Goal: Task Accomplishment & Management: Use online tool/utility

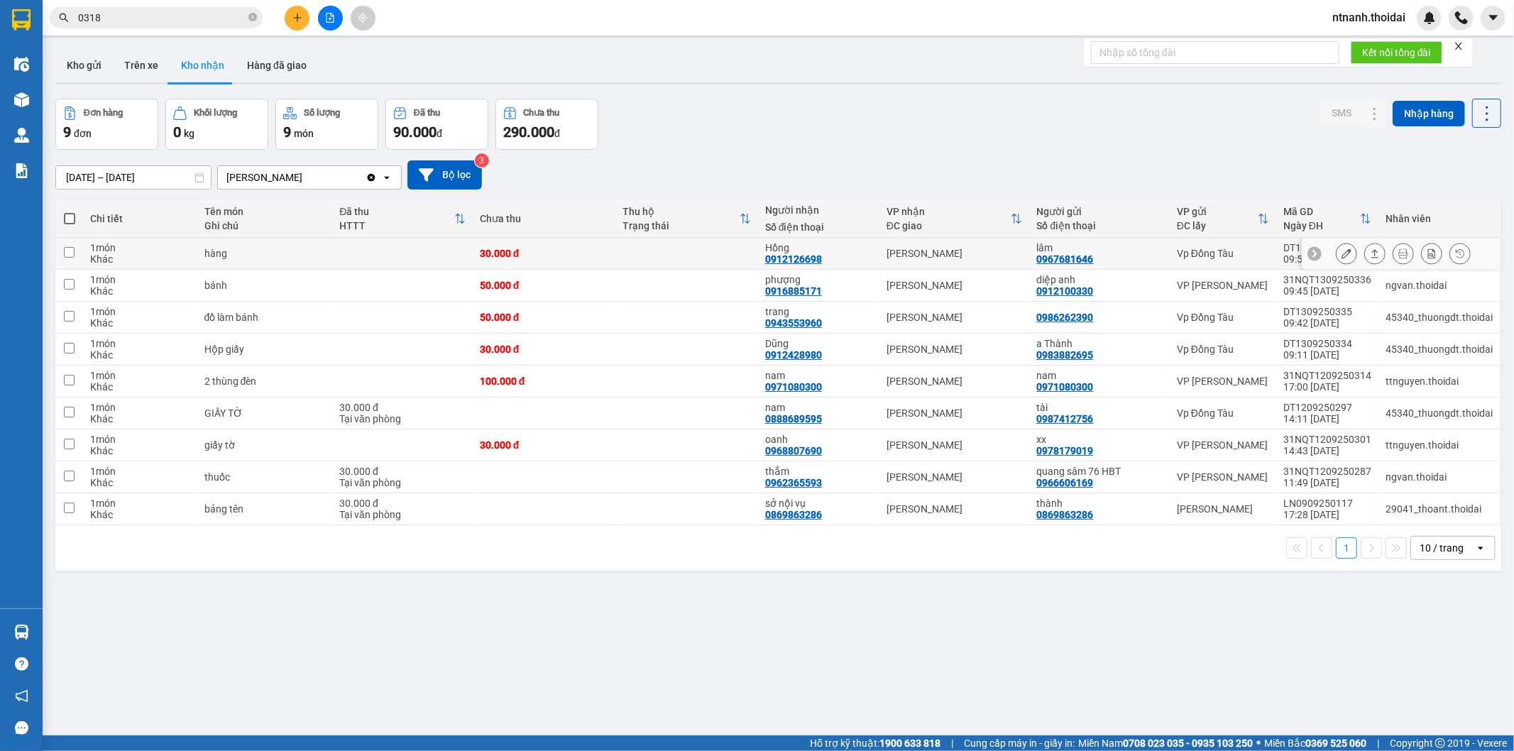
click at [571, 253] on div "30.000 đ" at bounding box center [544, 253] width 128 height 11
checkbox input "true"
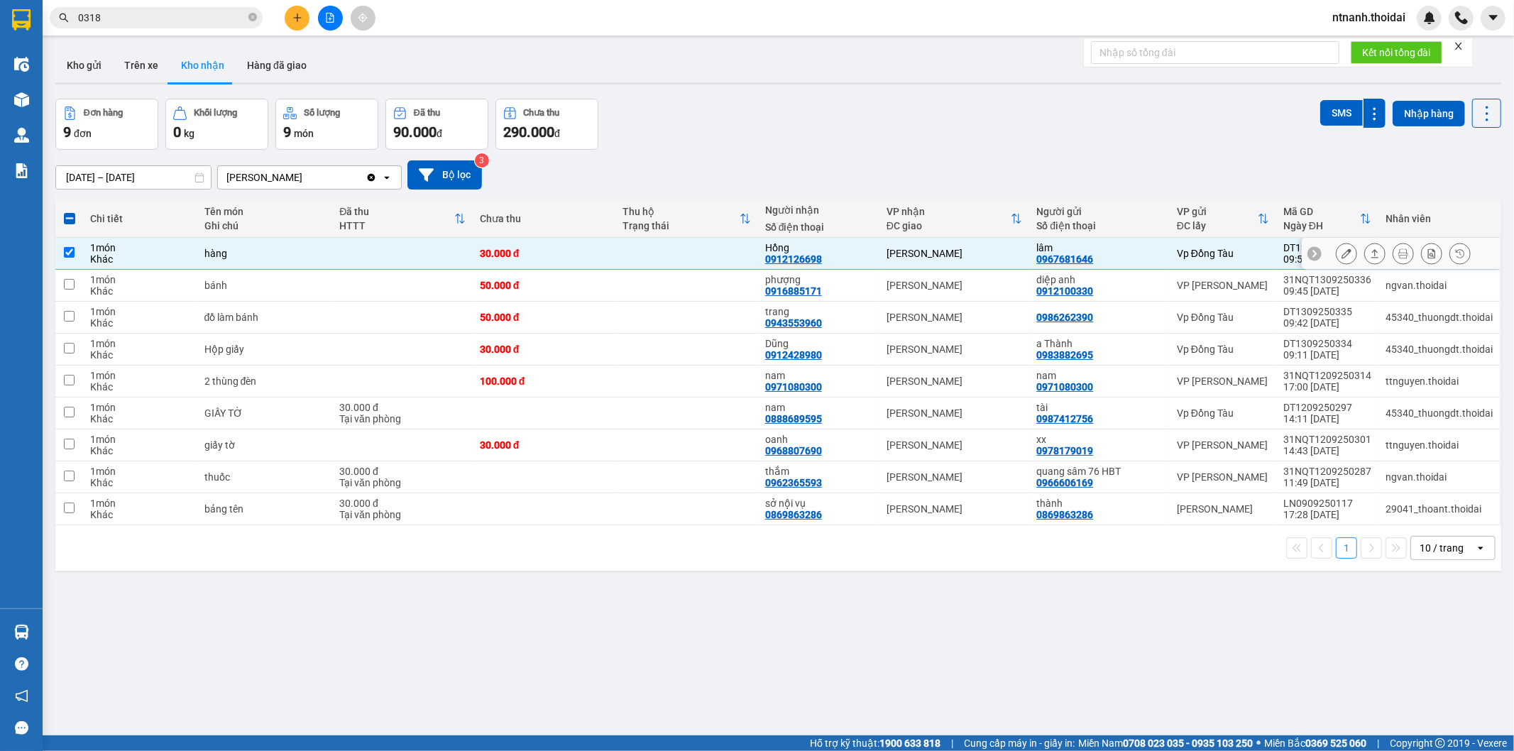
click at [1370, 253] on icon at bounding box center [1375, 253] width 10 height 10
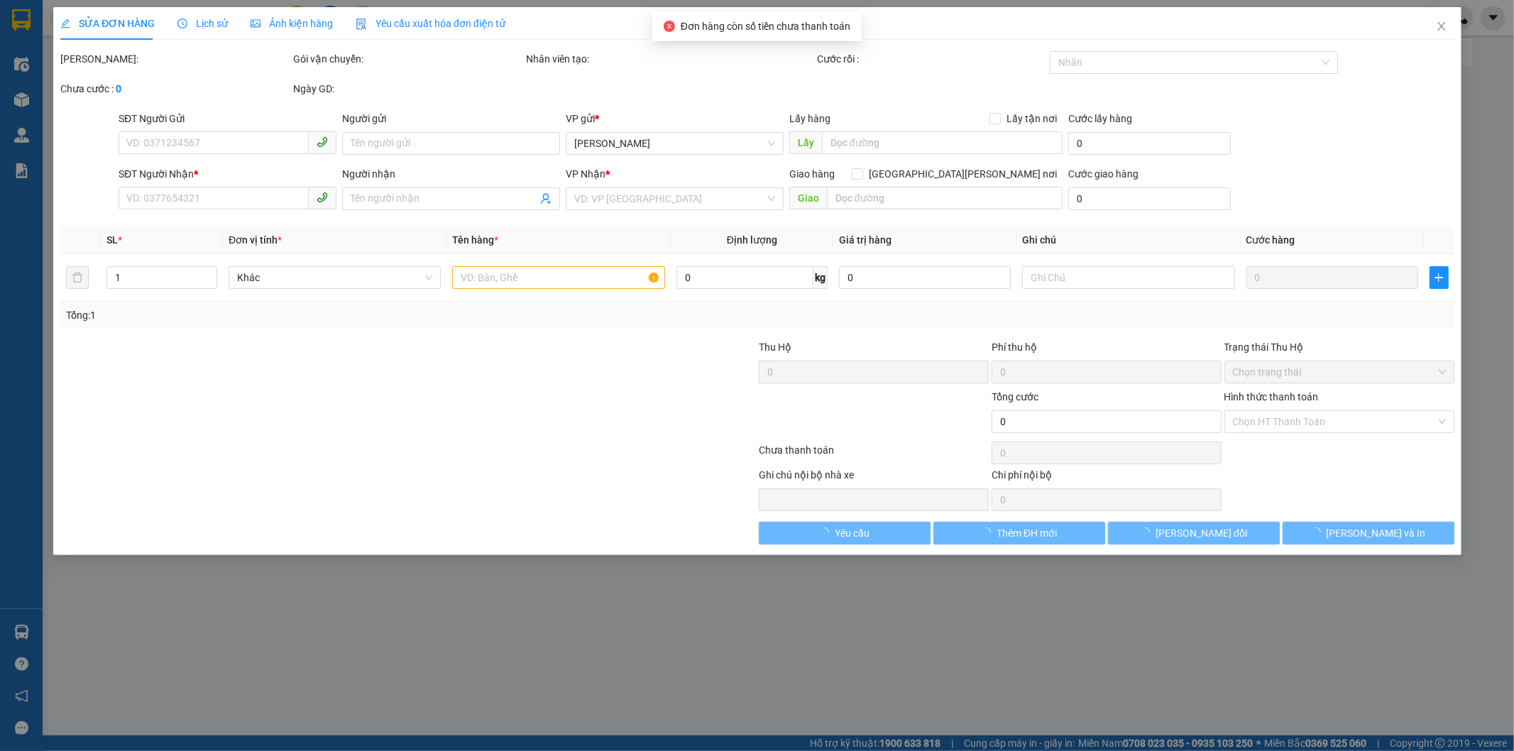
type input "0967681646"
type input "lâm"
type input "0912126698"
type input "Hồng"
type input "30.000"
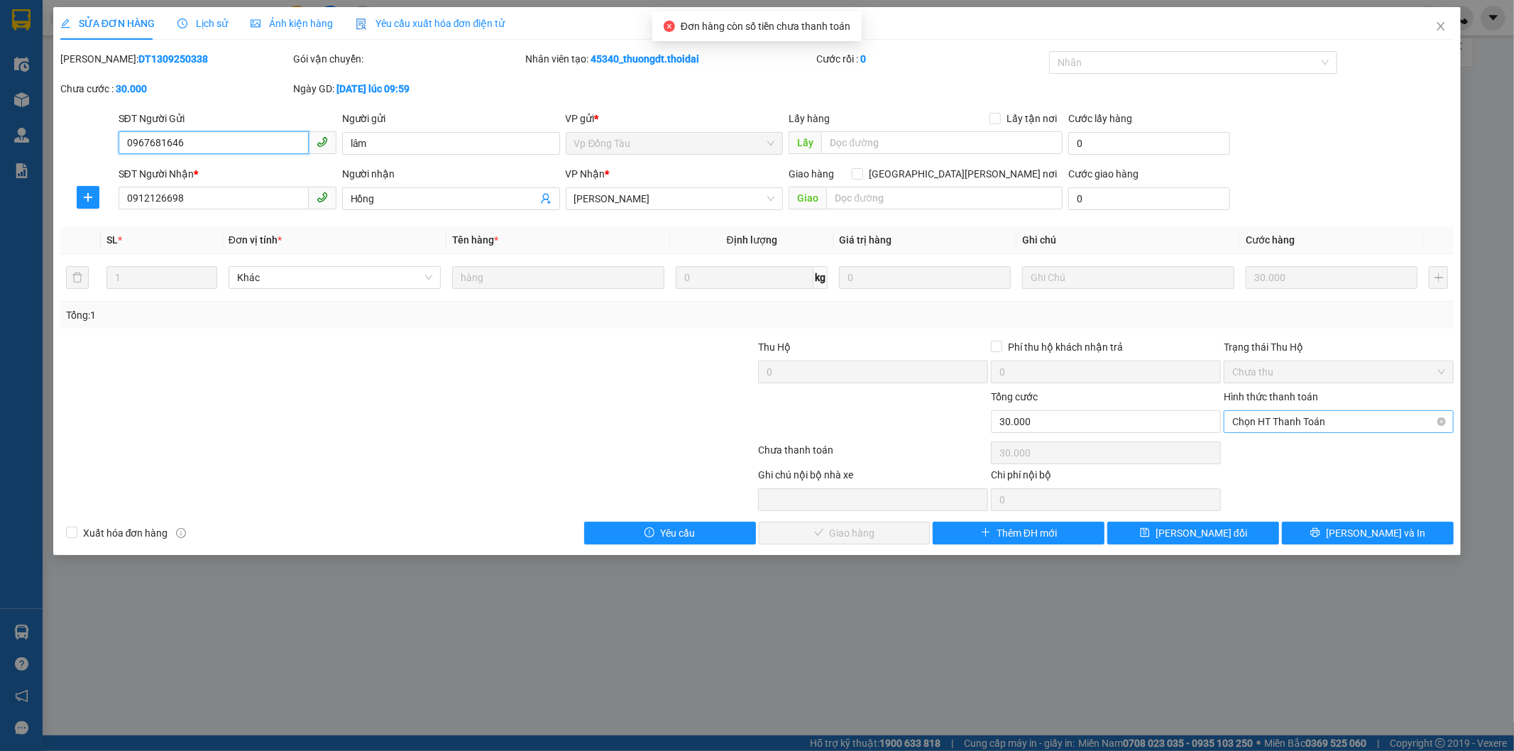
click at [1346, 426] on span "Chọn HT Thanh Toán" at bounding box center [1338, 421] width 213 height 21
click at [1314, 456] on div "Tại văn phòng" at bounding box center [1339, 450] width 213 height 16
type input "0"
click at [902, 527] on button "[PERSON_NAME] và Giao hàng" at bounding box center [845, 533] width 172 height 23
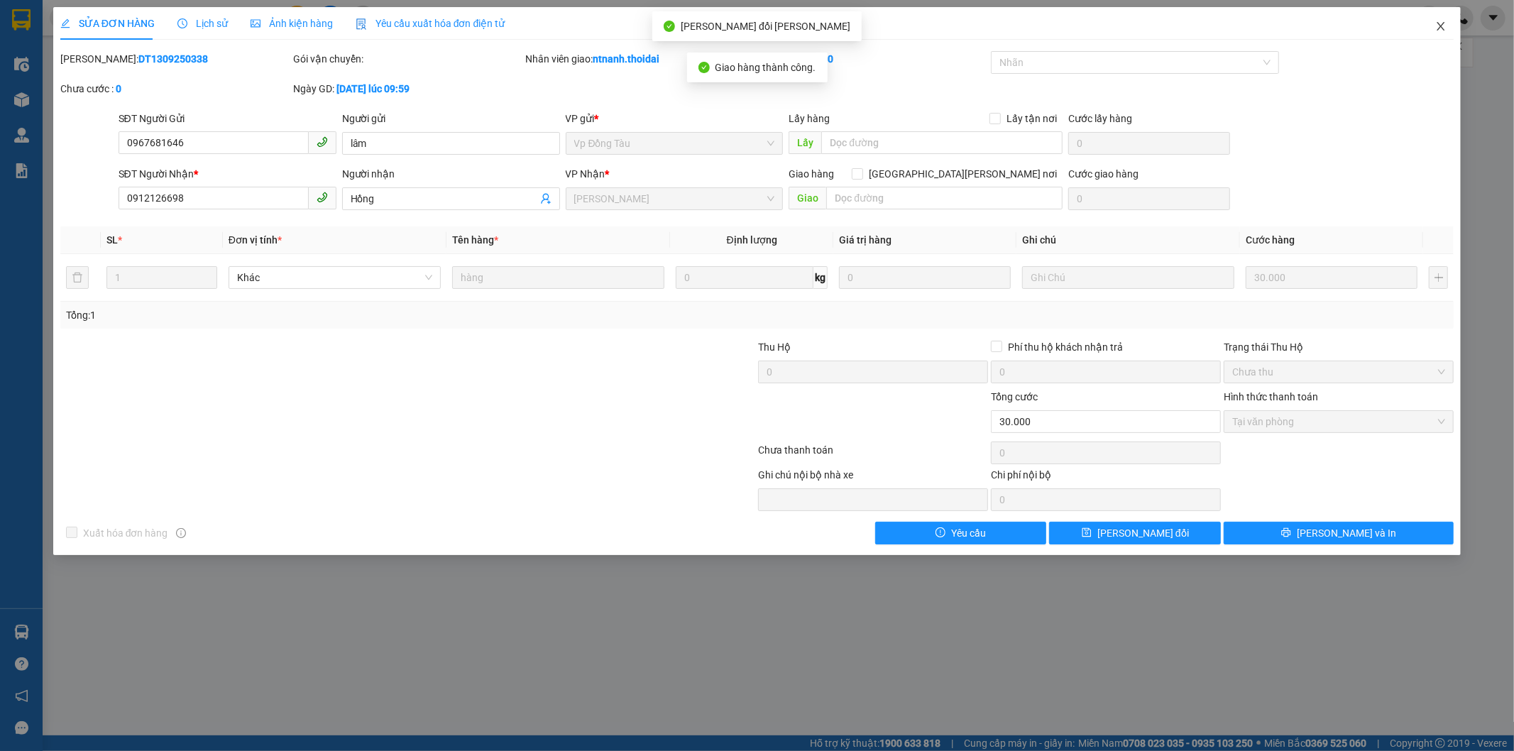
click at [1436, 32] on icon "close" at bounding box center [1440, 26] width 11 height 11
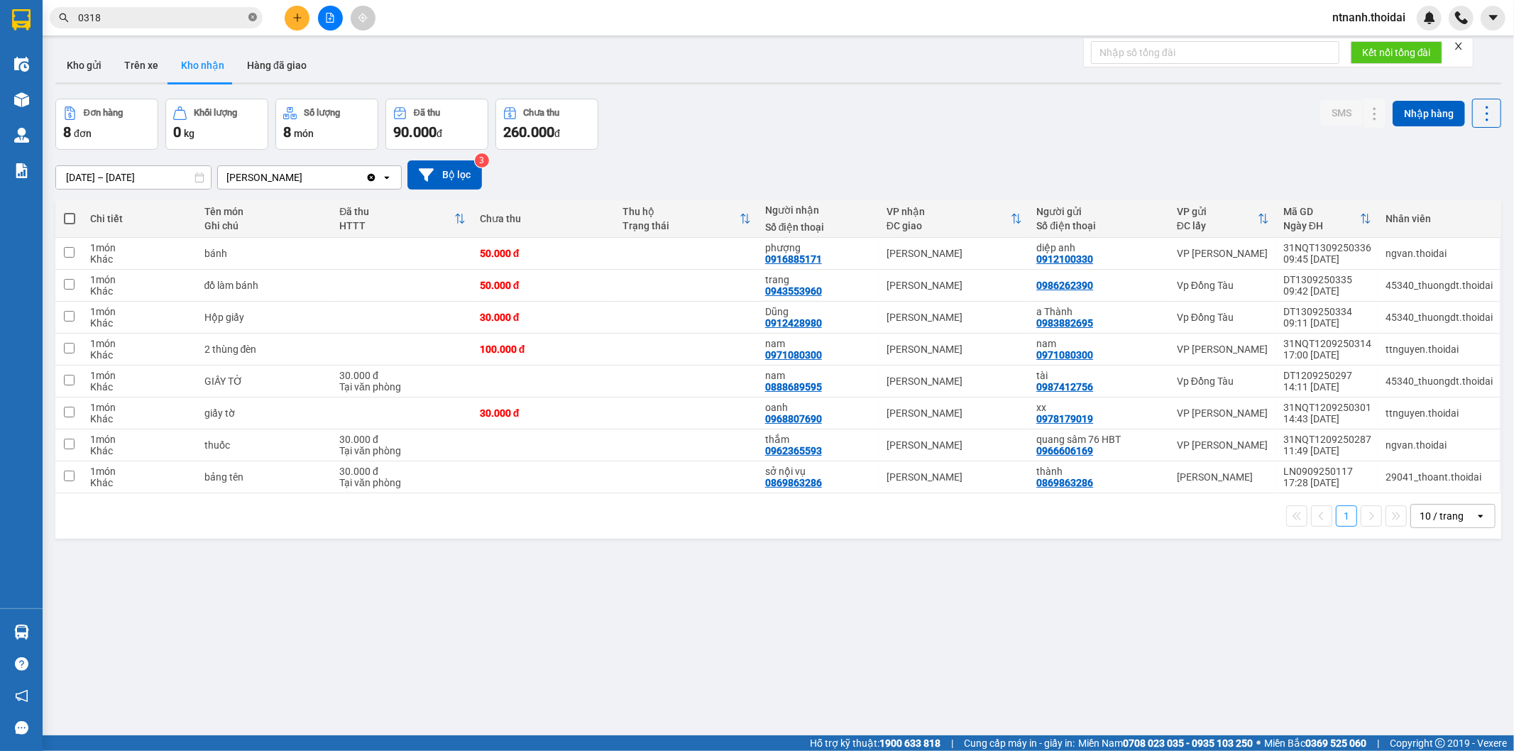
click at [251, 21] on icon "close-circle" at bounding box center [252, 17] width 9 height 9
click at [292, 20] on icon "plus" at bounding box center [297, 18] width 10 height 10
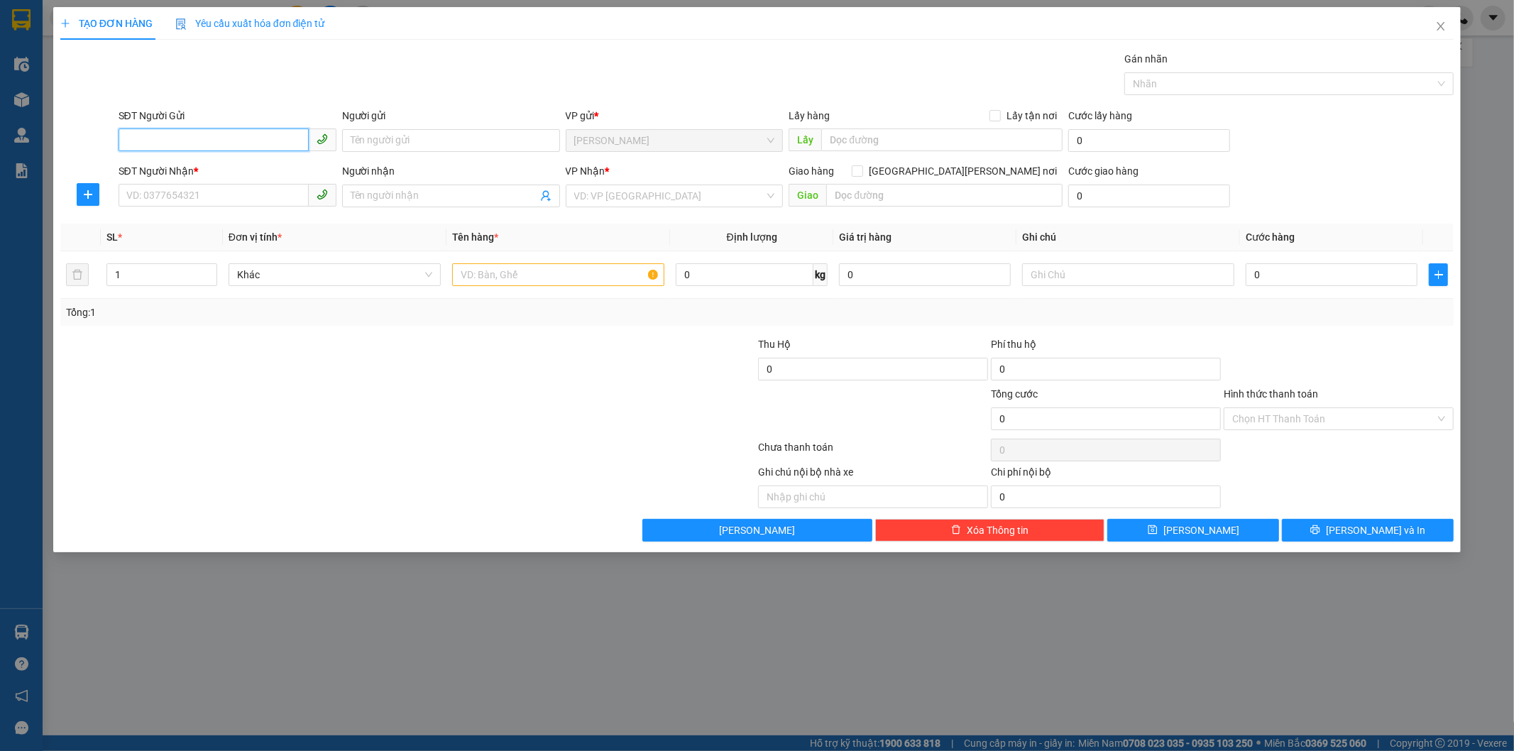
click at [180, 145] on input "SĐT Người Gửi" at bounding box center [214, 139] width 190 height 23
click at [187, 173] on div "0888689595 - nam" at bounding box center [227, 169] width 201 height 16
type input "0888689595"
type input "nam"
type input "0888689595"
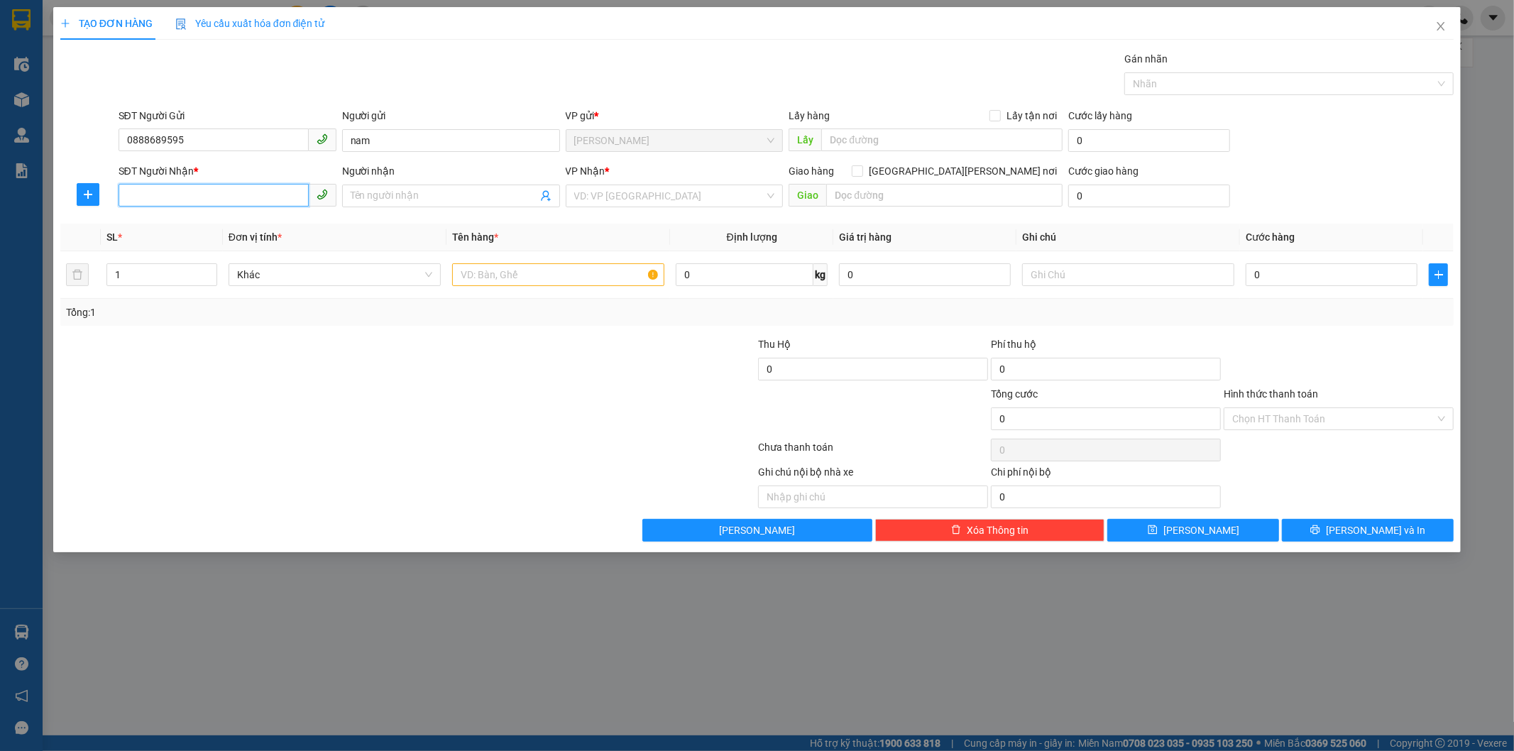
click at [193, 200] on input "SĐT Người Nhận *" at bounding box center [214, 195] width 190 height 23
click at [197, 243] on div "0989125069 - đoàn" at bounding box center [227, 247] width 201 height 16
type input "0989125069"
type input "đoàn"
click at [502, 277] on input "text" at bounding box center [558, 274] width 212 height 23
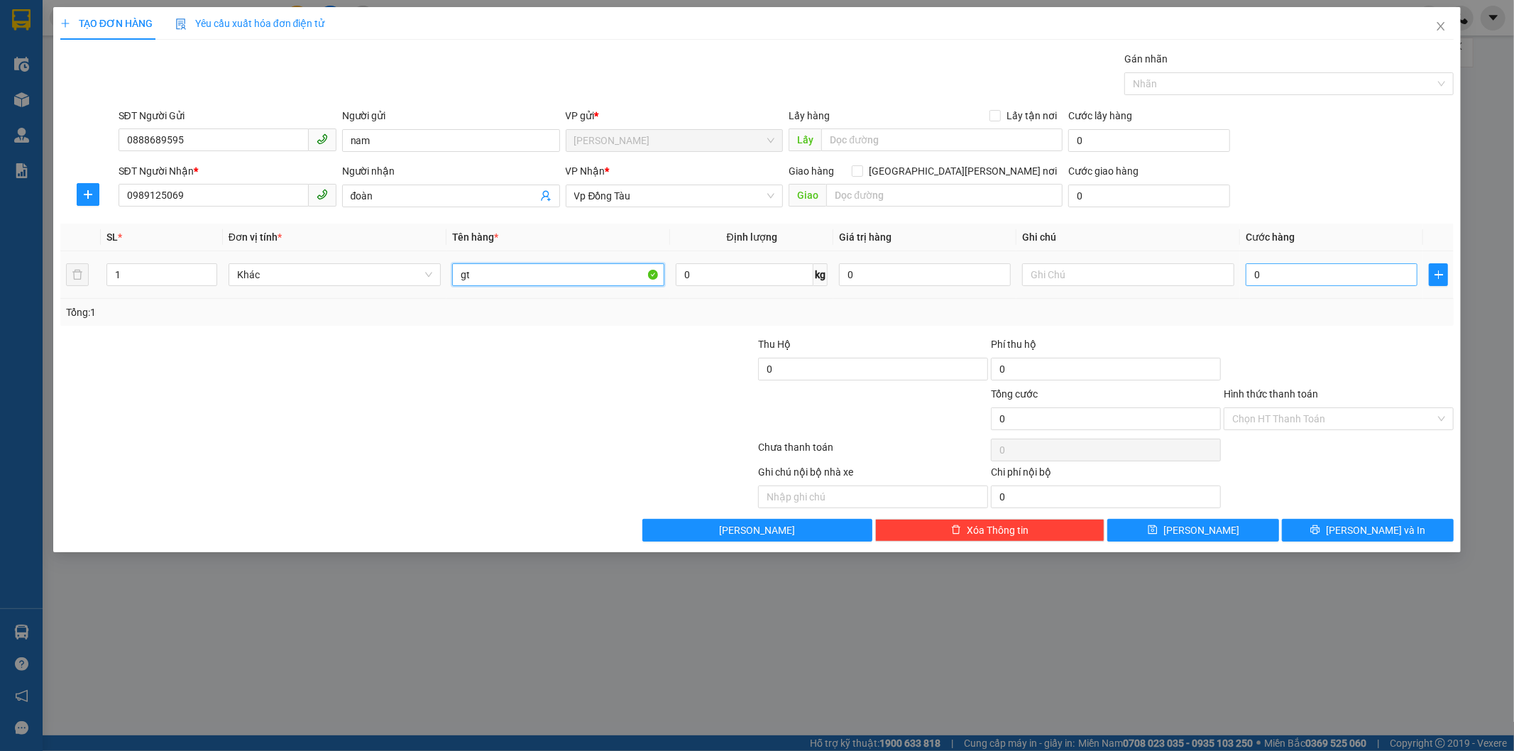
type input "gt"
click at [1262, 281] on input "0" at bounding box center [1332, 274] width 172 height 23
type input "3"
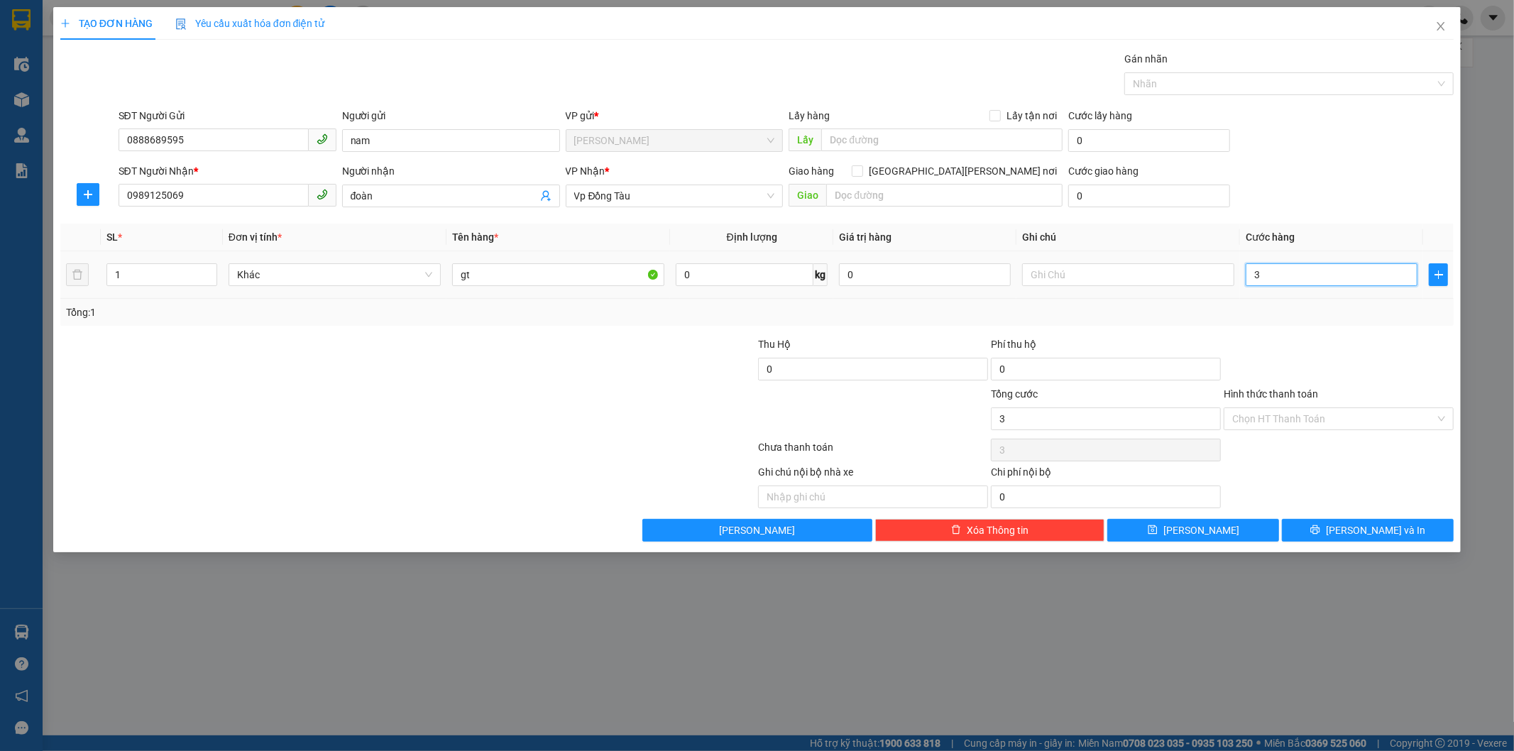
type input "30"
type input "30.000"
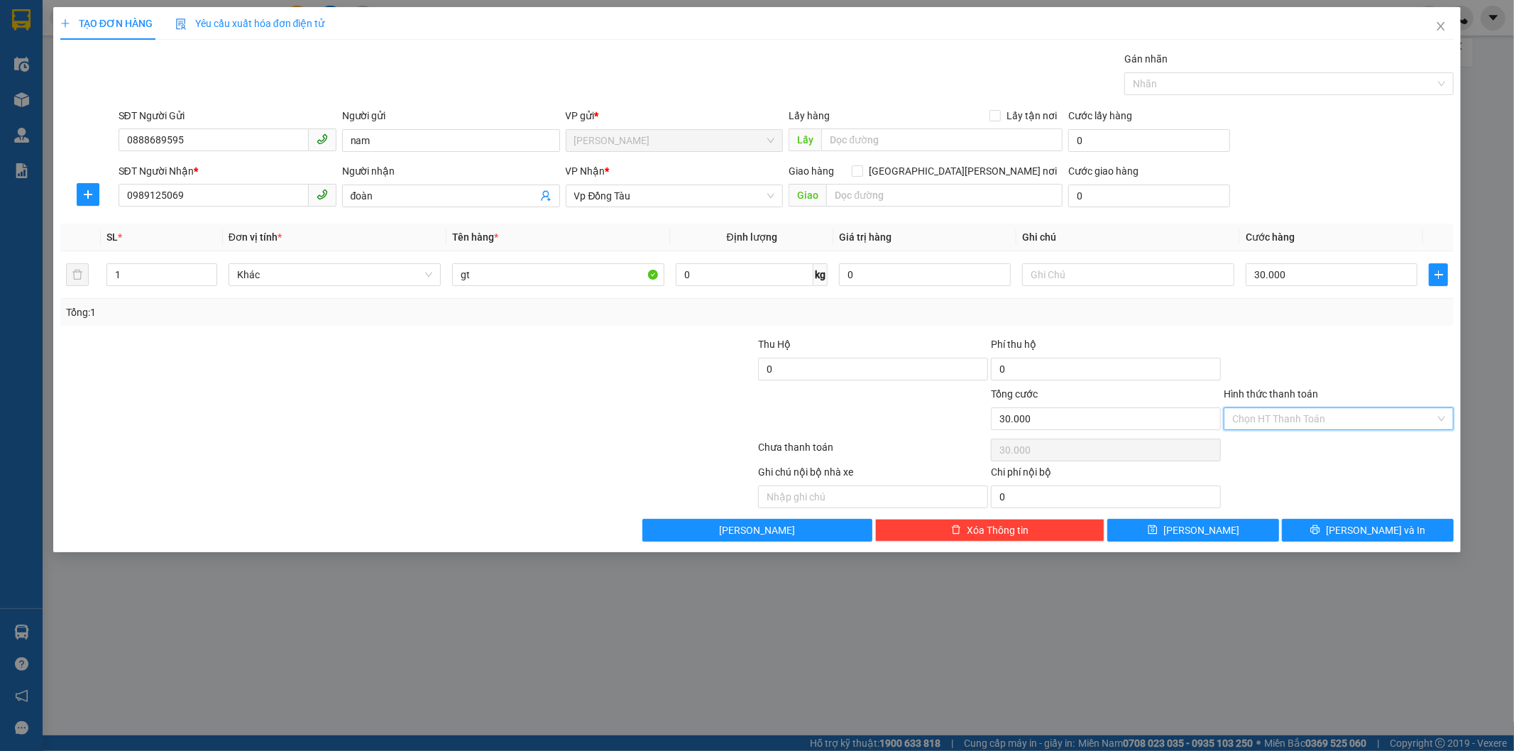
click at [1363, 422] on input "Hình thức thanh toán" at bounding box center [1333, 418] width 203 height 21
click at [1356, 449] on div "Tại văn phòng" at bounding box center [1339, 447] width 213 height 16
type input "0"
click at [1359, 537] on span "[PERSON_NAME] và In" at bounding box center [1375, 530] width 99 height 16
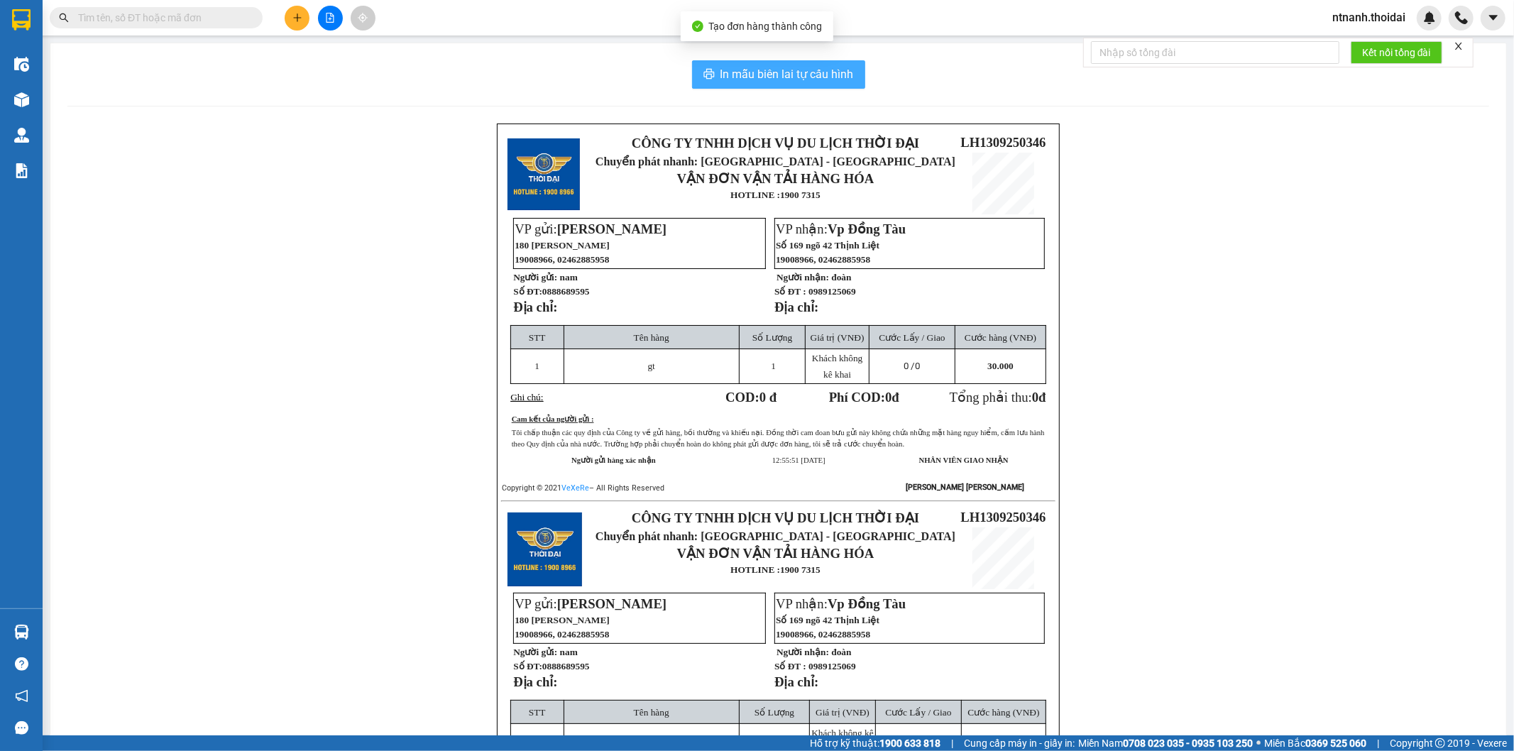
drag, startPoint x: 813, startPoint y: 67, endPoint x: 845, endPoint y: 125, distance: 66.1
click at [812, 67] on span "In mẫu biên lai tự cấu hình" at bounding box center [786, 74] width 133 height 18
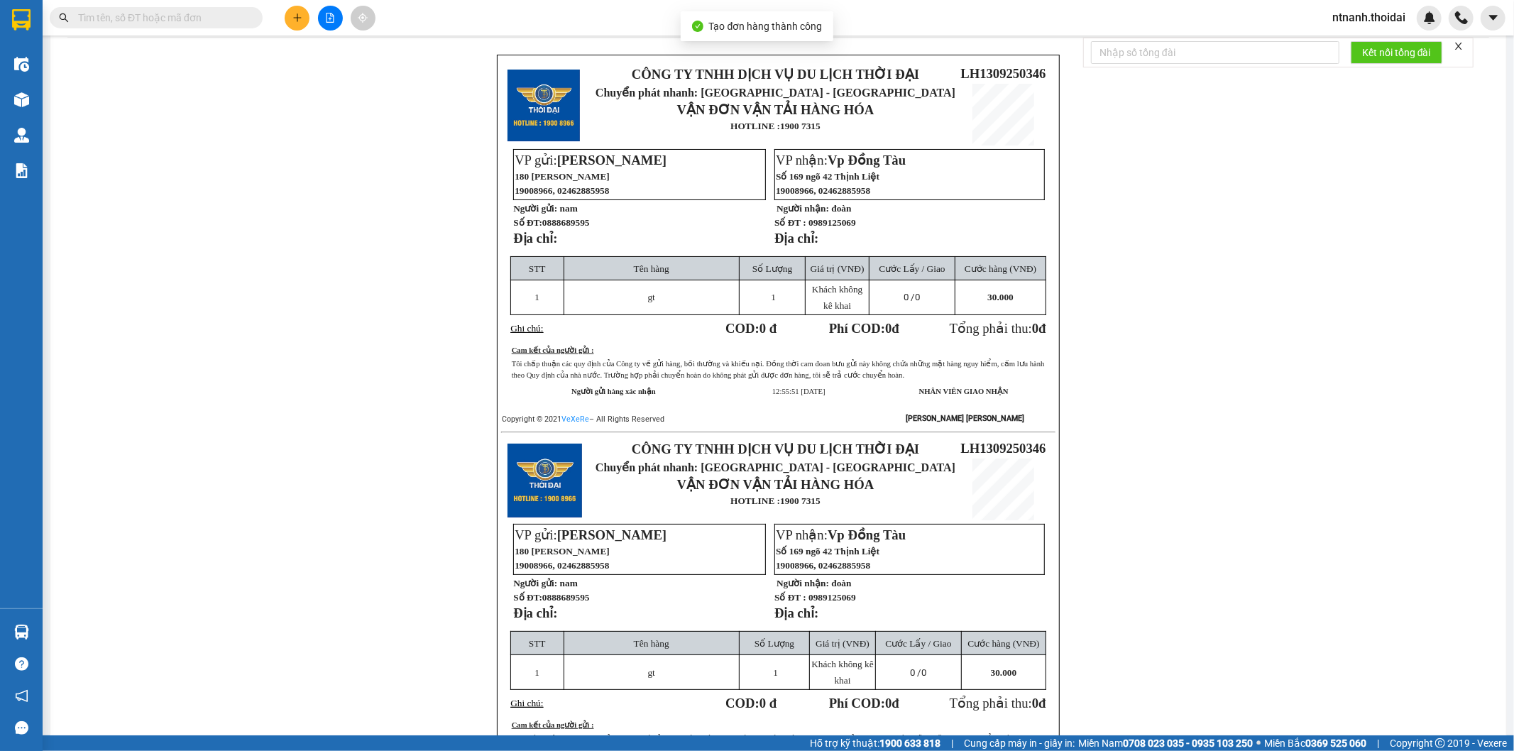
scroll to position [158, 0]
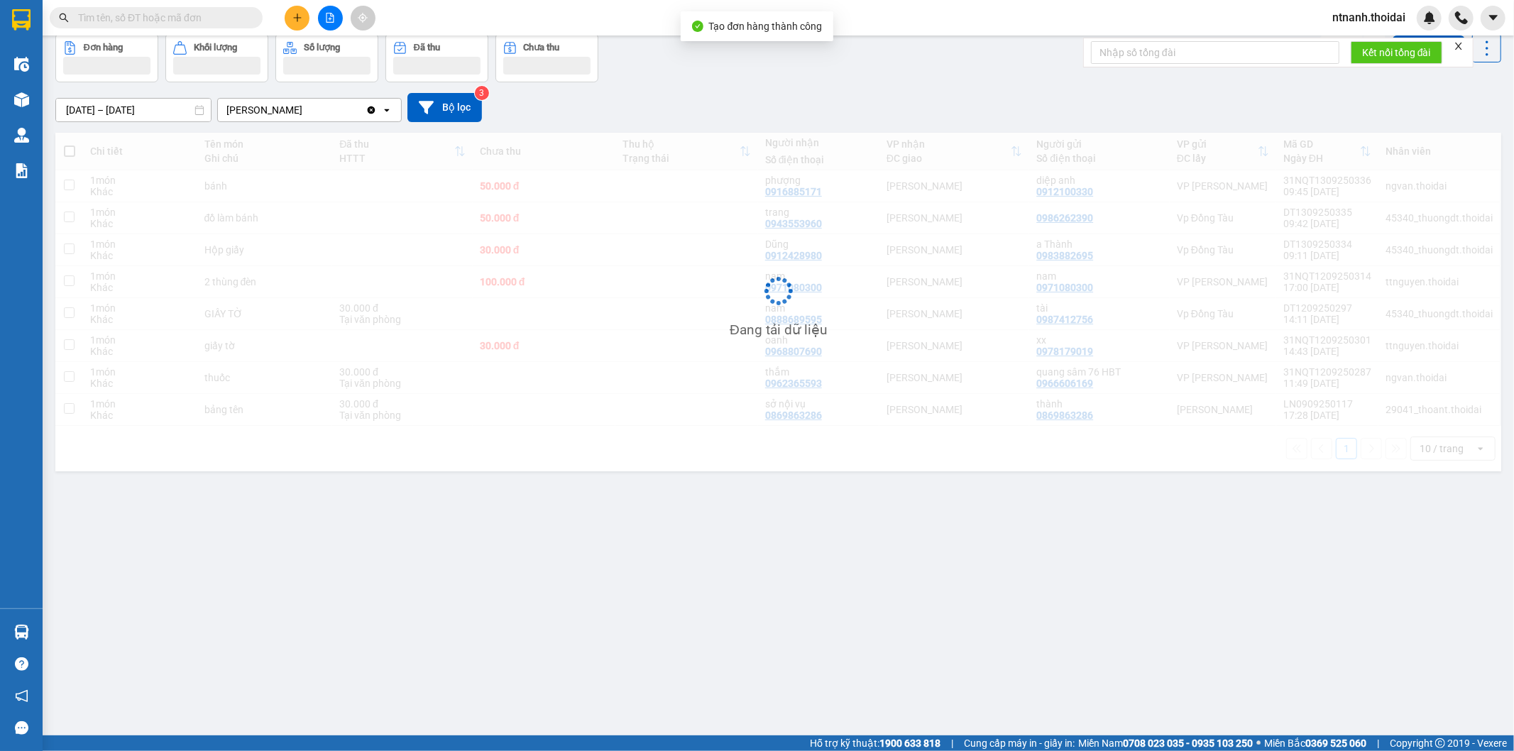
scroll to position [65, 0]
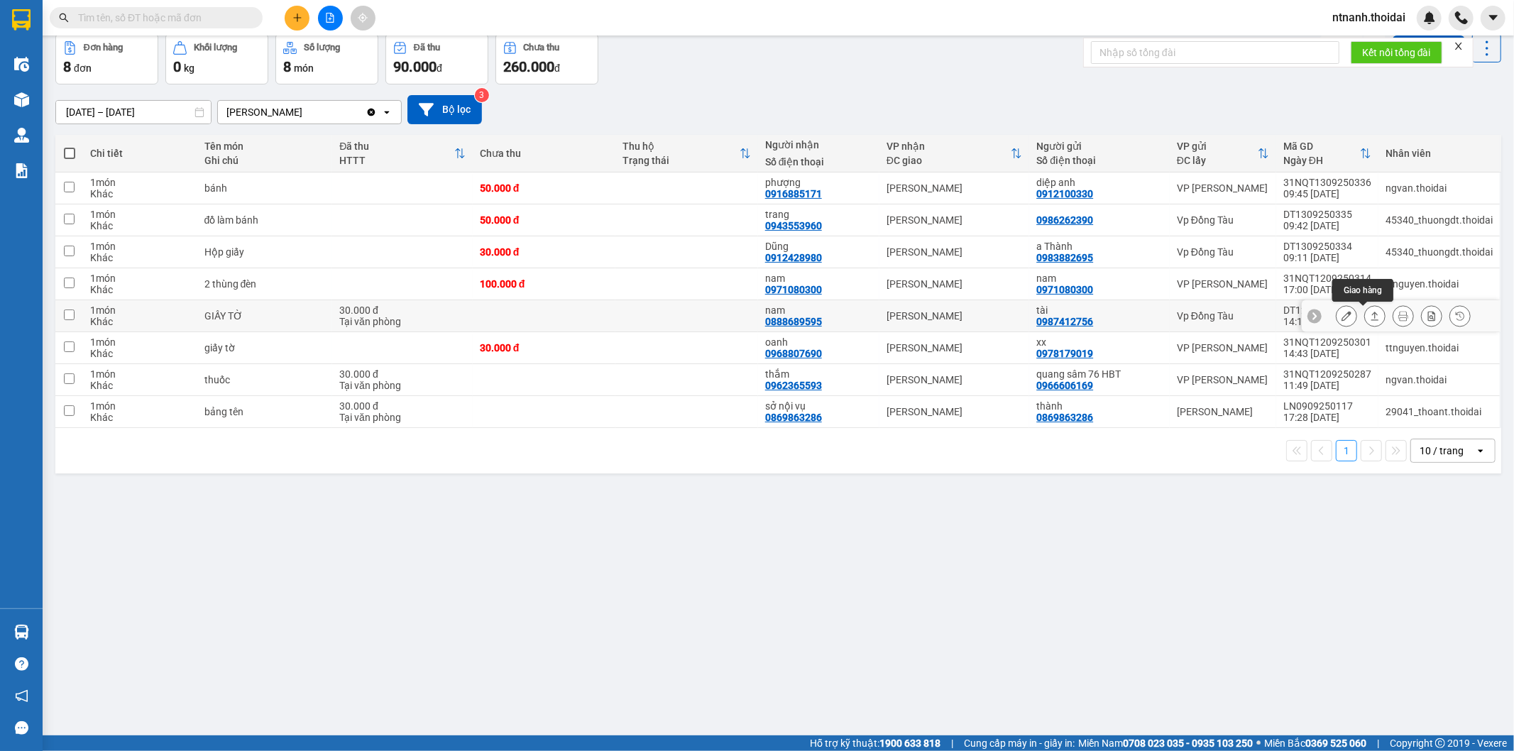
click at [1370, 319] on icon at bounding box center [1375, 316] width 10 height 10
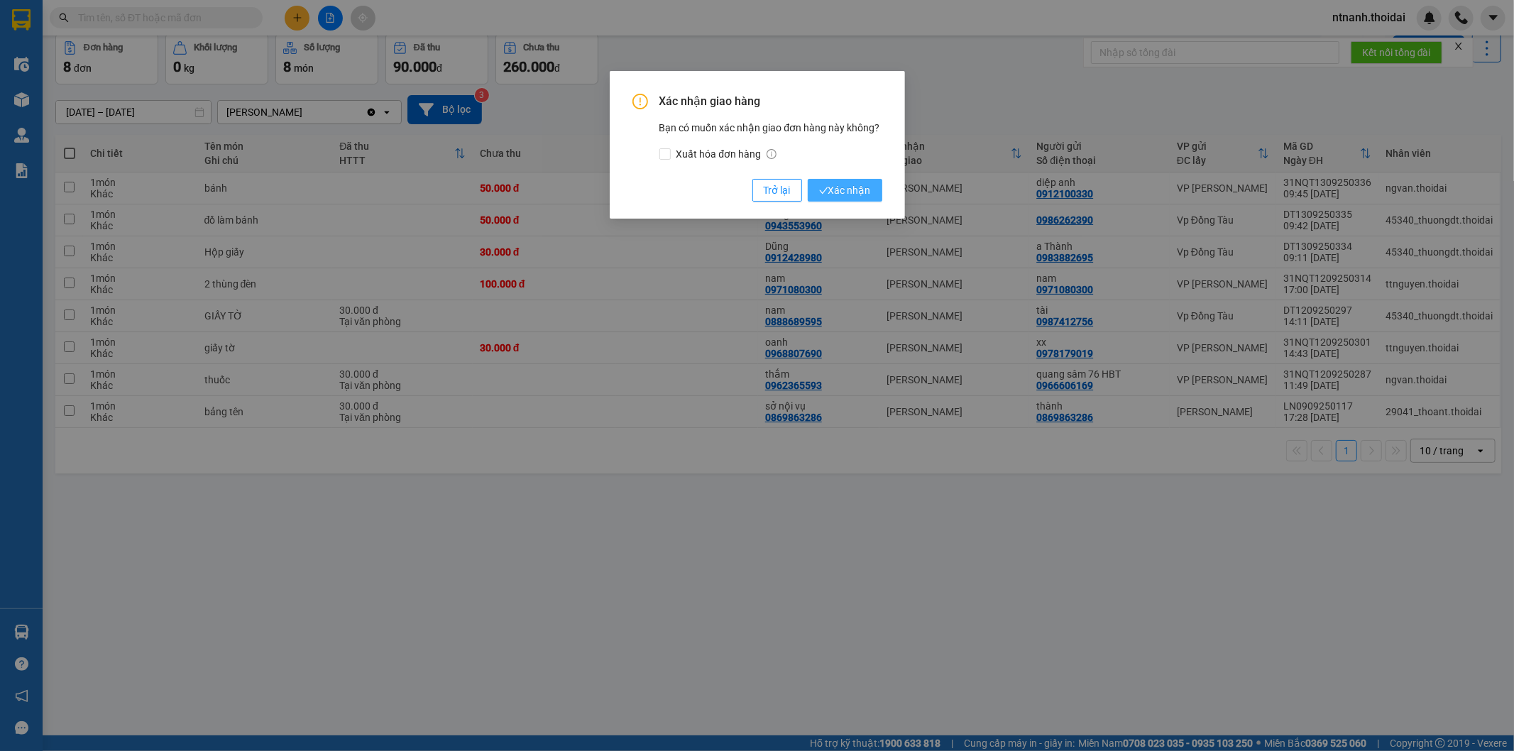
click at [872, 185] on button "Xác nhận" at bounding box center [845, 190] width 75 height 23
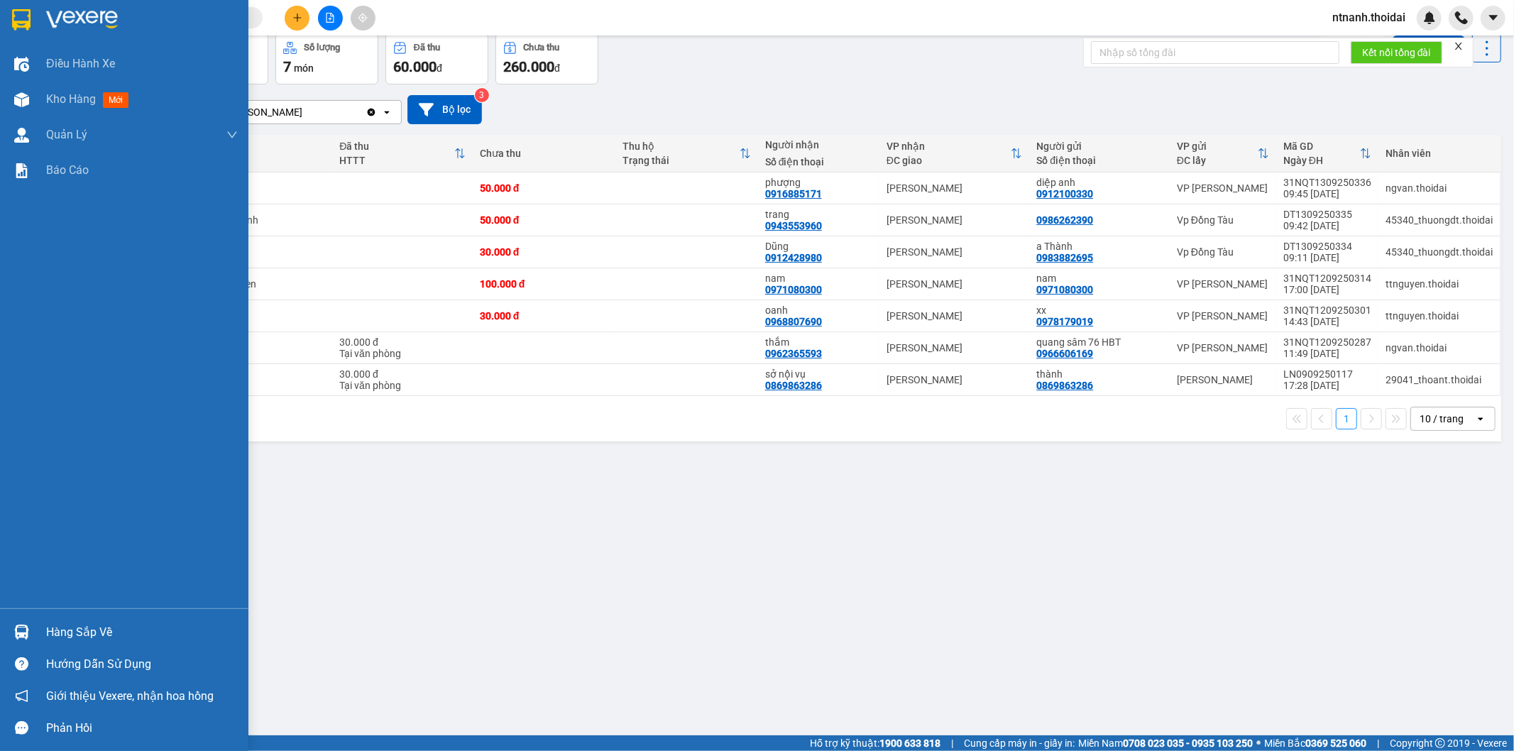
click at [36, 623] on div "Hàng sắp về" at bounding box center [124, 632] width 248 height 32
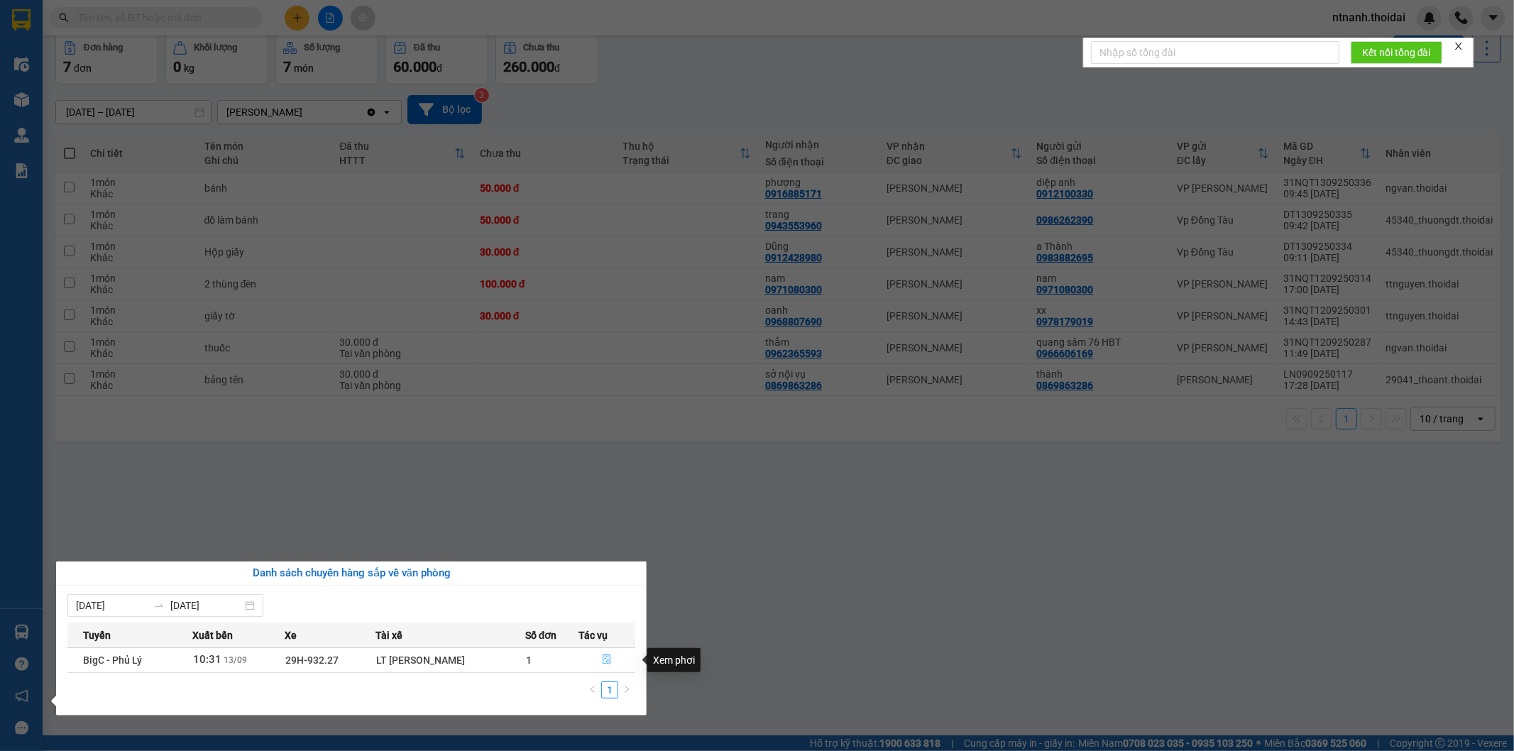
click at [610, 666] on span "file-done" at bounding box center [607, 659] width 10 height 11
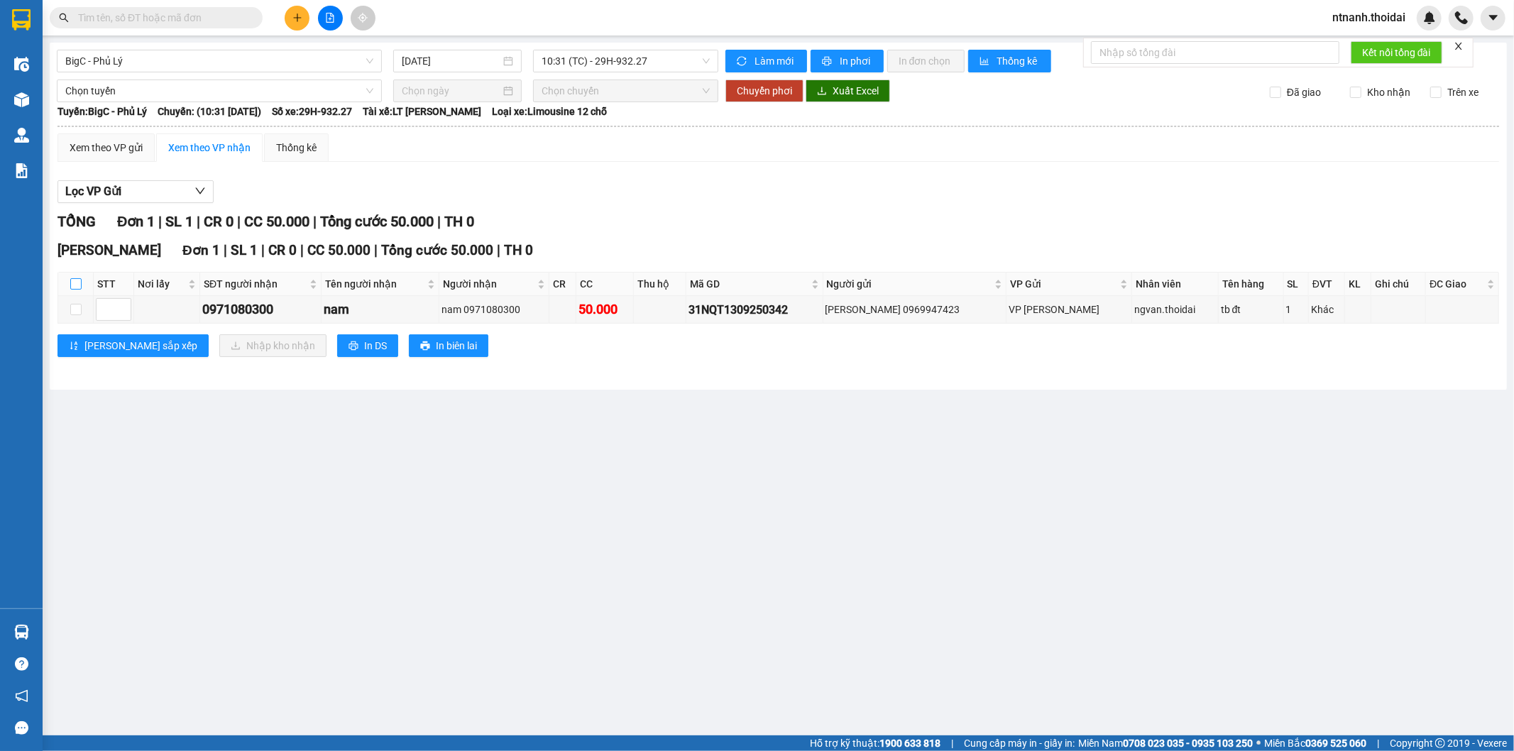
click at [80, 280] on input "checkbox" at bounding box center [75, 283] width 11 height 11
checkbox input "true"
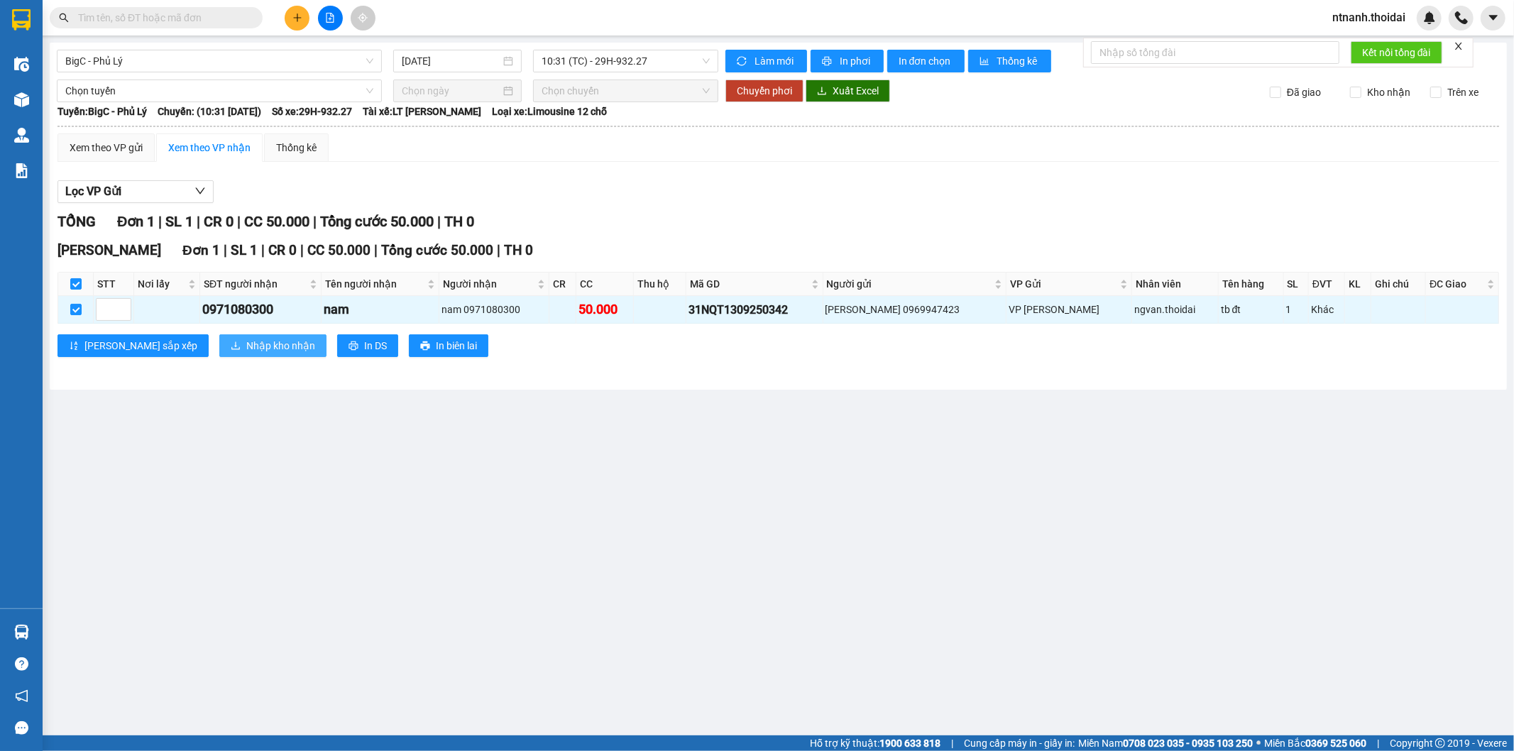
click at [246, 348] on span "Nhập kho nhận" at bounding box center [280, 346] width 69 height 16
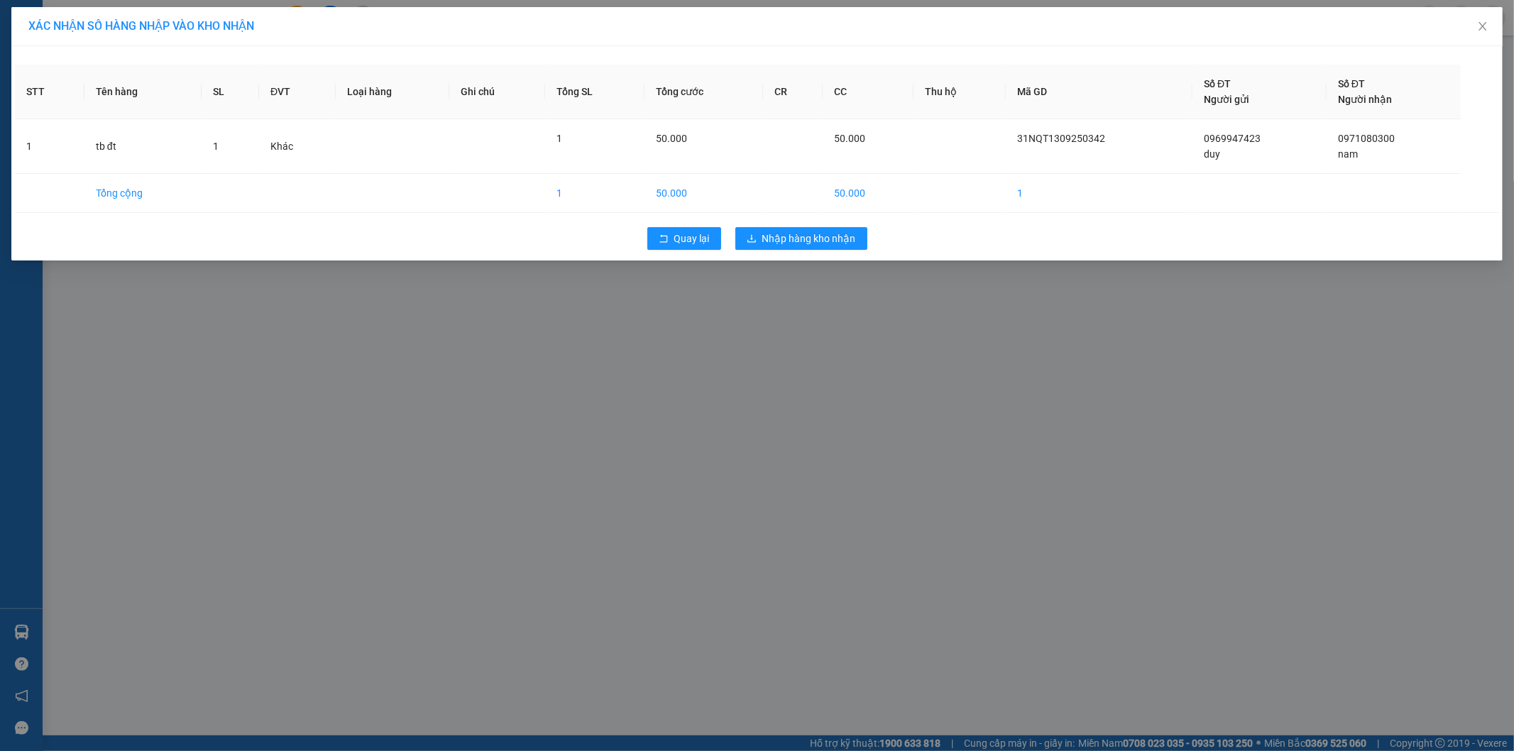
click at [810, 253] on div "Quay lại Nhập hàng kho nhận" at bounding box center [757, 238] width 1484 height 37
click at [811, 251] on div "Quay lại Nhập hàng kho nhận" at bounding box center [757, 238] width 1484 height 37
click at [819, 236] on span "Nhập hàng kho nhận" at bounding box center [809, 239] width 94 height 16
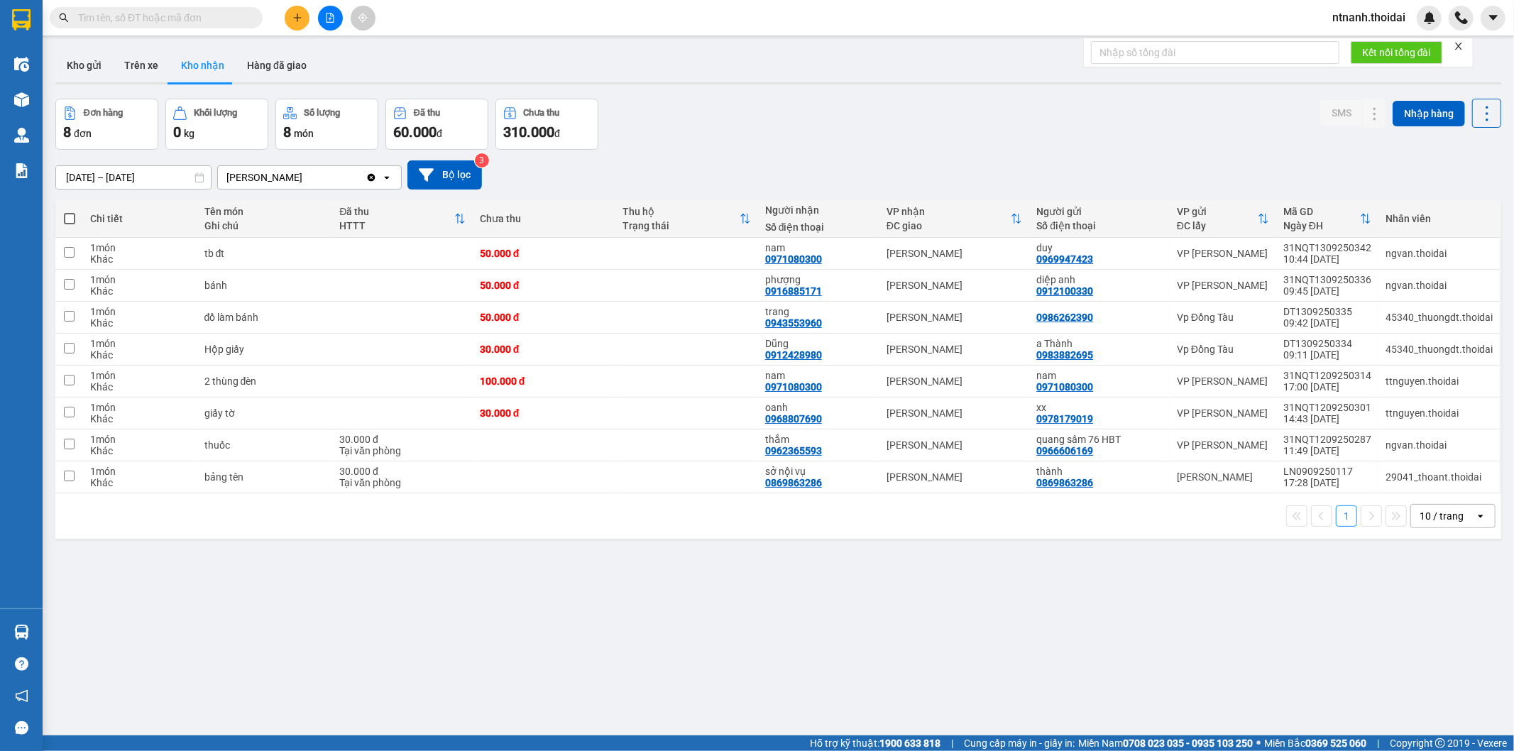
click at [143, 11] on input "text" at bounding box center [162, 18] width 168 height 16
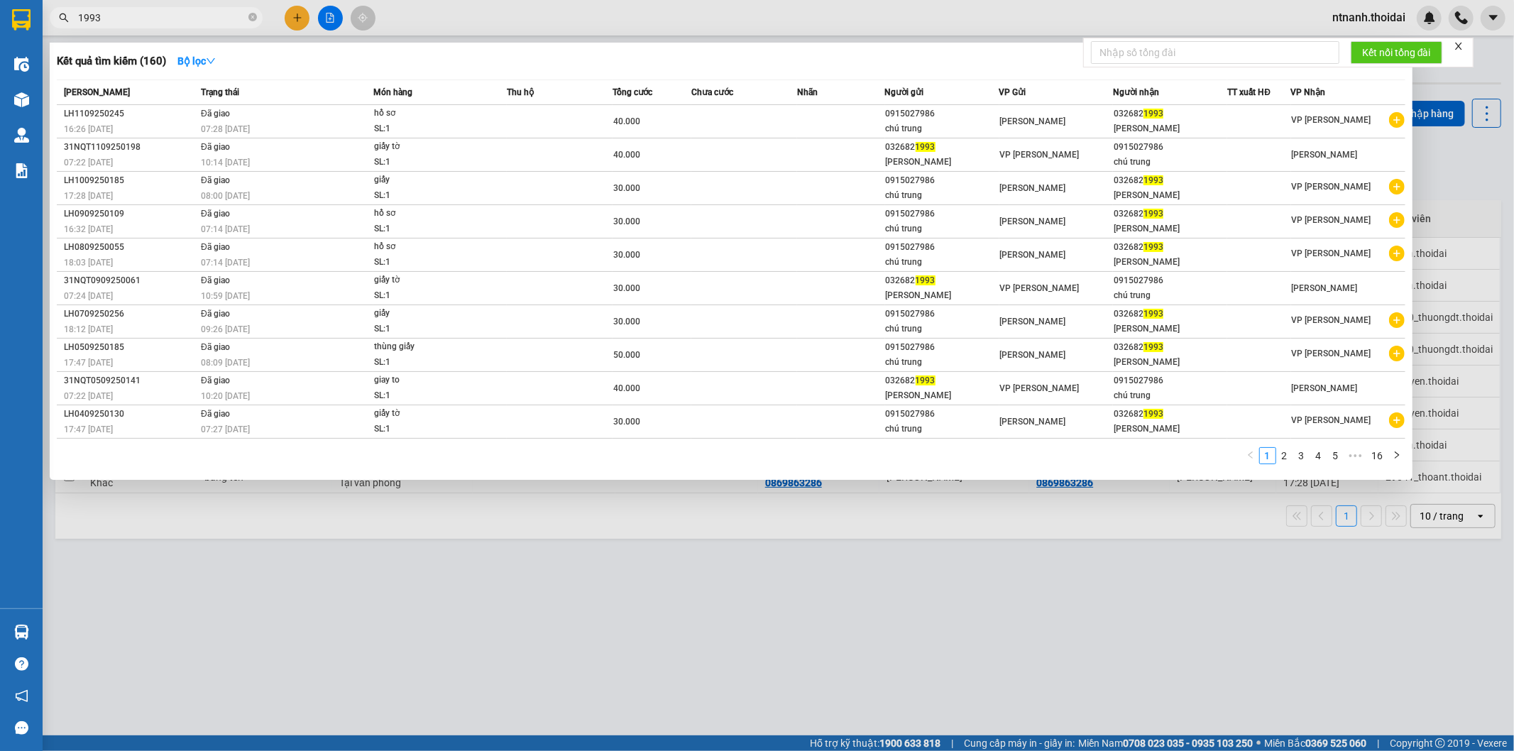
type input "1993"
click at [569, 575] on div at bounding box center [757, 375] width 1514 height 751
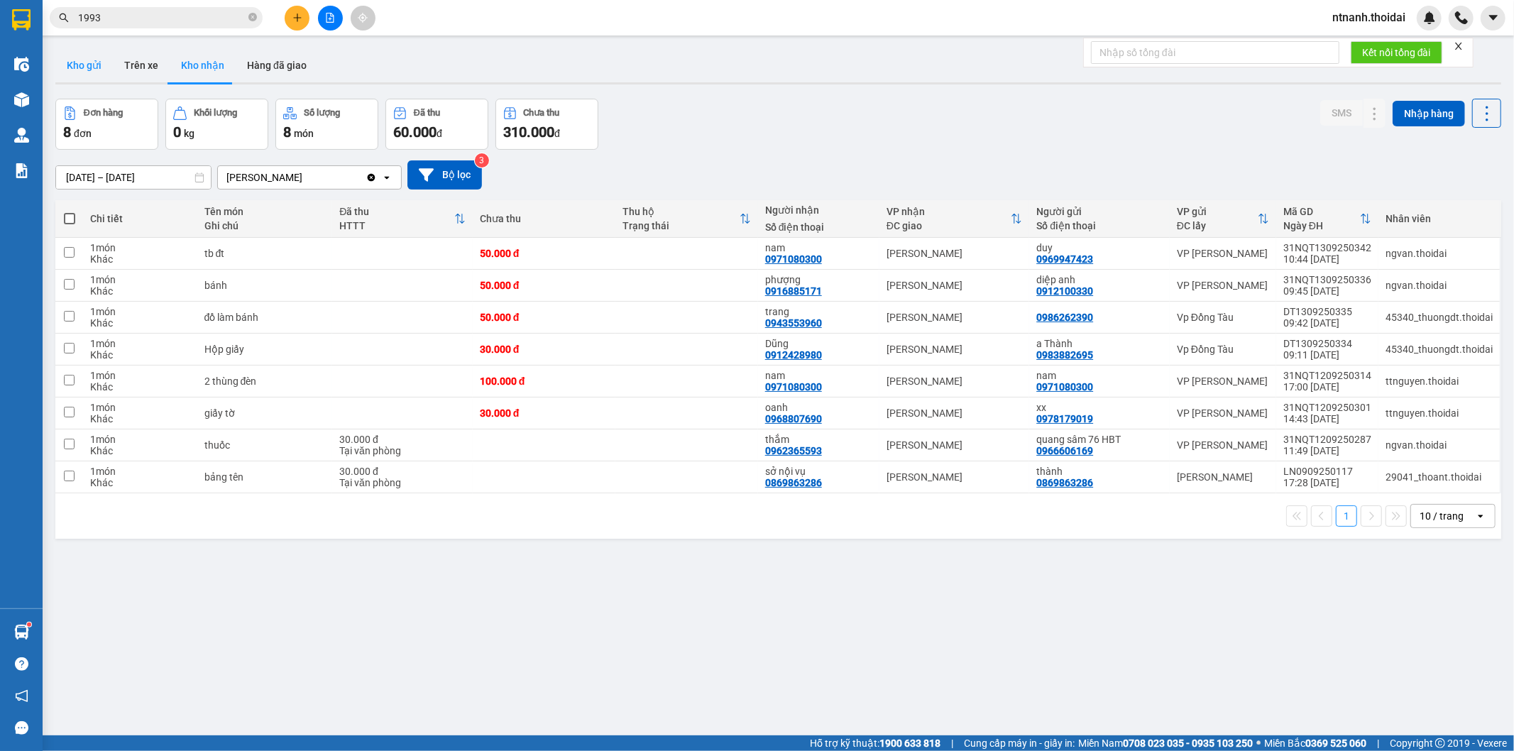
click at [104, 62] on button "Kho gửi" at bounding box center [83, 65] width 57 height 34
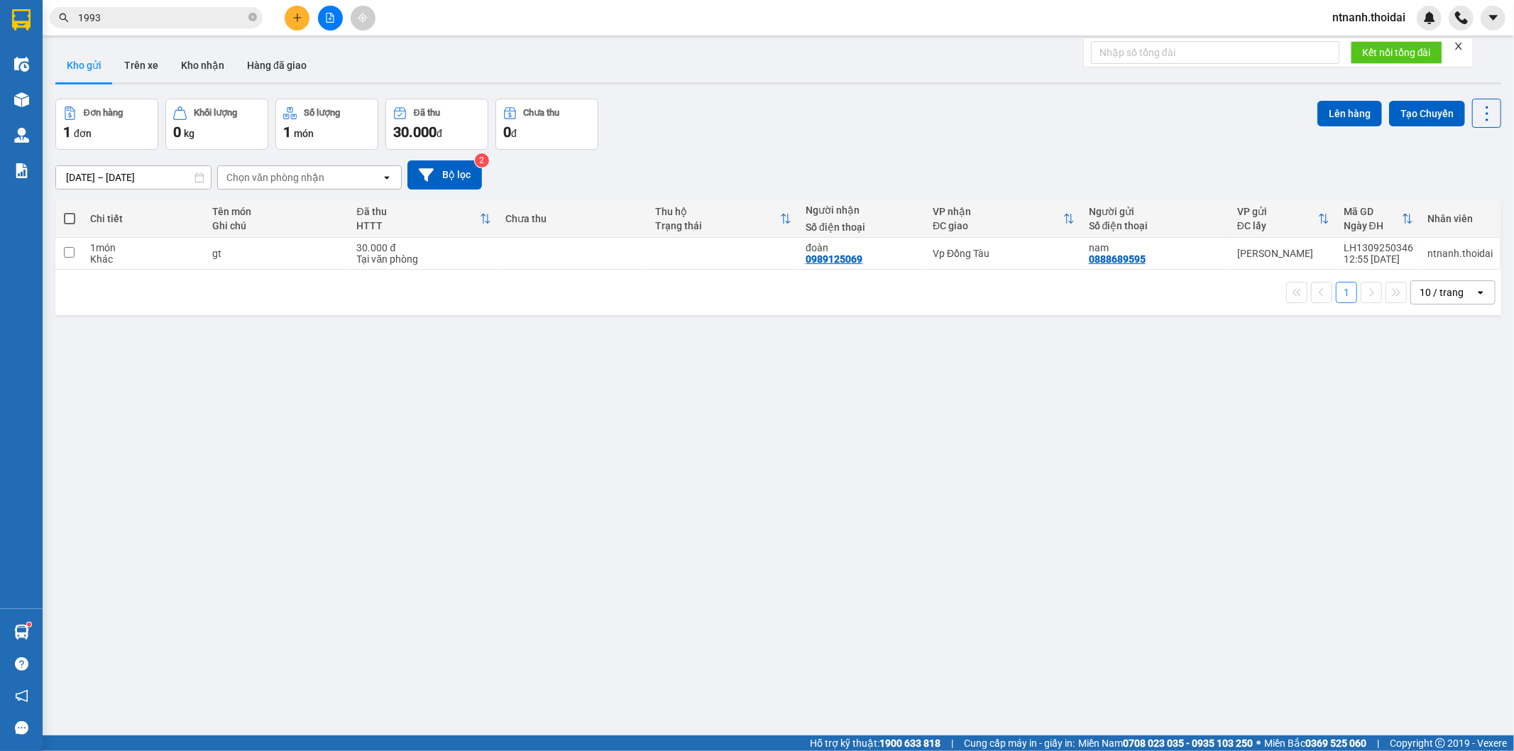
click at [1367, 16] on span "ntnanh.thoidai" at bounding box center [1369, 18] width 96 height 18
click at [1352, 48] on span "Đăng xuất" at bounding box center [1374, 44] width 67 height 16
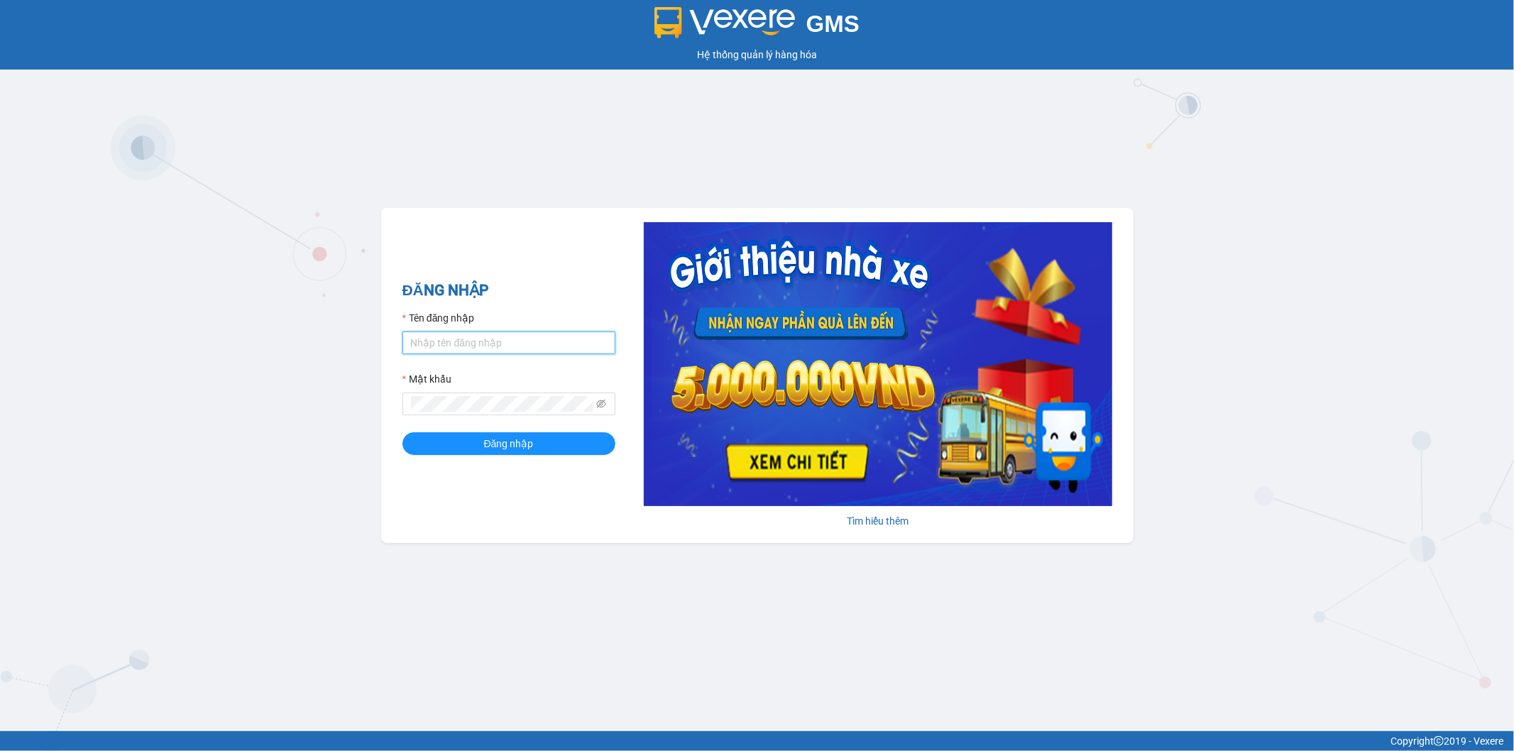
drag, startPoint x: 527, startPoint y: 338, endPoint x: 527, endPoint y: 353, distance: 15.6
click at [527, 338] on input "Tên đăng nhập" at bounding box center [508, 342] width 213 height 23
type input "thuyhang.thoidai"
click at [402, 432] on button "Đăng nhập" at bounding box center [508, 443] width 213 height 23
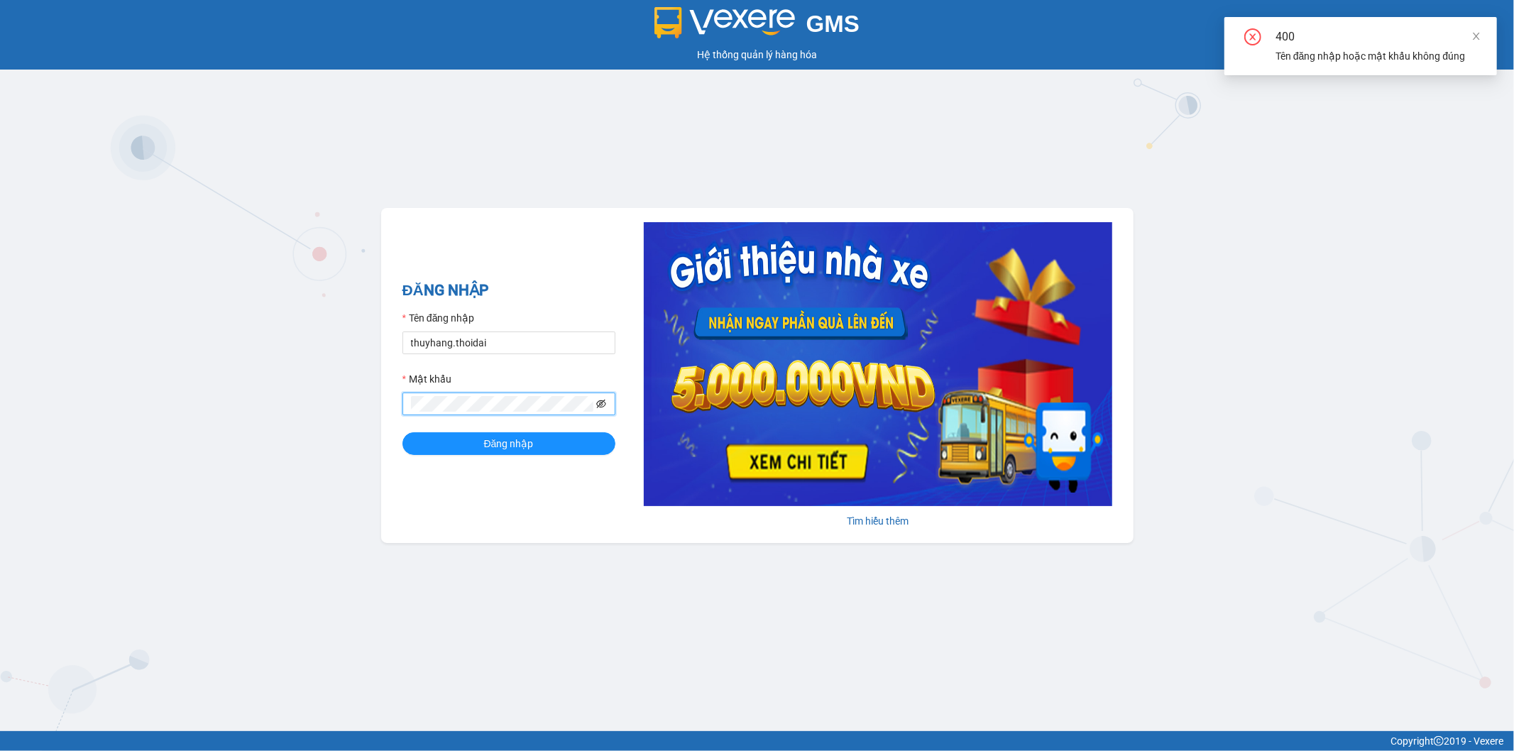
click at [601, 409] on icon "eye-invisible" at bounding box center [601, 404] width 10 height 10
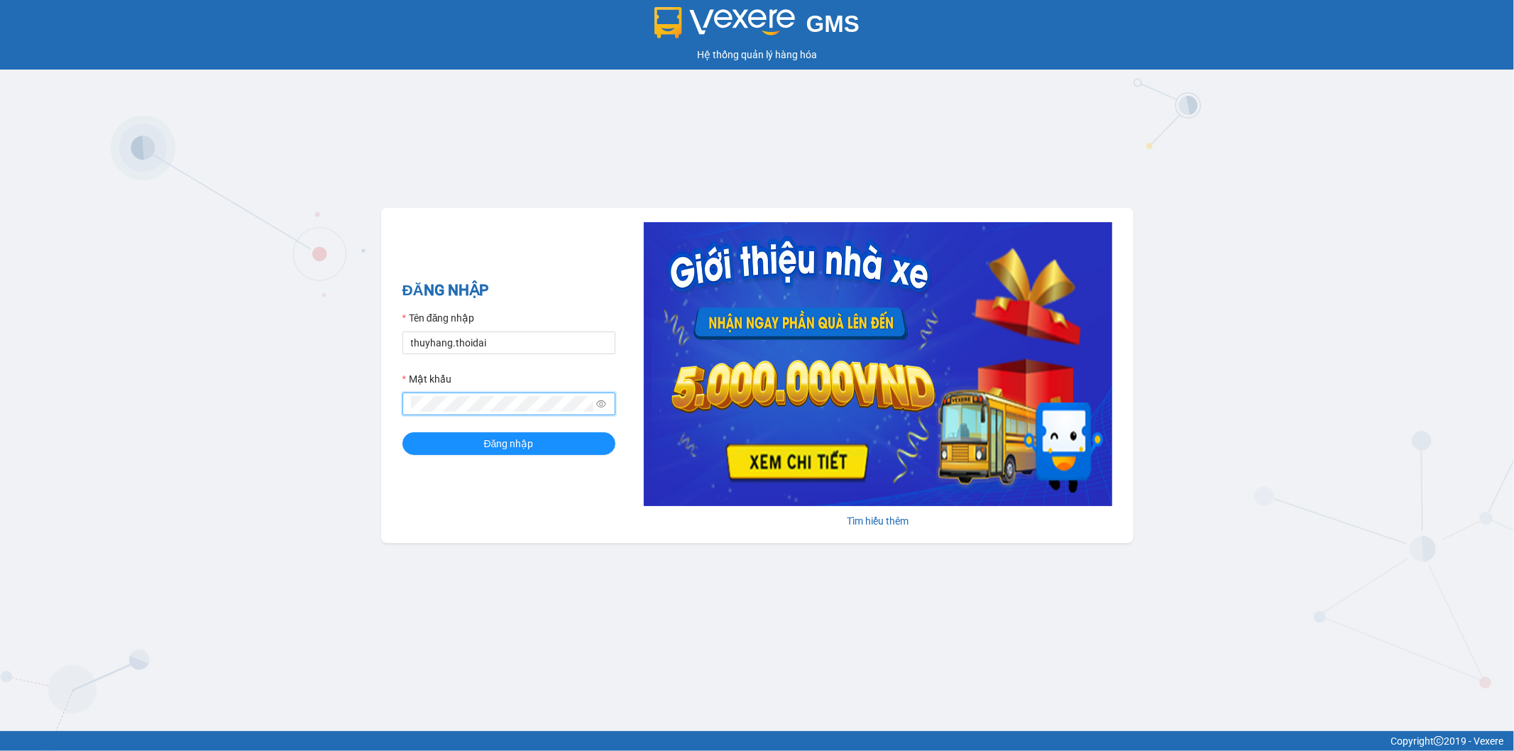
click at [402, 432] on button "Đăng nhập" at bounding box center [508, 443] width 213 height 23
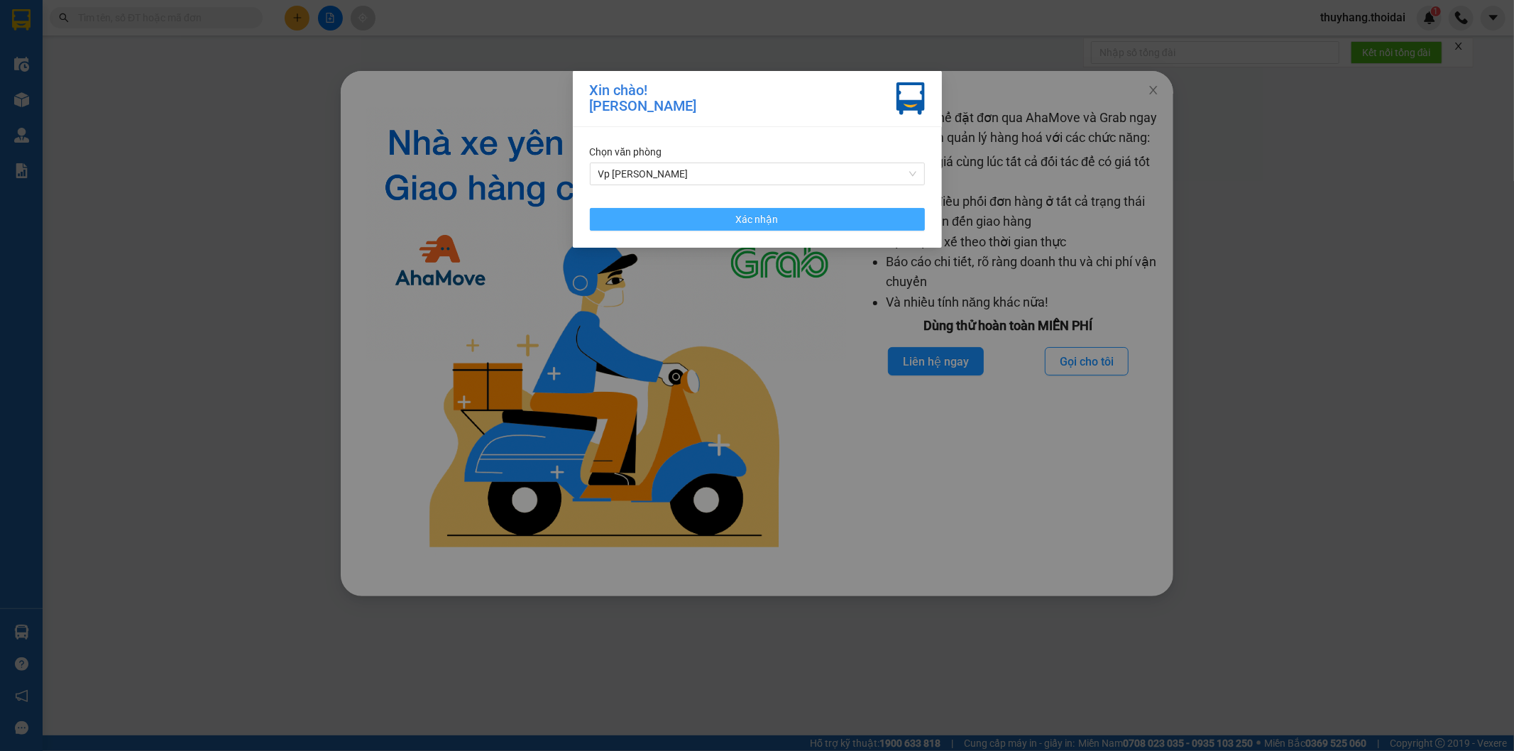
click at [690, 222] on button "Xác nhận" at bounding box center [757, 219] width 335 height 23
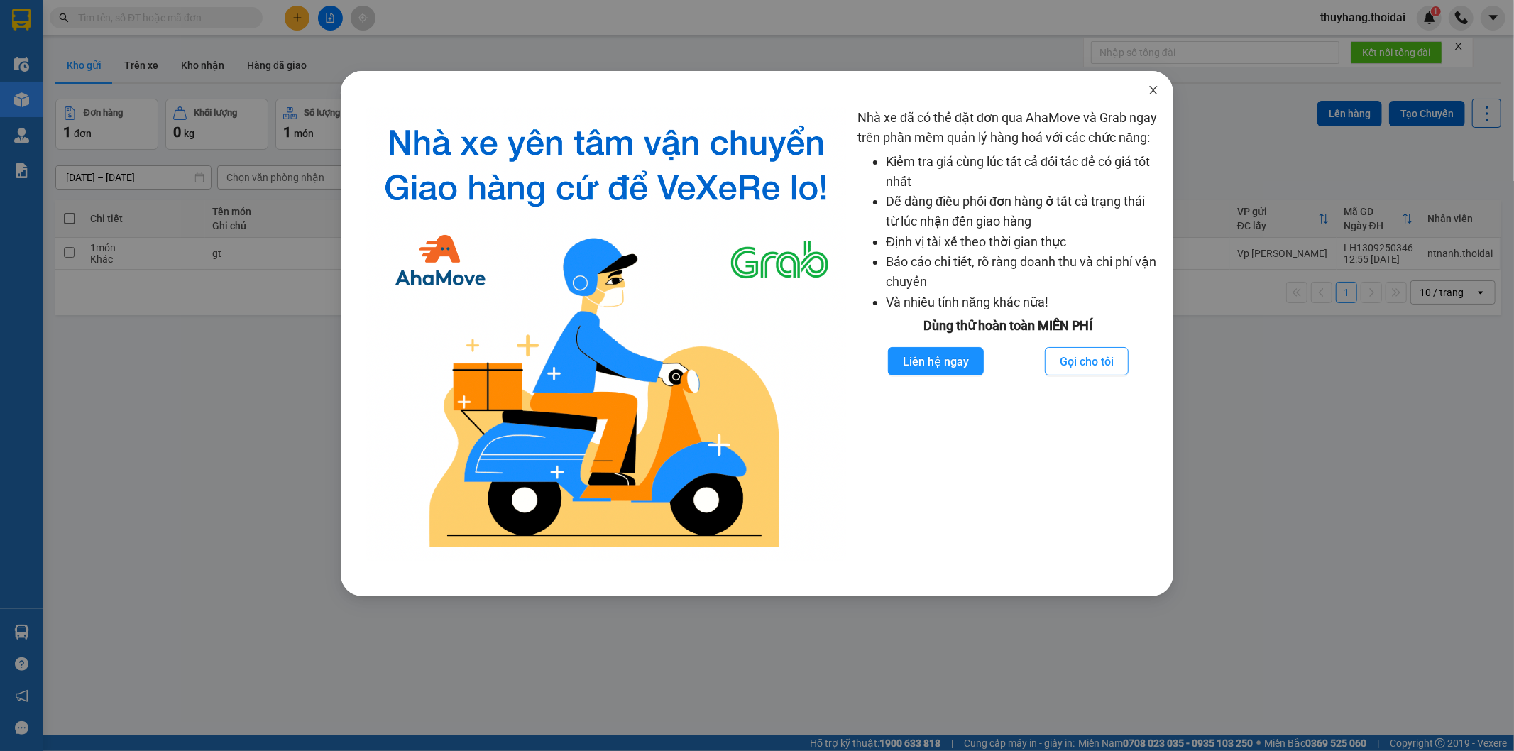
click at [1154, 92] on icon "close" at bounding box center [1153, 90] width 8 height 9
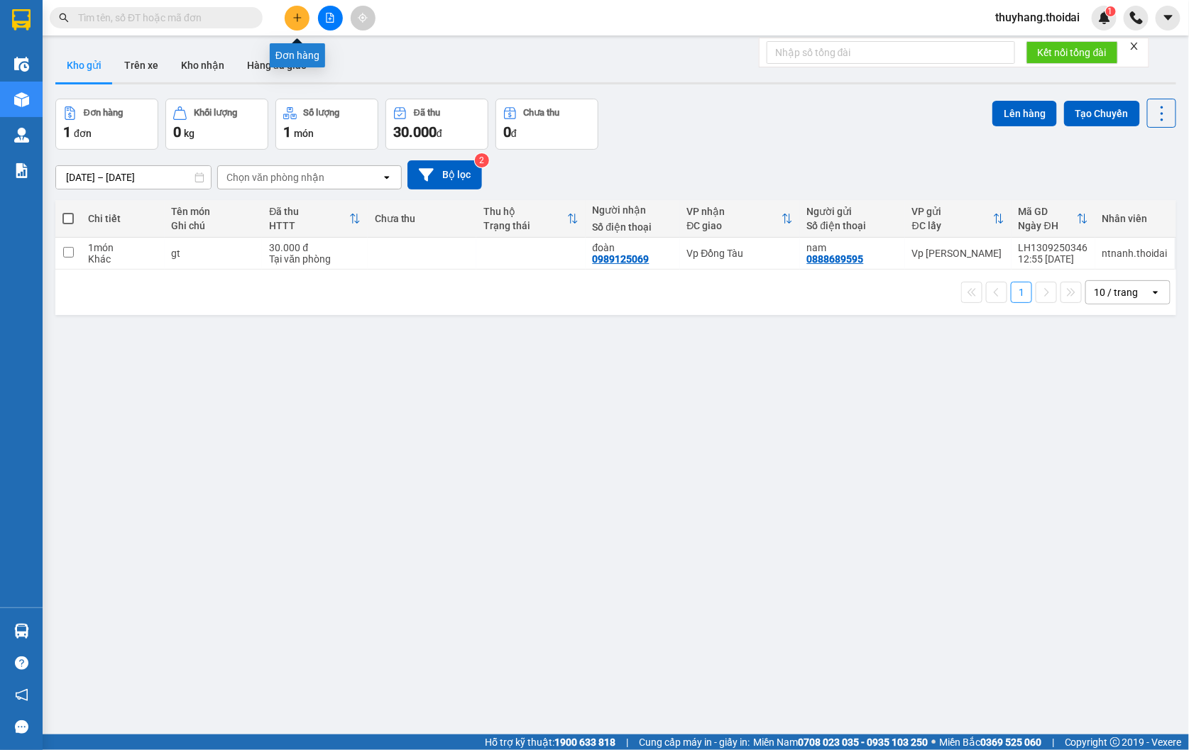
click at [304, 12] on button at bounding box center [297, 18] width 25 height 25
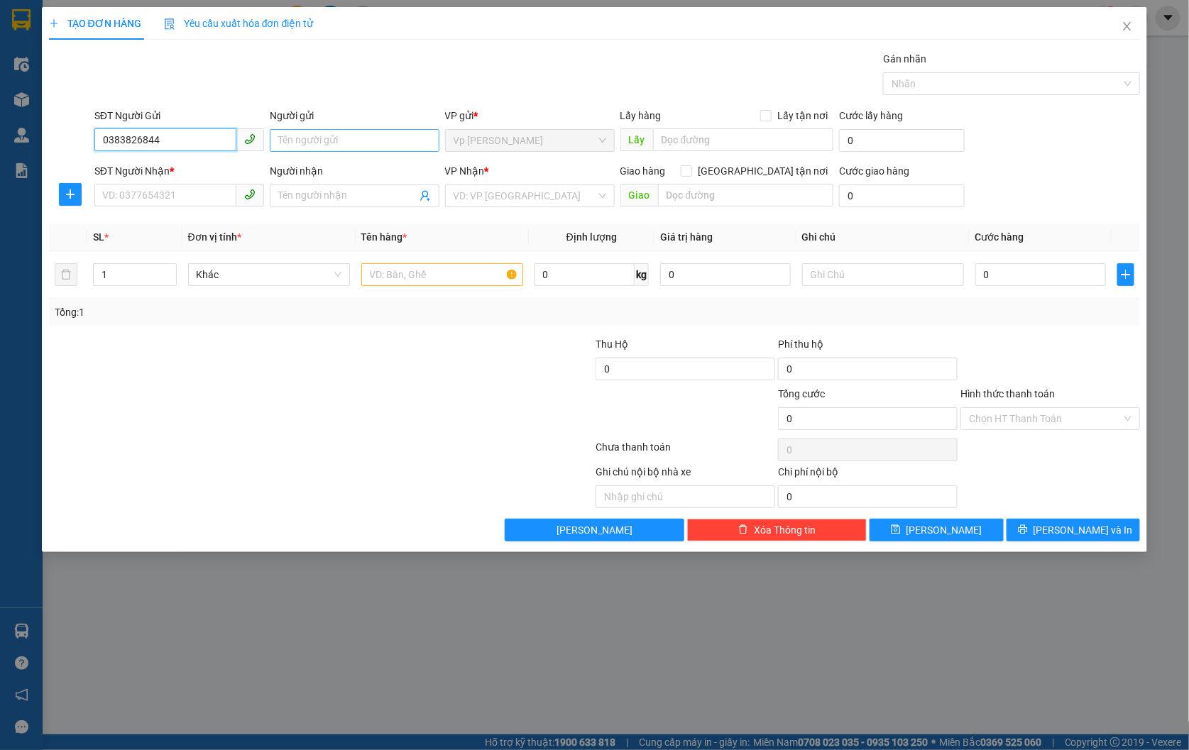
type input "0383826844"
click at [348, 137] on input "Người gửi" at bounding box center [355, 140] width 170 height 23
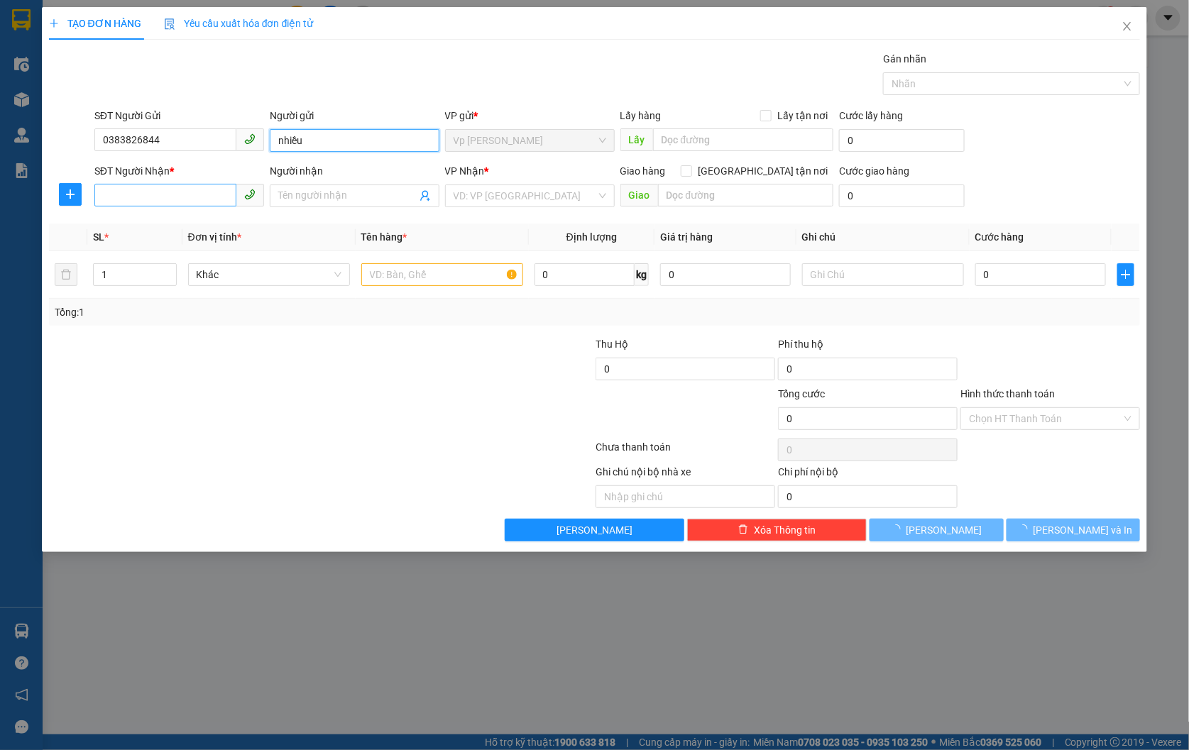
type input "nhiều"
click at [166, 189] on input "SĐT Người Nhận *" at bounding box center [165, 195] width 142 height 23
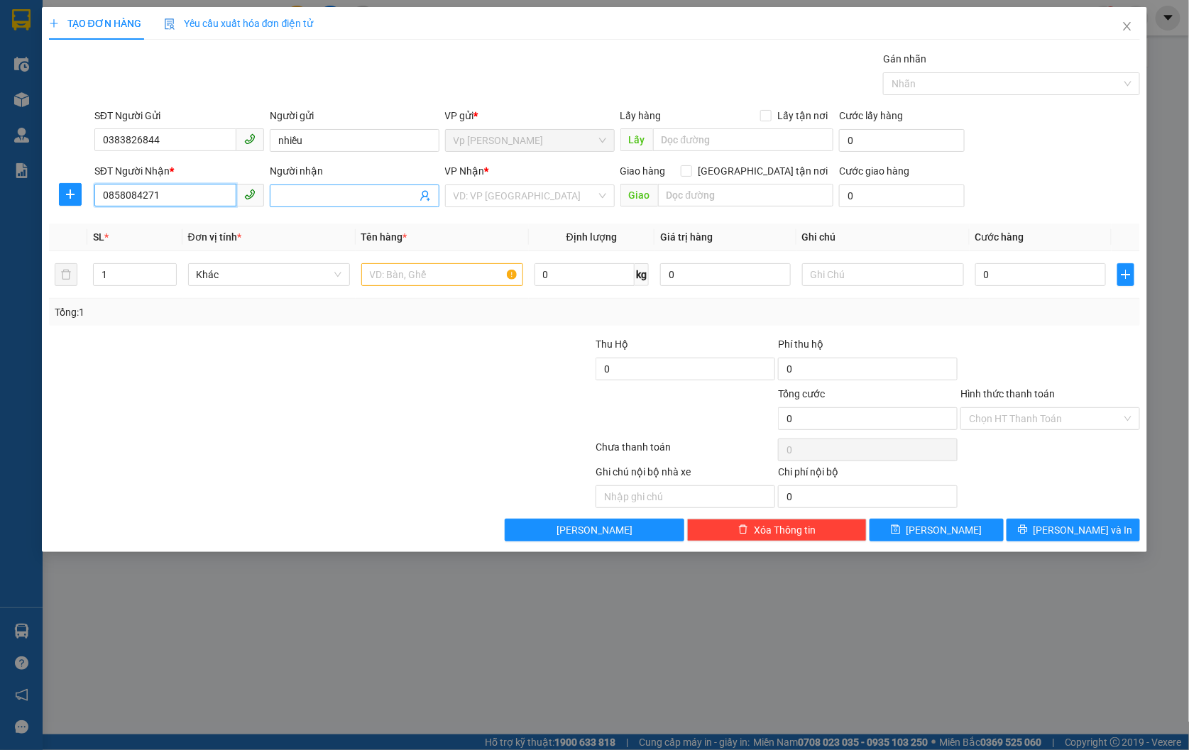
type input "0858084271"
click at [303, 197] on input "Người nhận" at bounding box center [347, 196] width 138 height 16
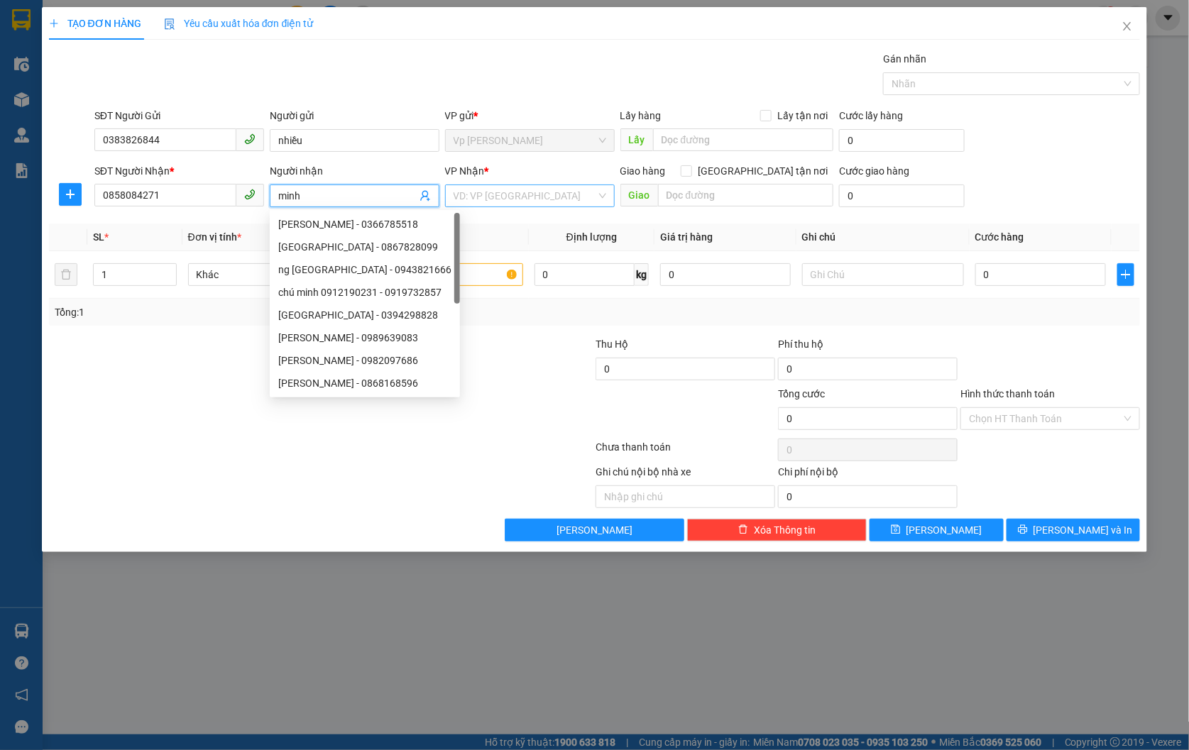
click at [491, 185] on div "VD: VP [GEOGRAPHIC_DATA]" at bounding box center [530, 196] width 170 height 23
type input "minh"
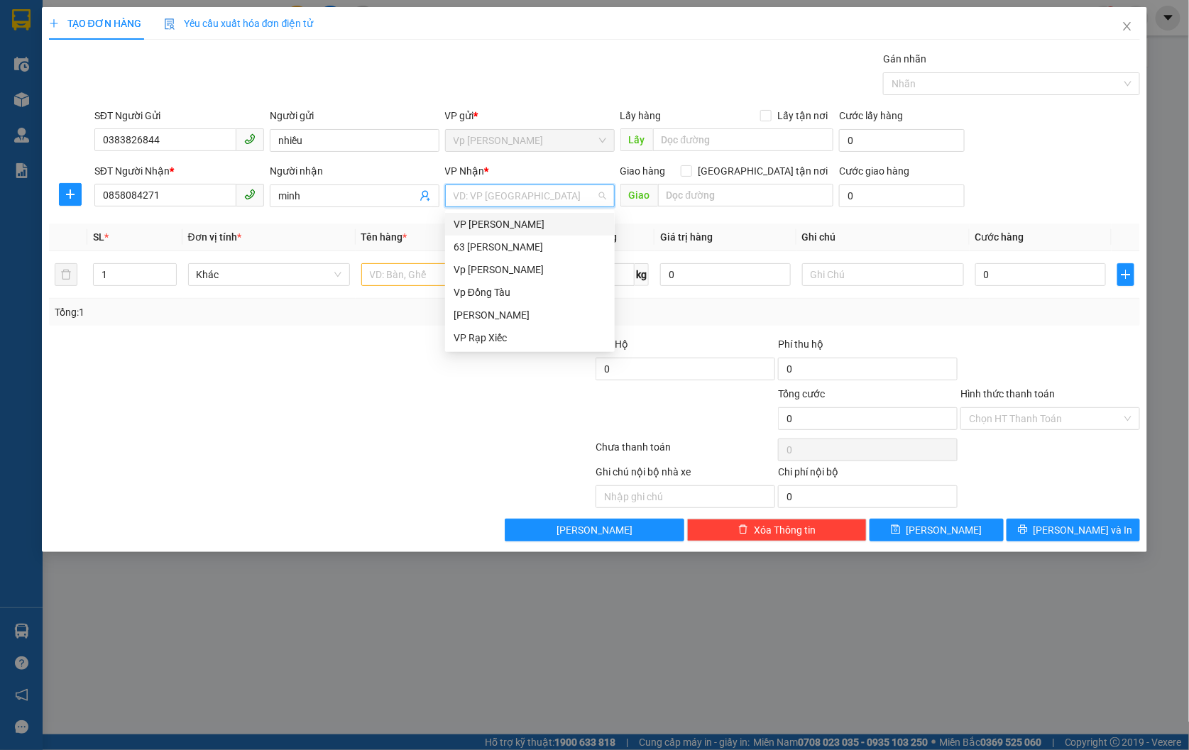
click at [520, 225] on div "VP [PERSON_NAME]" at bounding box center [530, 224] width 153 height 16
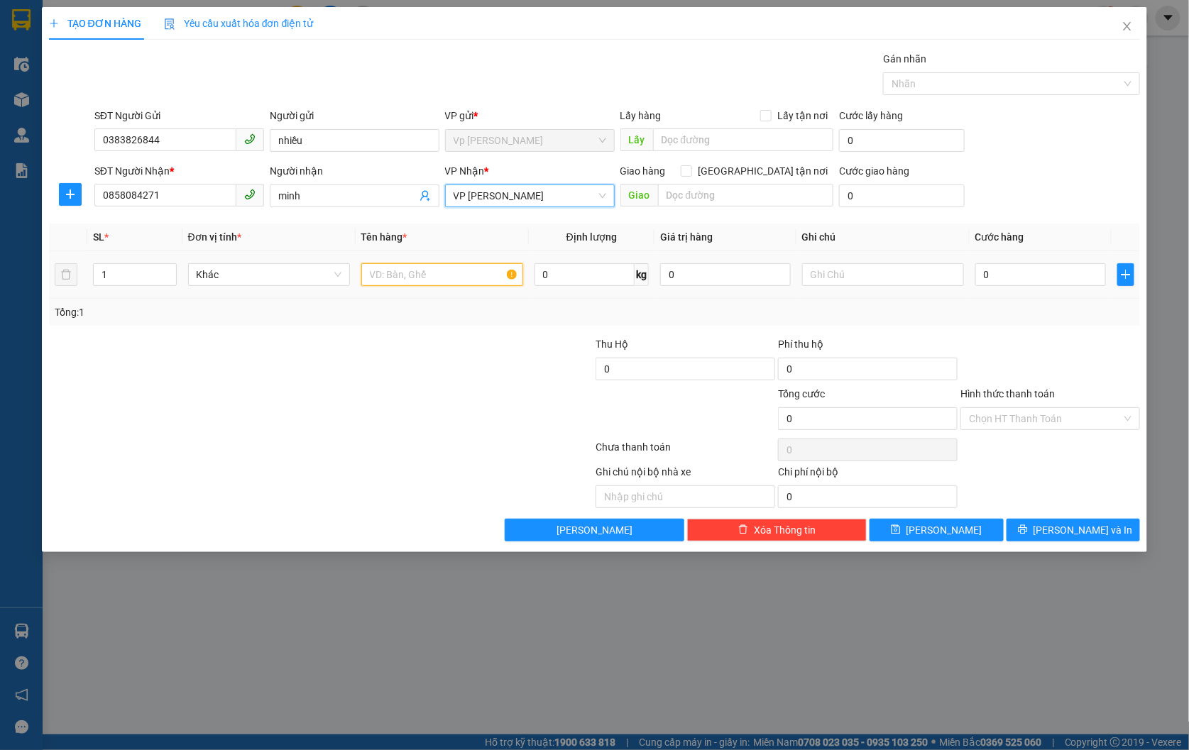
click at [471, 274] on input "text" at bounding box center [442, 274] width 162 height 23
type input "quần áo"
click at [1016, 274] on input "0" at bounding box center [1040, 274] width 131 height 23
type input "3"
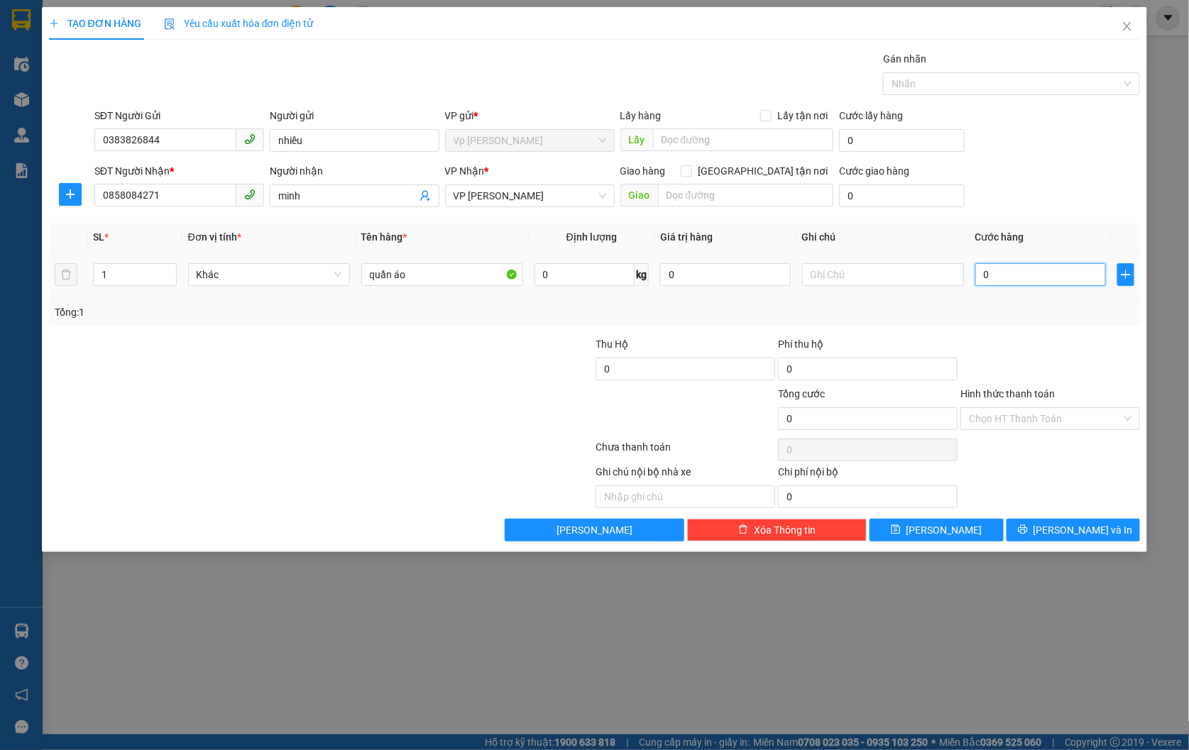
type input "3"
type input "30"
type input "300"
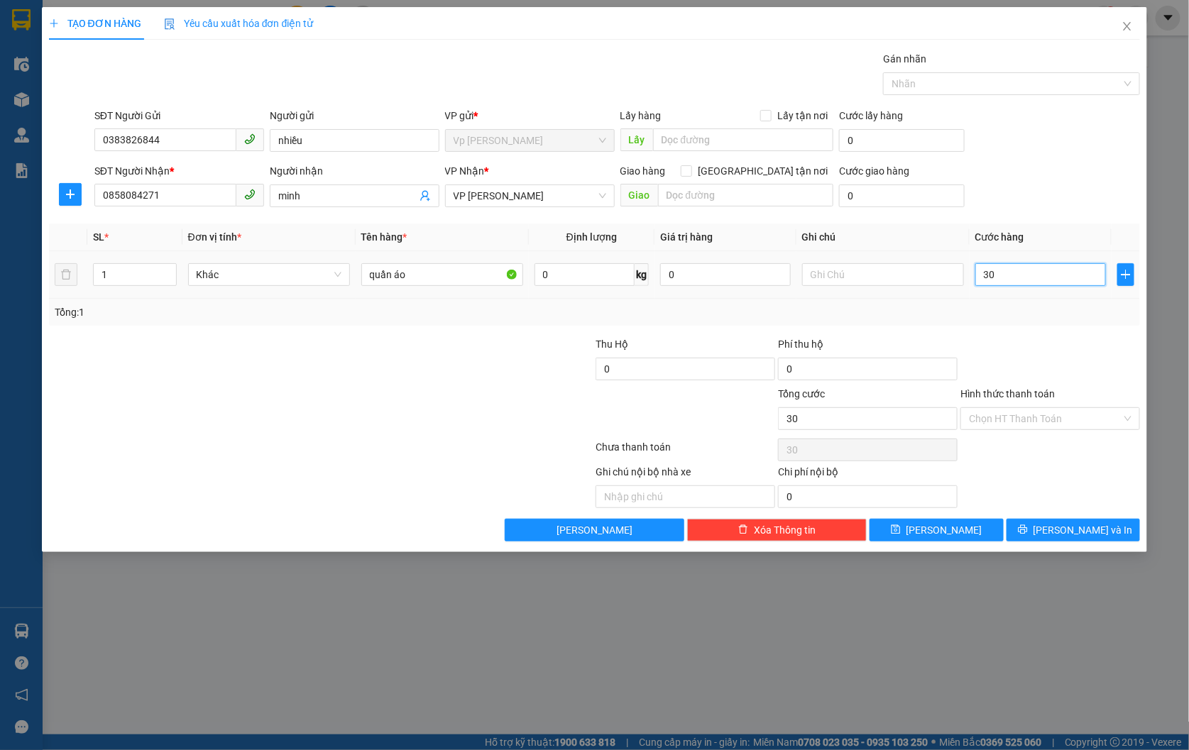
type input "300"
type input "3.000"
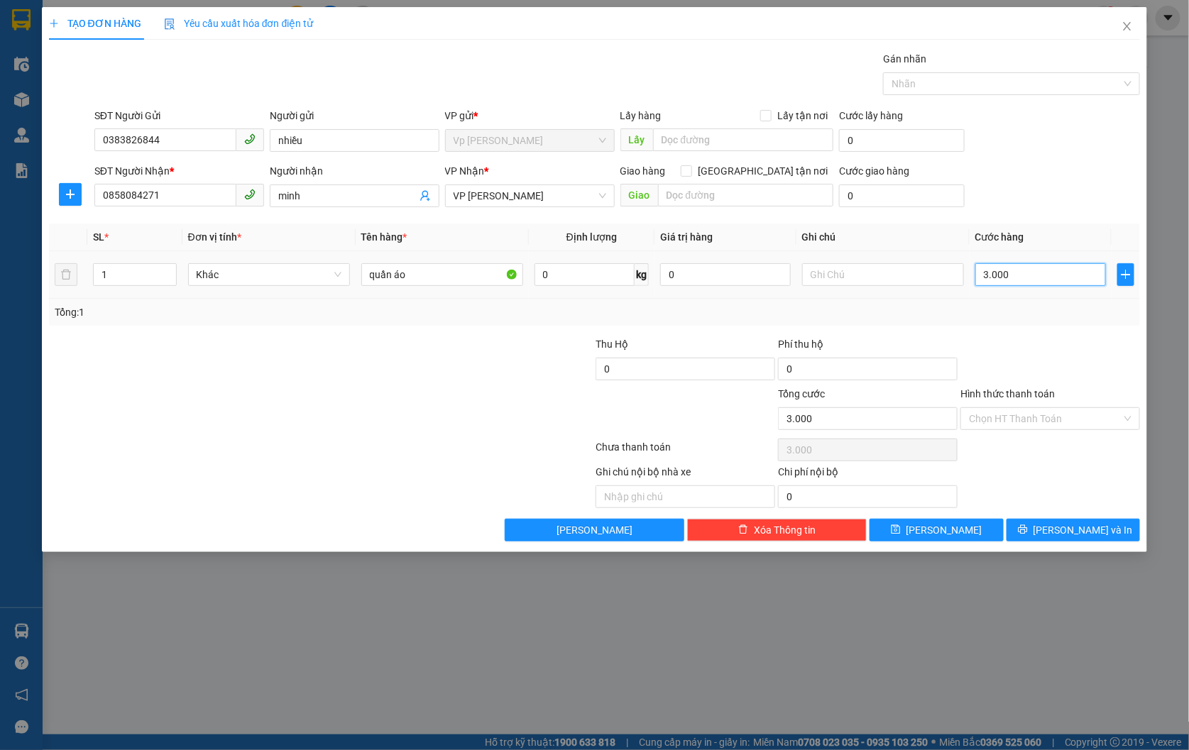
type input "30.000"
click at [1054, 408] on input "Hình thức thanh toán" at bounding box center [1045, 418] width 153 height 21
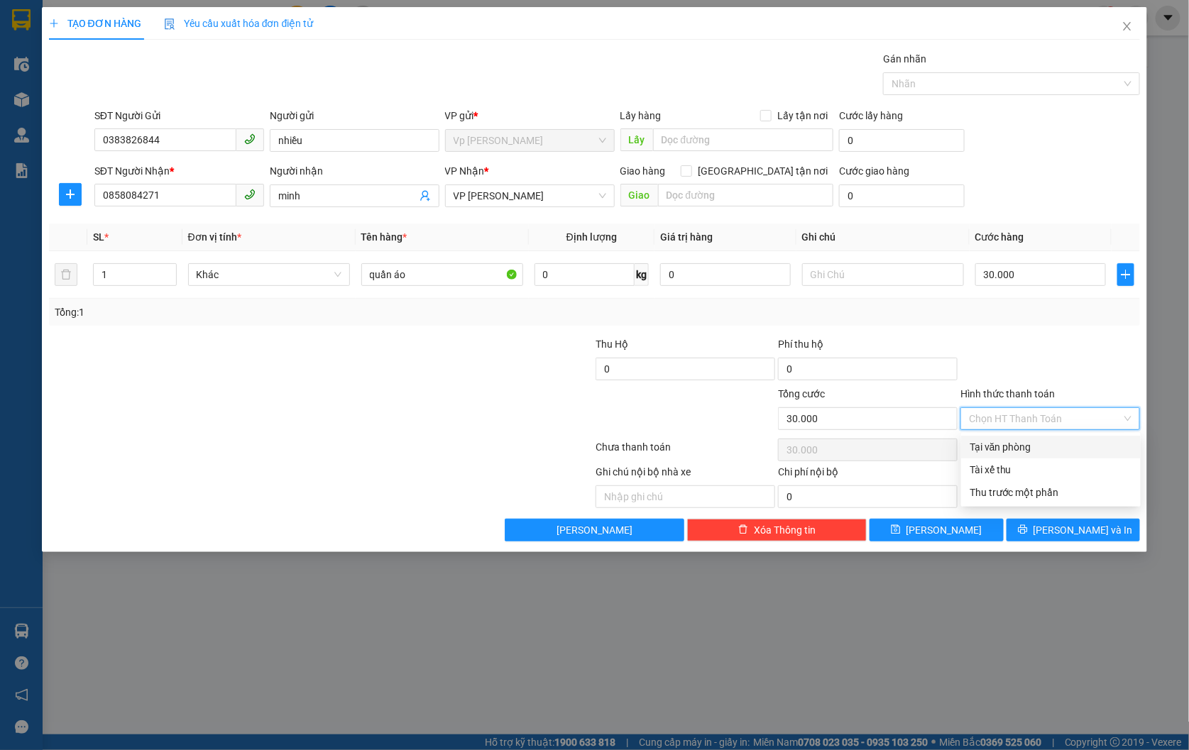
click at [1053, 446] on div "Tại văn phòng" at bounding box center [1051, 447] width 163 height 16
type input "0"
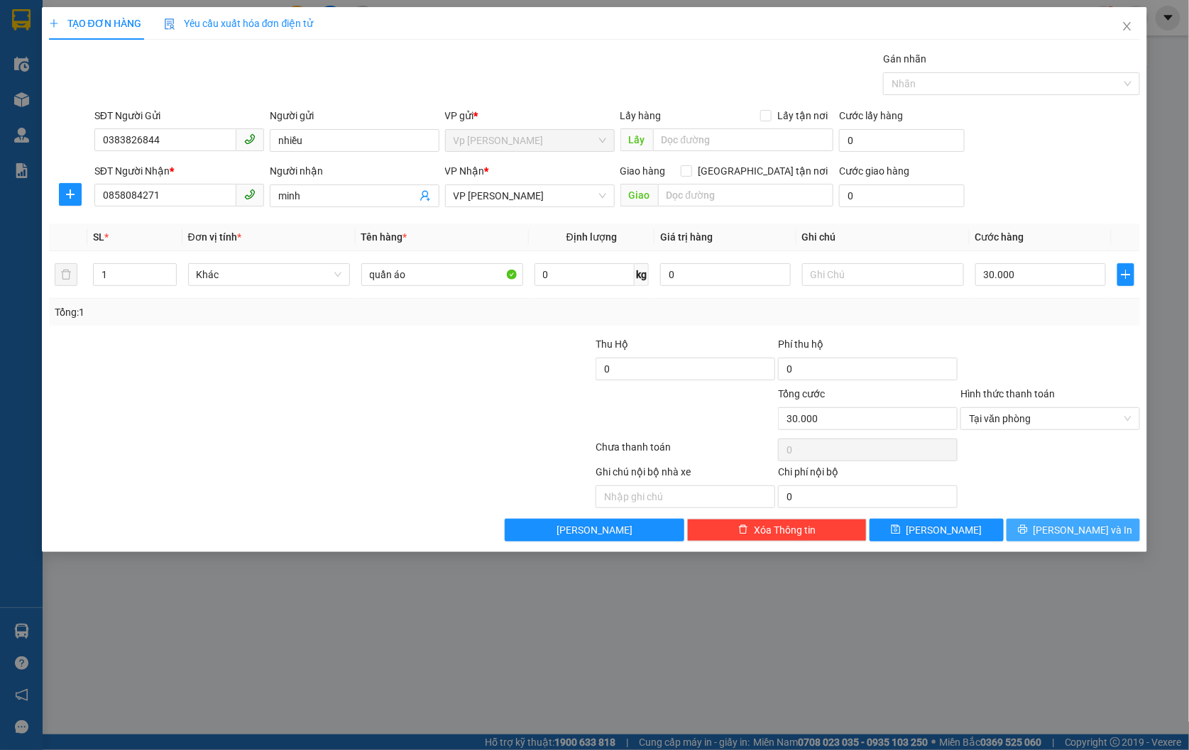
click at [1058, 535] on button "[PERSON_NAME] và In" at bounding box center [1073, 530] width 134 height 23
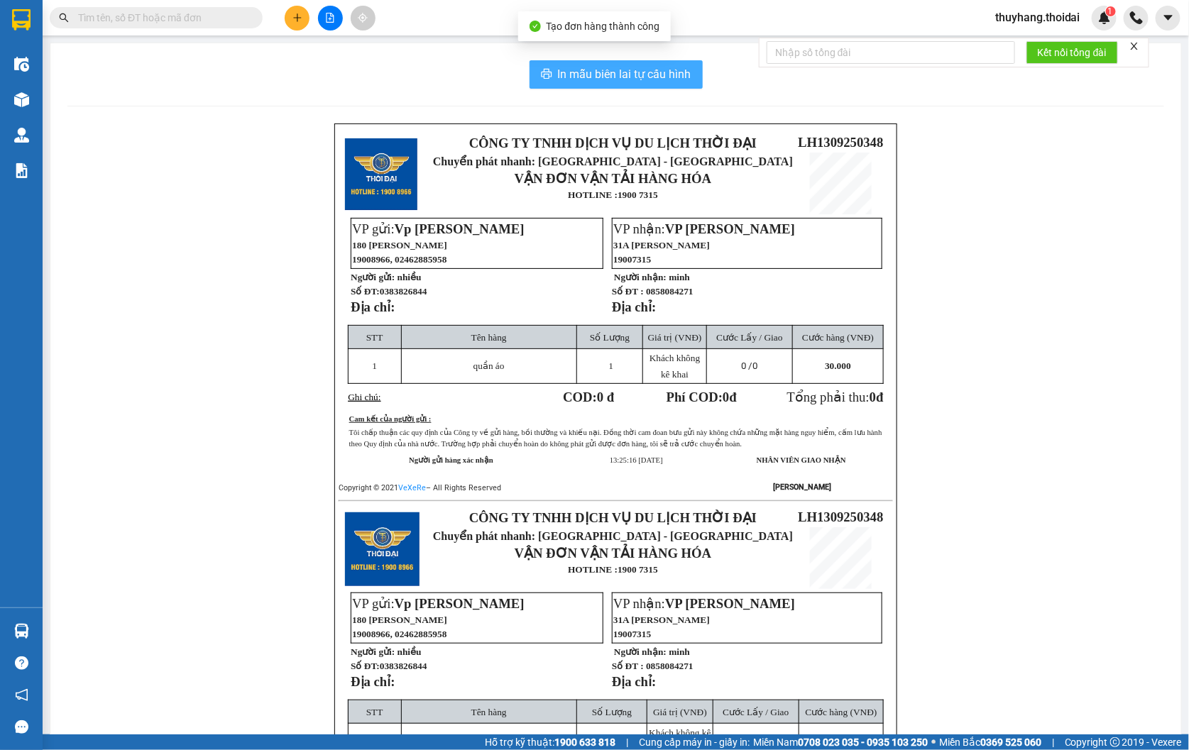
click at [657, 72] on span "In mẫu biên lai tự cấu hình" at bounding box center [624, 74] width 133 height 18
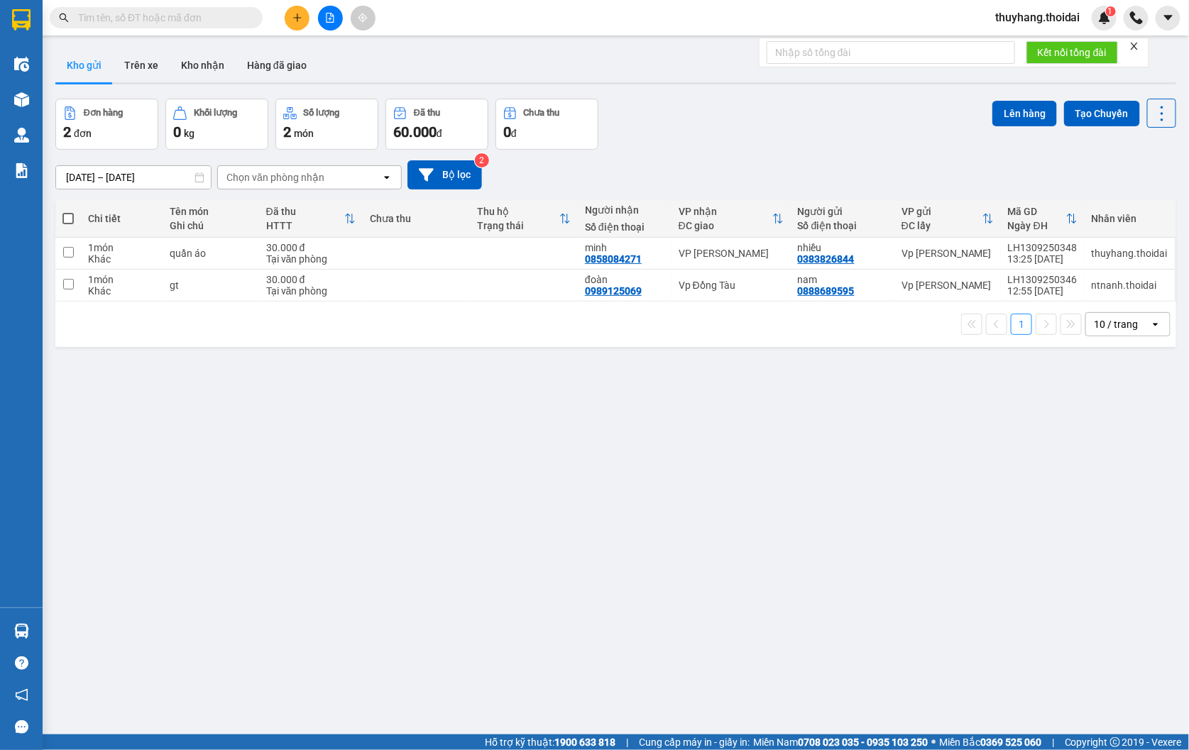
click at [169, 9] on span at bounding box center [156, 17] width 213 height 21
click at [172, 13] on input "text" at bounding box center [162, 18] width 168 height 16
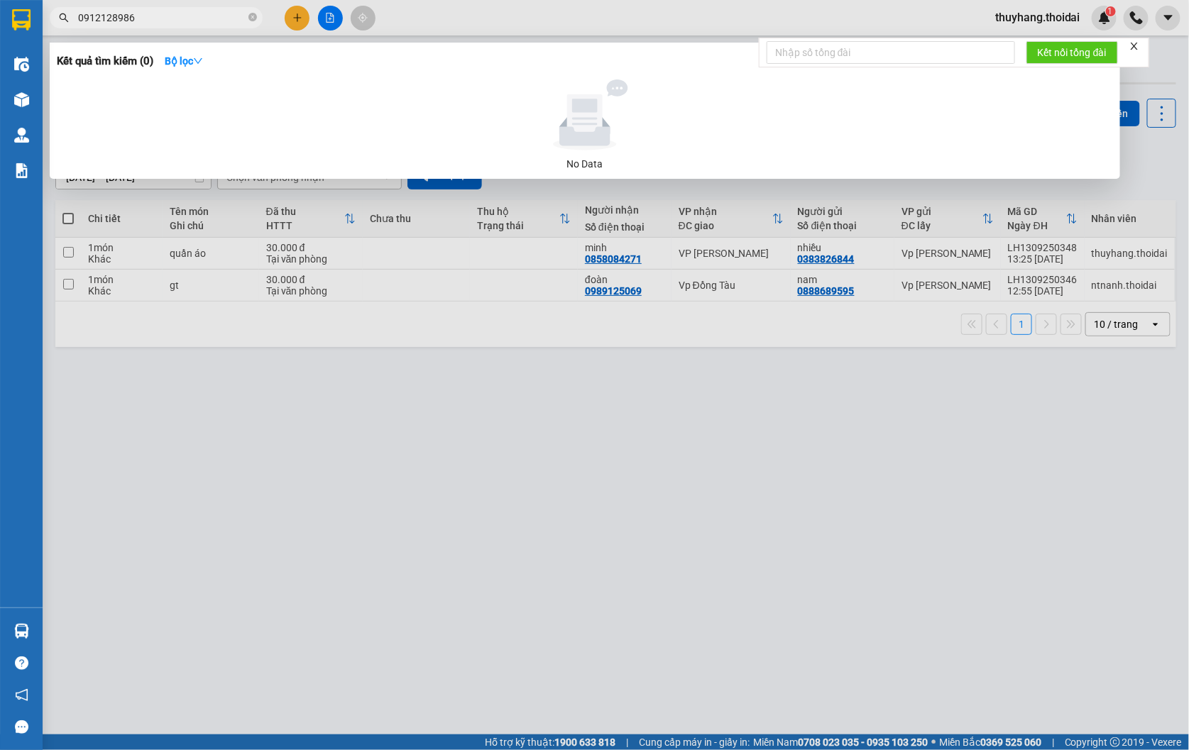
click at [104, 16] on input "0912128986" at bounding box center [162, 18] width 168 height 16
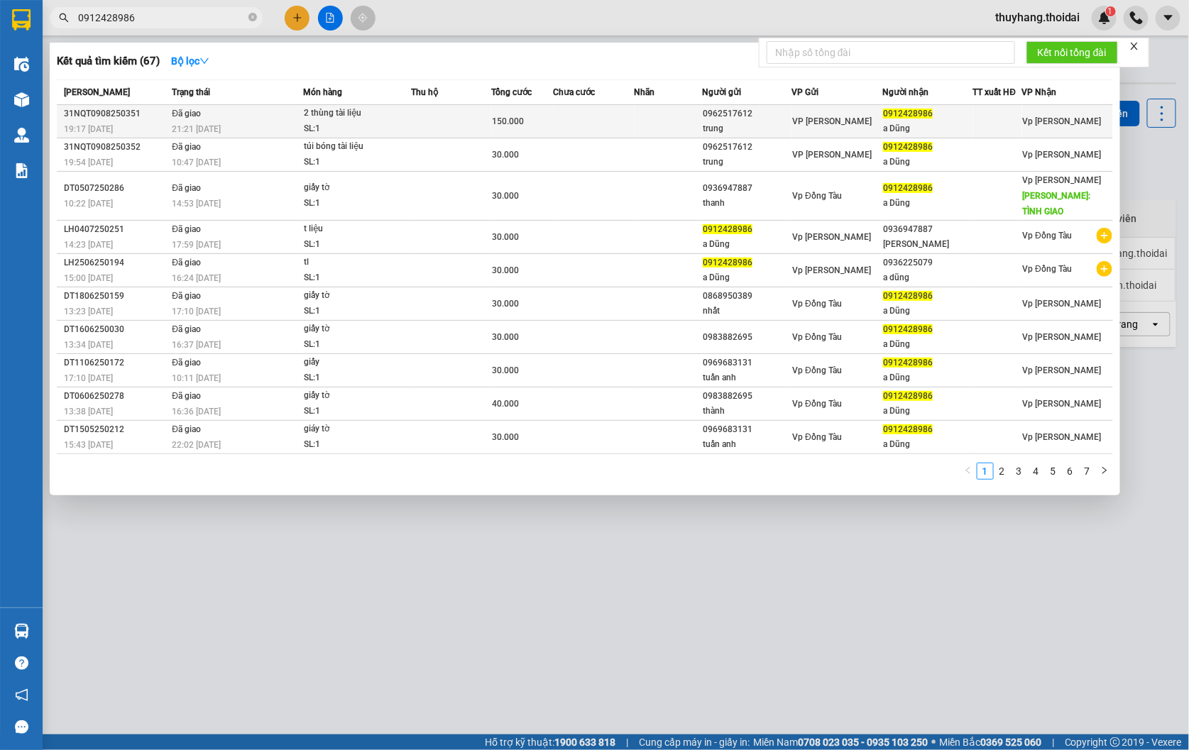
type input "0912428986"
click at [478, 124] on td at bounding box center [451, 121] width 81 height 33
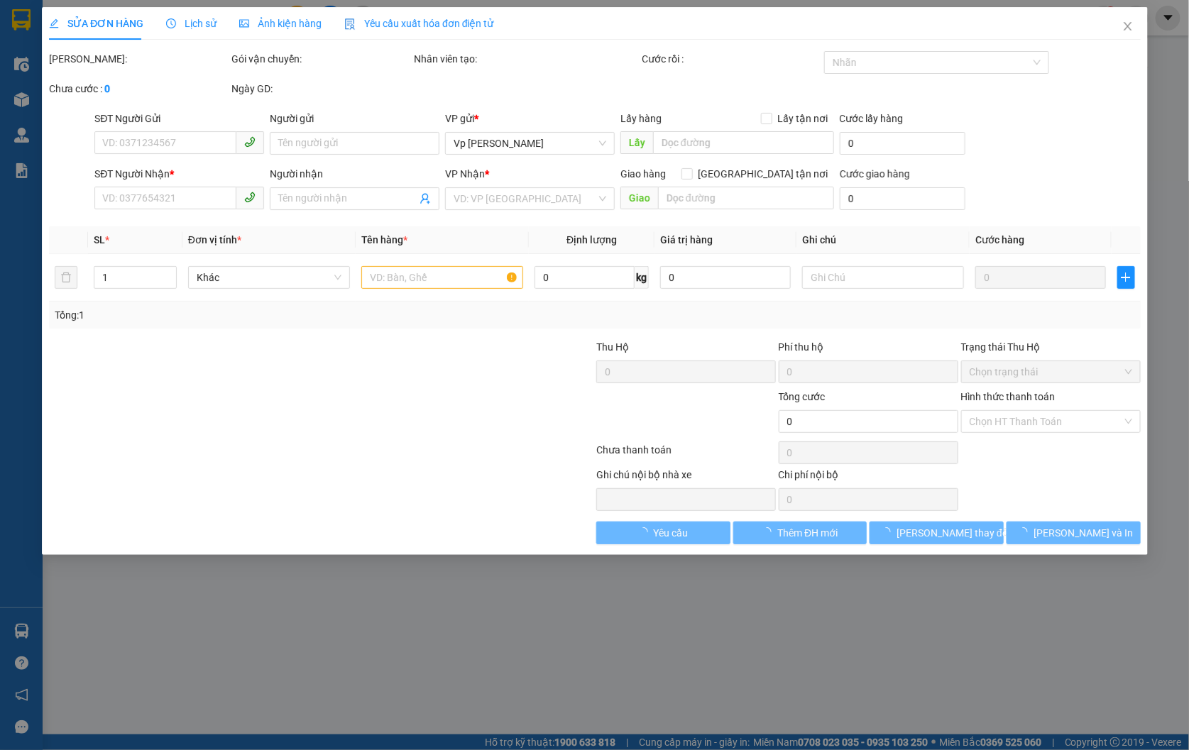
type input "0962517612"
type input "trung"
type input "0912428986"
type input "a Dũng"
type input "150.000"
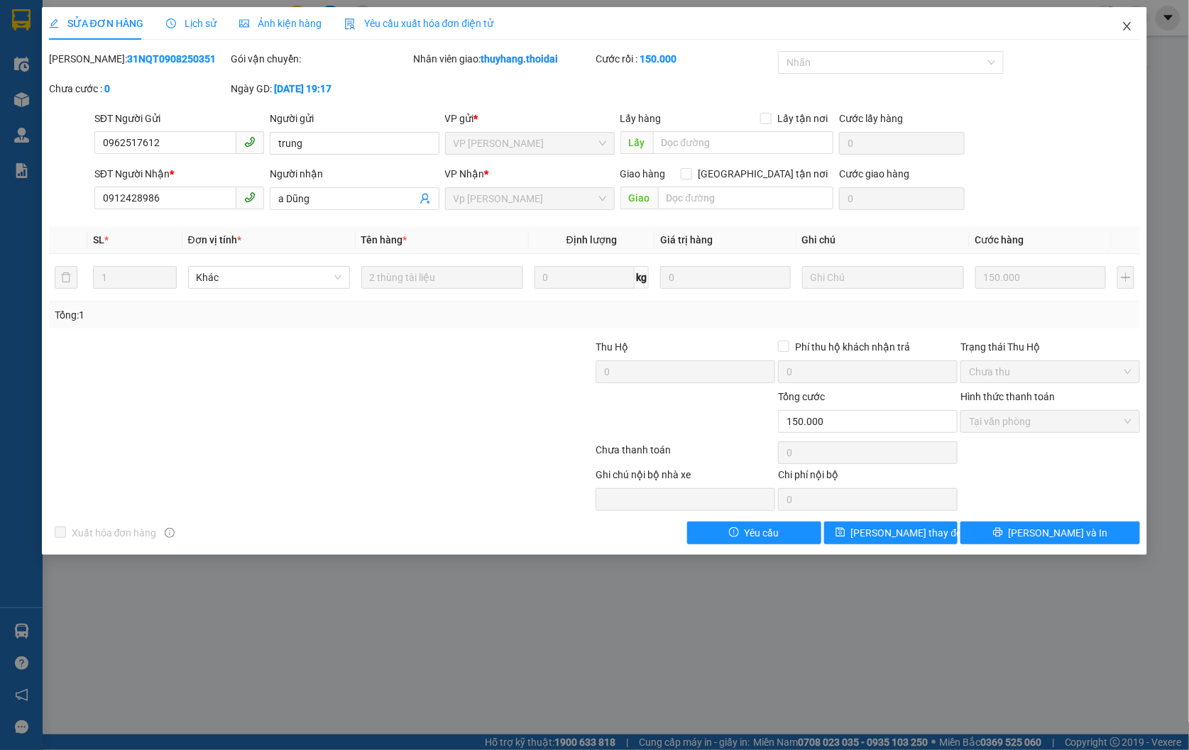
click at [1132, 31] on icon "close" at bounding box center [1126, 26] width 11 height 11
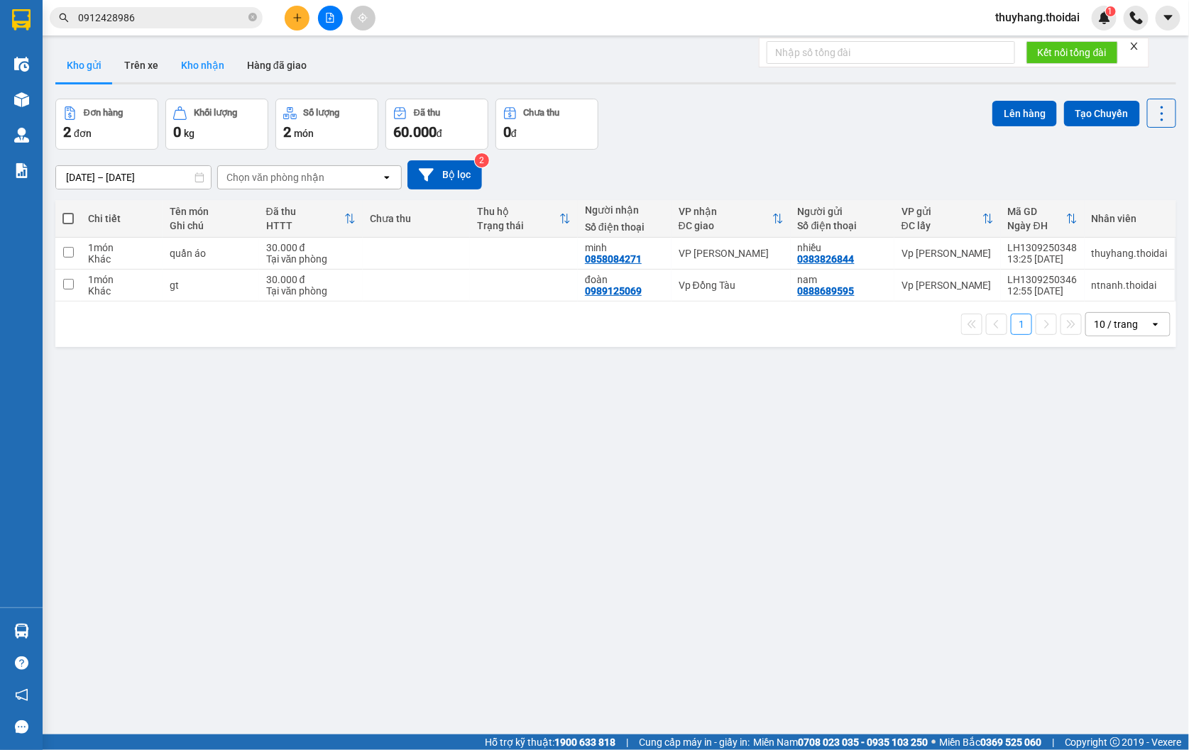
click at [204, 62] on button "Kho nhận" at bounding box center [203, 65] width 66 height 34
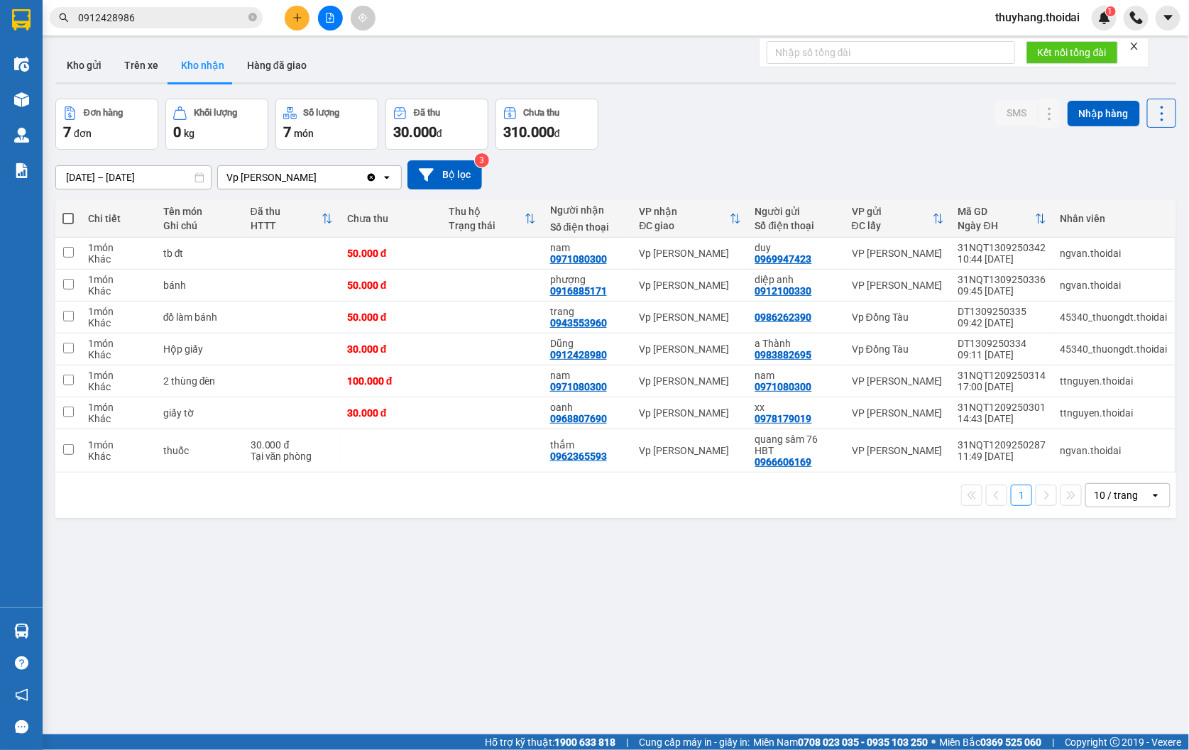
click at [202, 21] on input "0912428986" at bounding box center [162, 18] width 168 height 16
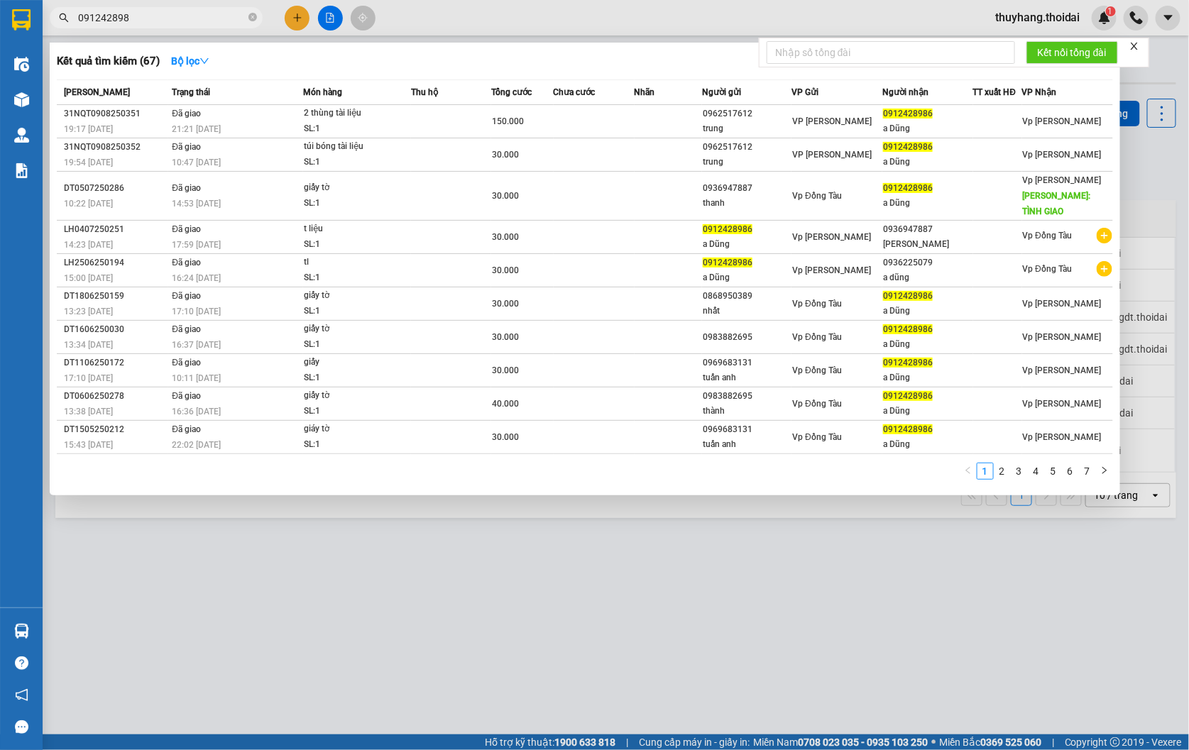
type input "0912428986"
click at [254, 16] on icon "close-circle" at bounding box center [252, 17] width 9 height 9
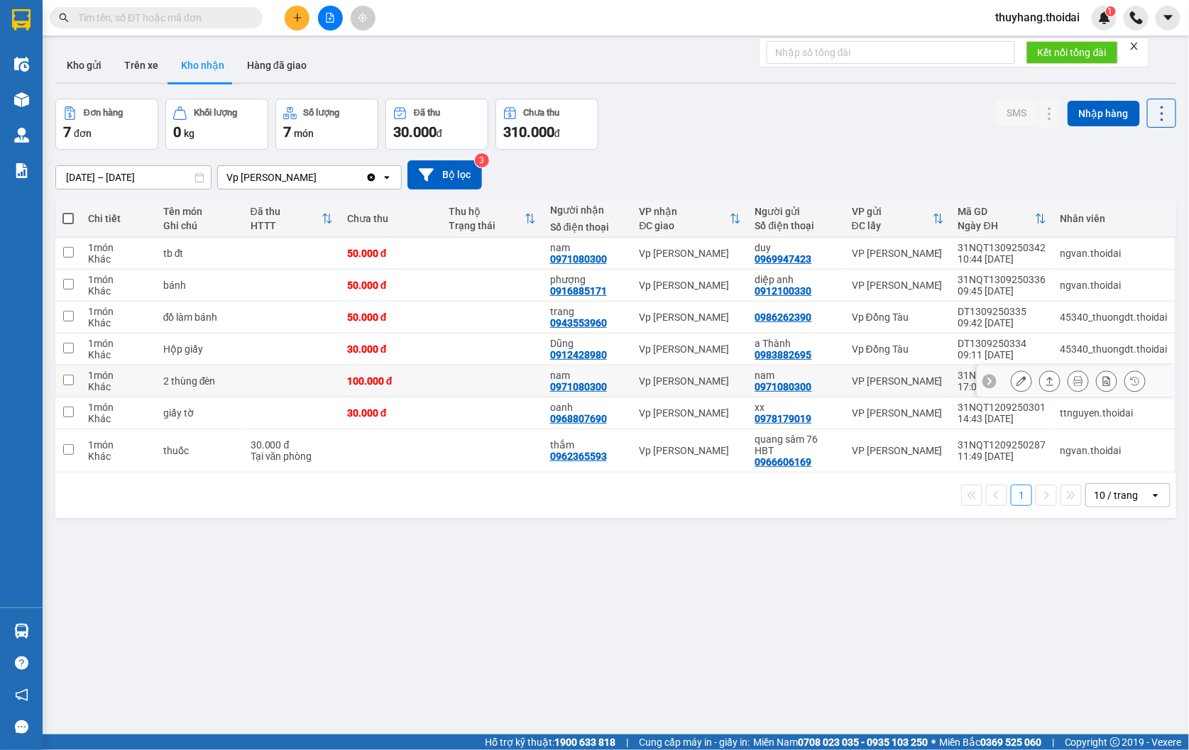
click at [495, 380] on td at bounding box center [491, 382] width 101 height 32
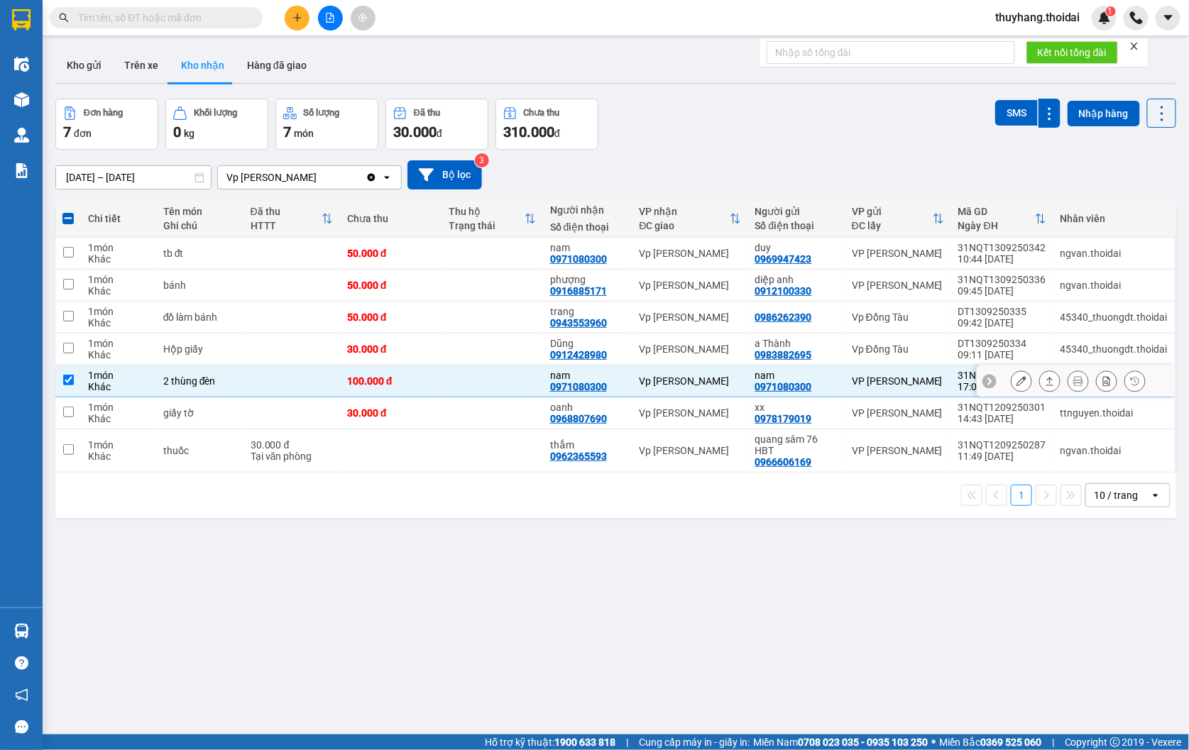
click at [456, 380] on td at bounding box center [491, 382] width 101 height 32
checkbox input "false"
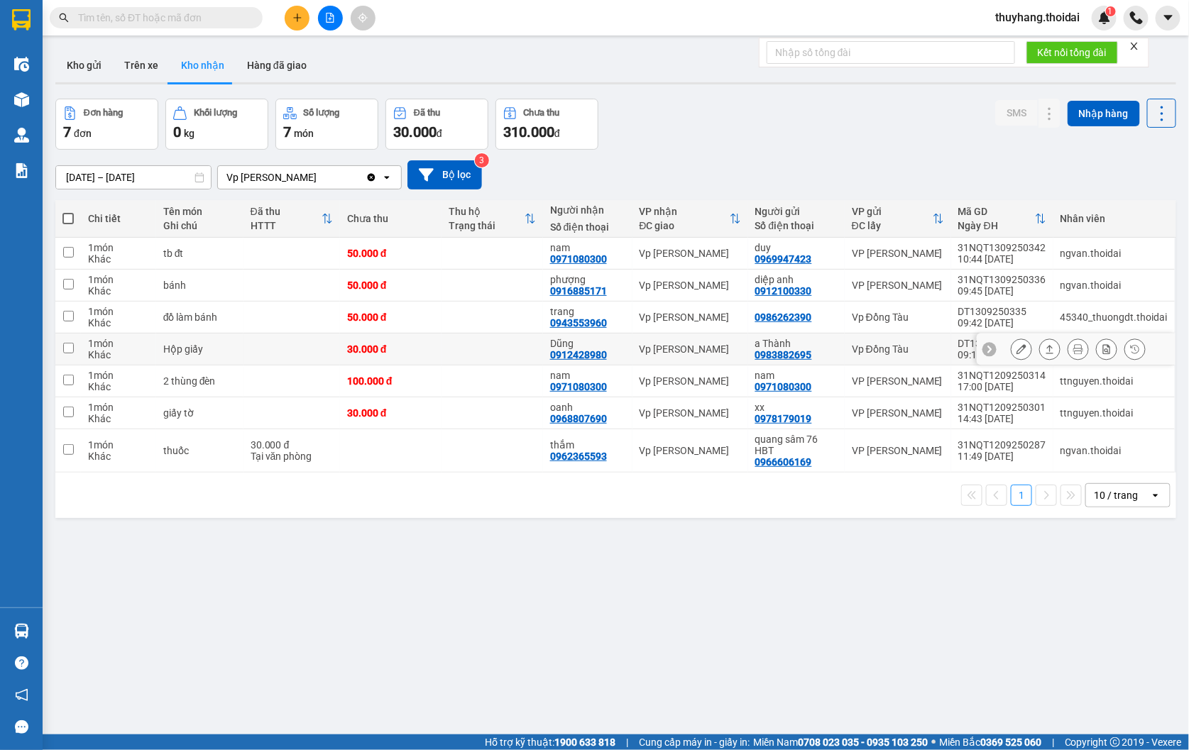
click at [435, 348] on td "30.000 đ" at bounding box center [390, 350] width 101 height 32
checkbox input "true"
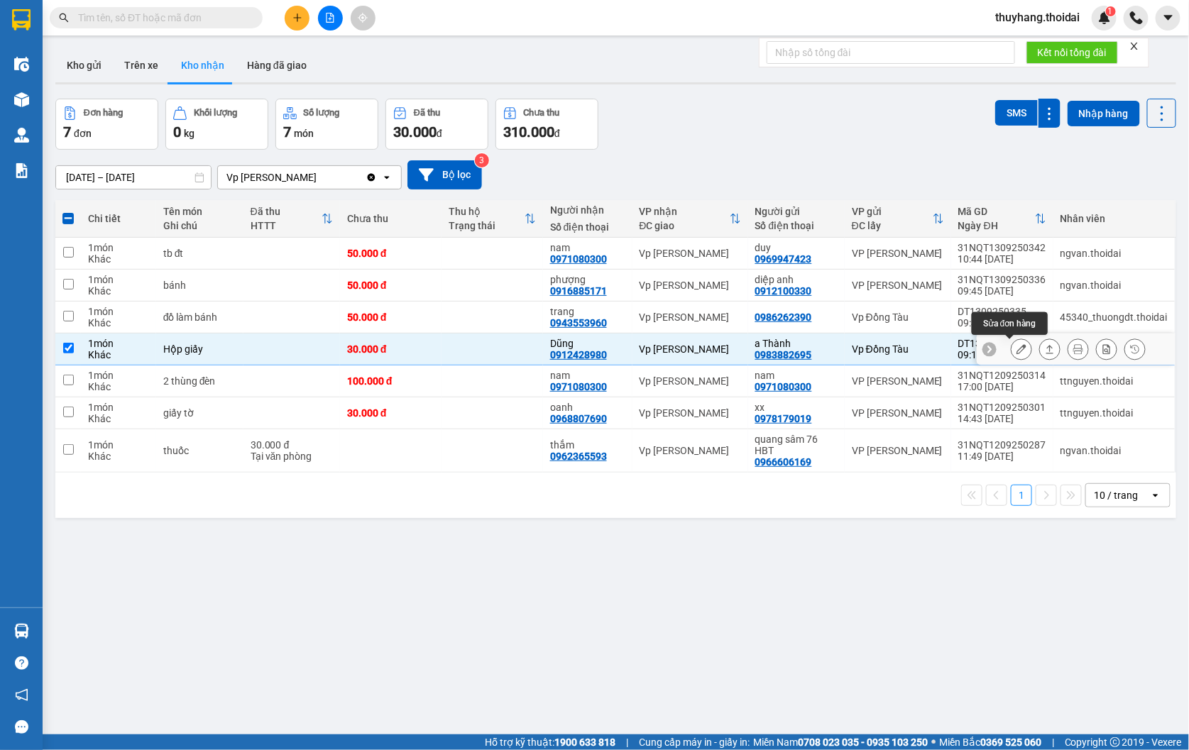
click at [1016, 351] on icon at bounding box center [1021, 349] width 10 height 10
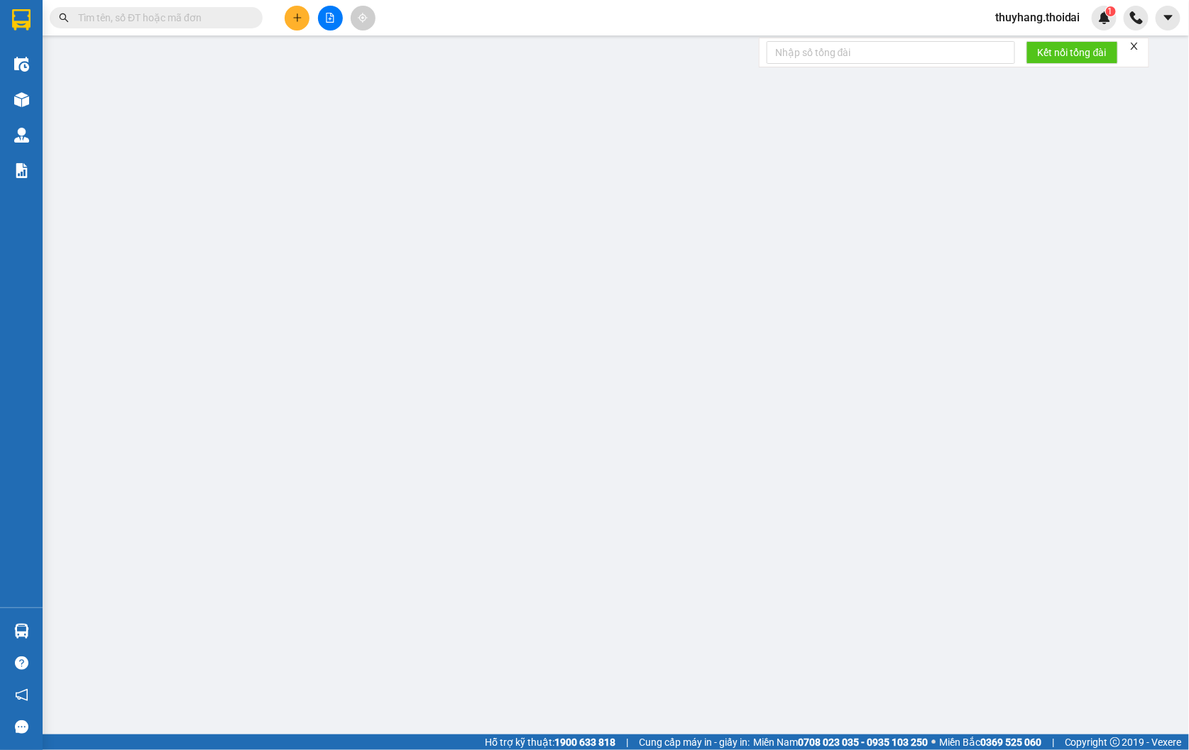
type input "0983882695"
type input "a Thành"
type input "0912428980"
type input "Dũng"
type input "30.000"
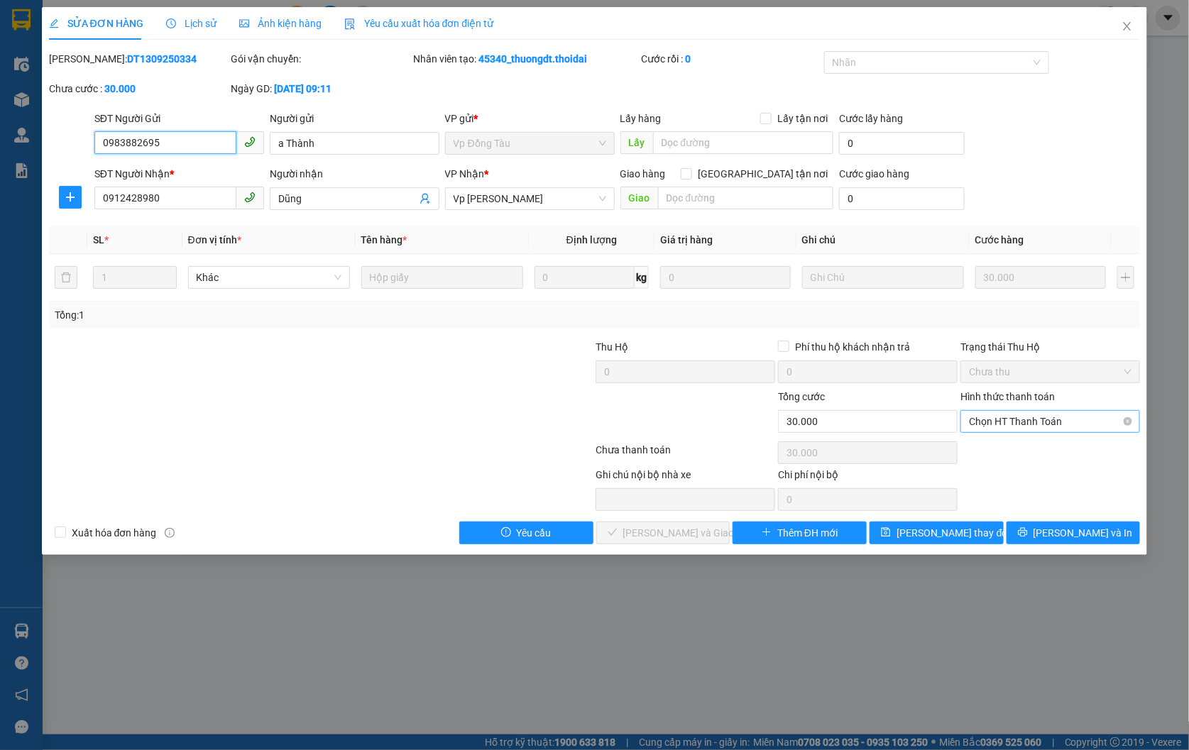
click at [999, 419] on span "Chọn HT Thanh Toán" at bounding box center [1050, 421] width 163 height 21
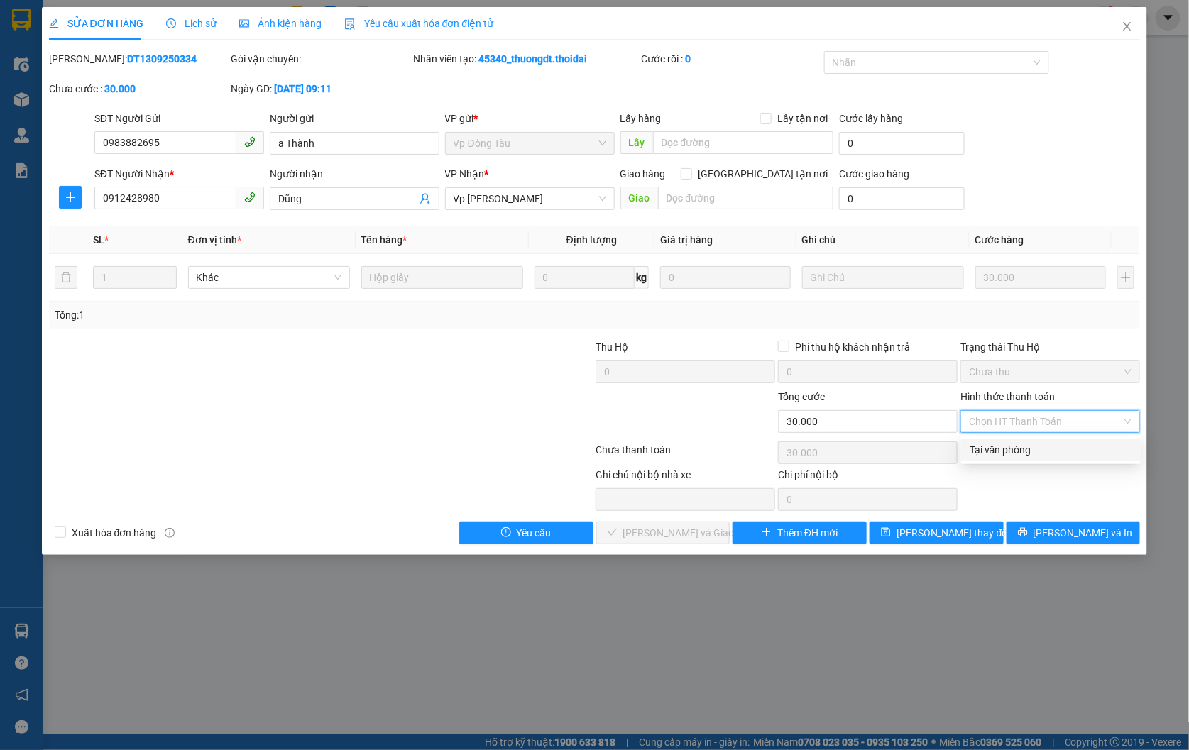
click at [998, 439] on div "Tại văn phòng" at bounding box center [1051, 450] width 180 height 23
type input "0"
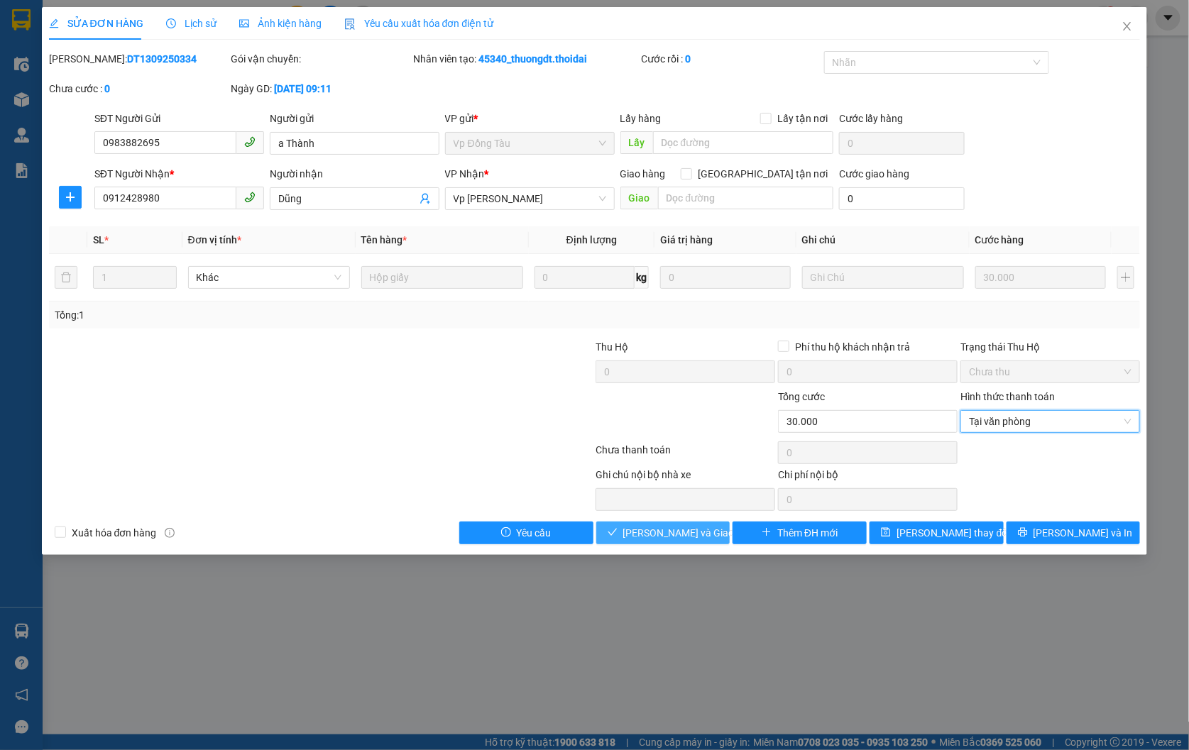
click at [665, 533] on span "[PERSON_NAME] và Giao hàng" at bounding box center [691, 533] width 136 height 16
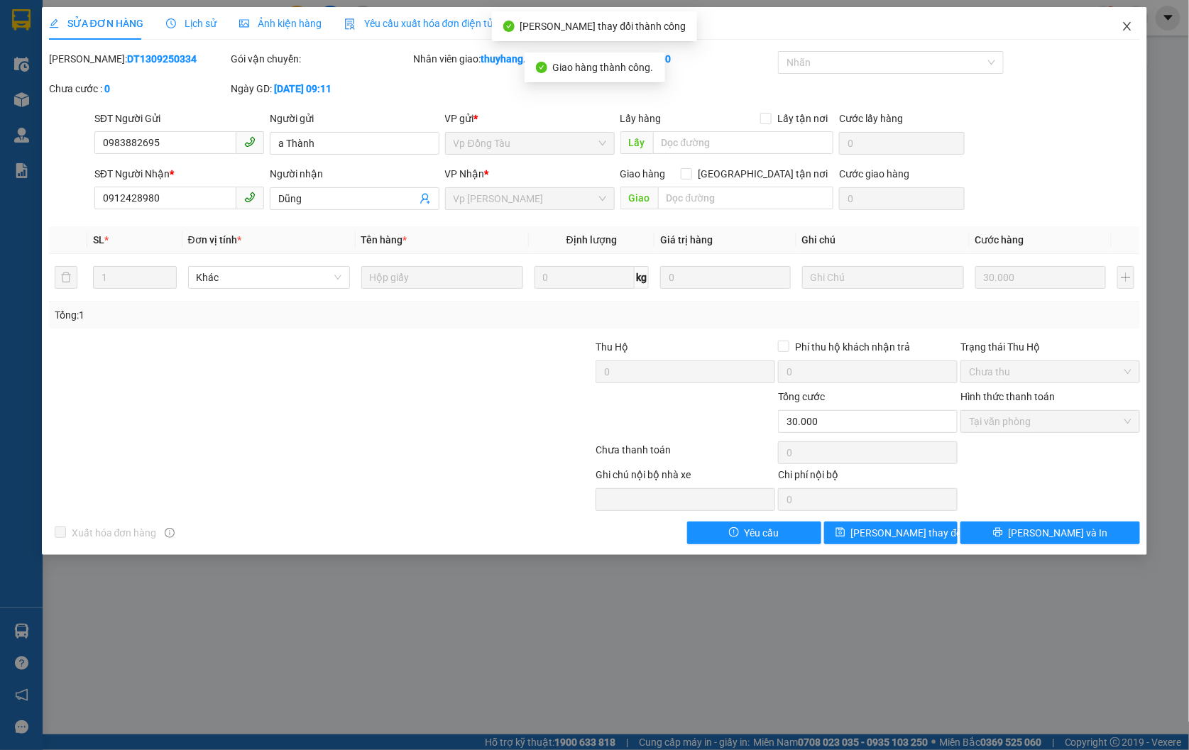
click at [1127, 21] on icon "close" at bounding box center [1126, 26] width 11 height 11
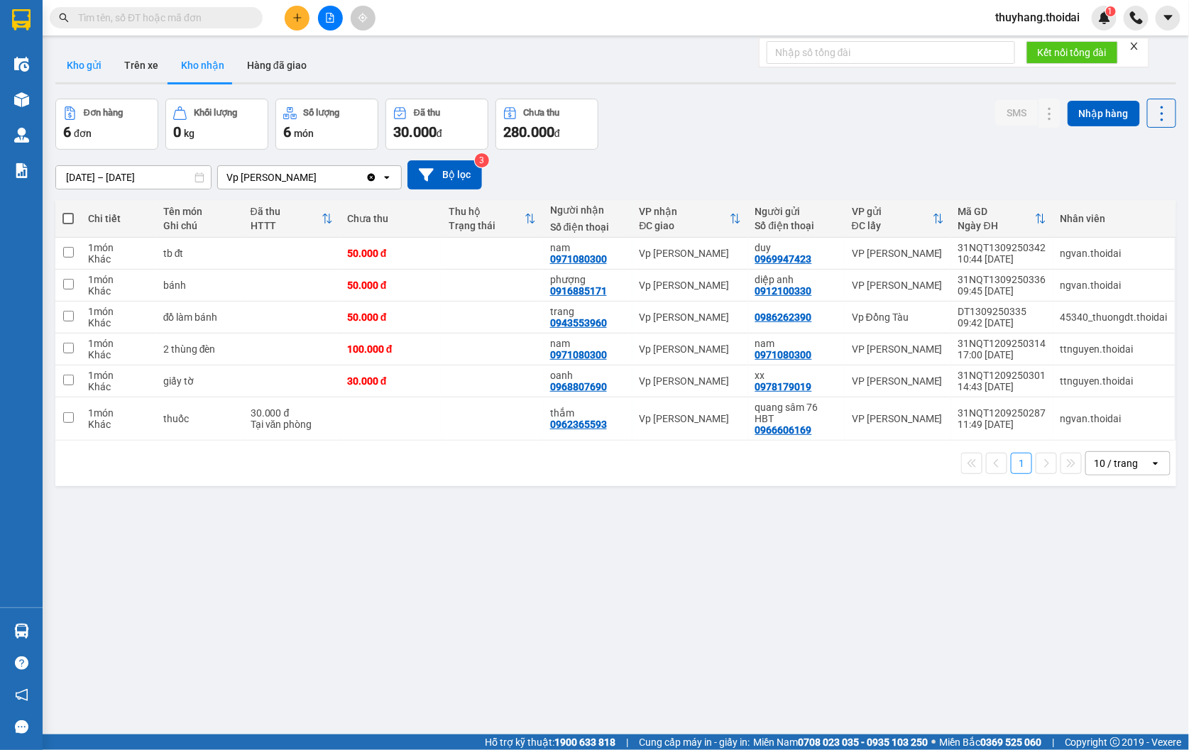
click at [78, 65] on button "Kho gửi" at bounding box center [83, 65] width 57 height 34
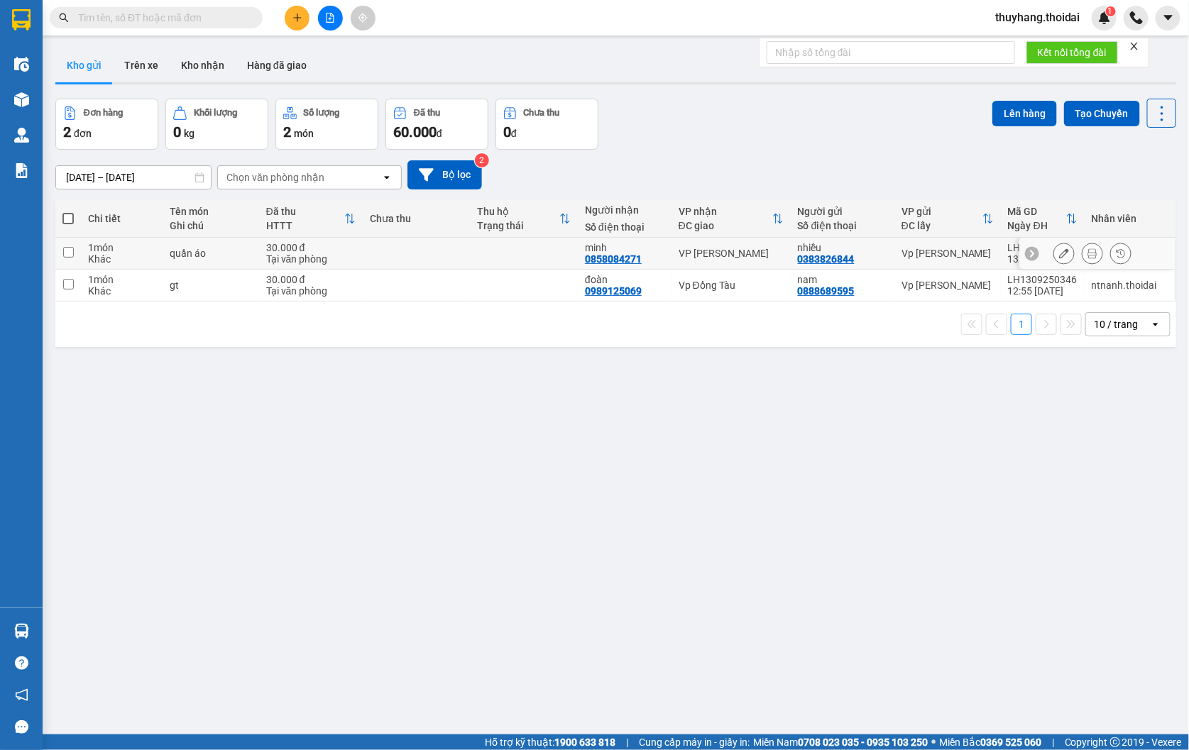
click at [457, 251] on td at bounding box center [417, 254] width 108 height 32
checkbox input "true"
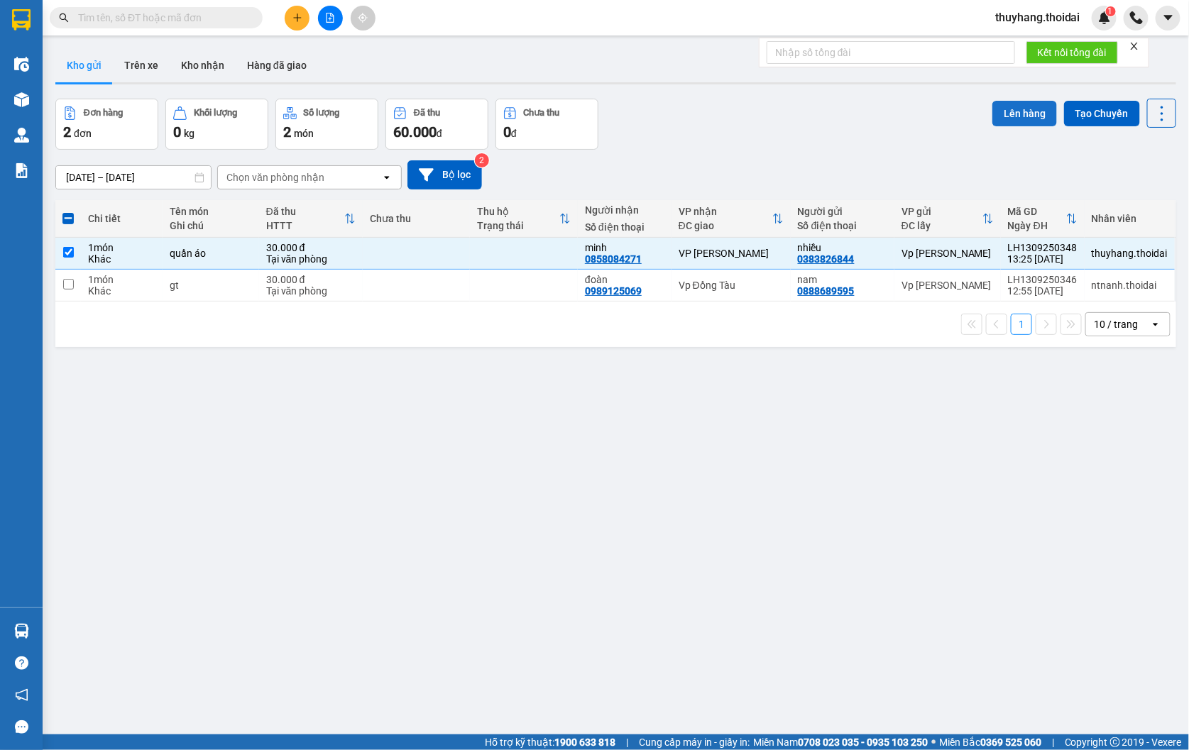
click at [1005, 111] on button "Lên hàng" at bounding box center [1024, 114] width 65 height 26
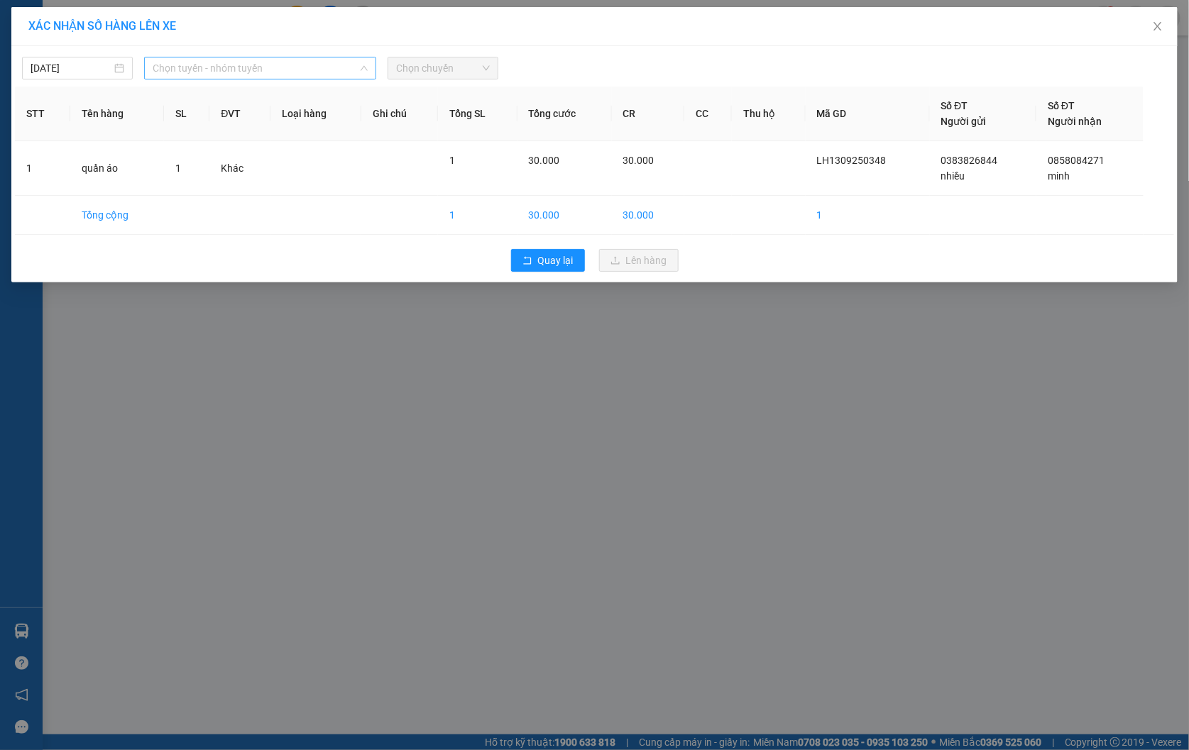
click at [199, 68] on span "Chọn tuyến - nhóm tuyến" at bounding box center [261, 67] width 216 height 21
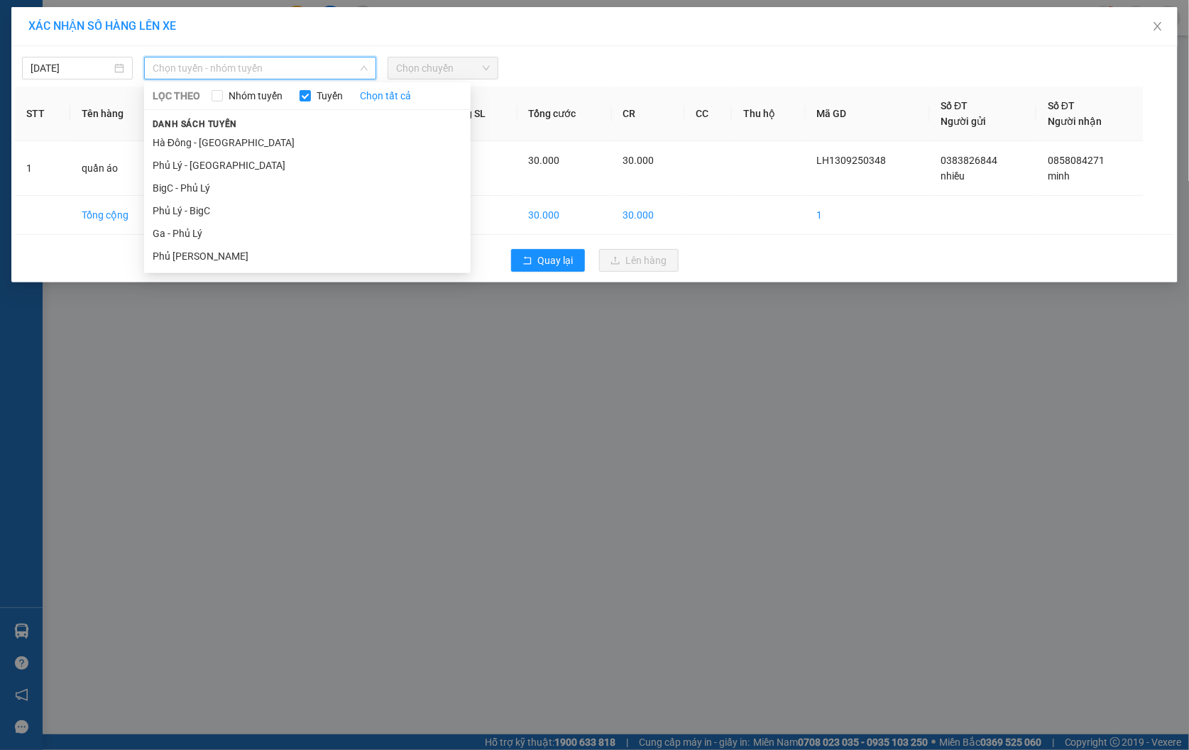
drag, startPoint x: 217, startPoint y: 209, endPoint x: 495, endPoint y: 76, distance: 307.9
click at [219, 209] on li "Phủ Lý - BigC" at bounding box center [307, 210] width 326 height 23
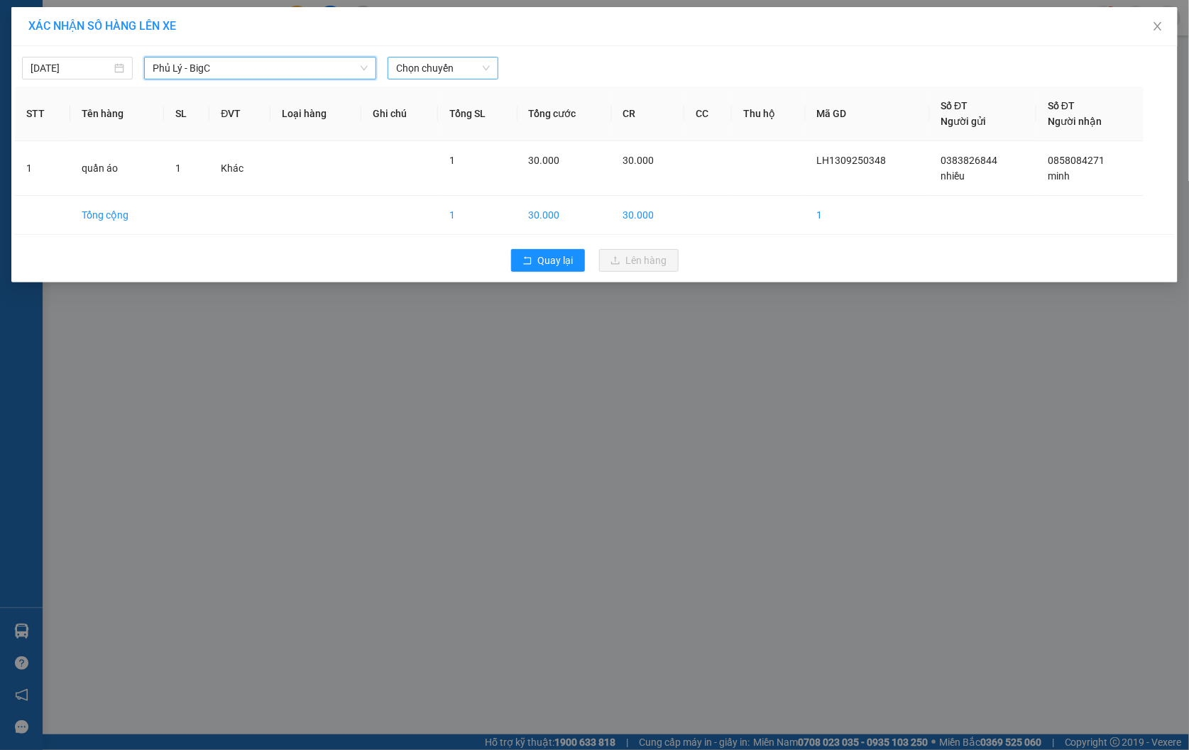
click at [476, 69] on span "Chọn chuyến" at bounding box center [443, 67] width 94 height 21
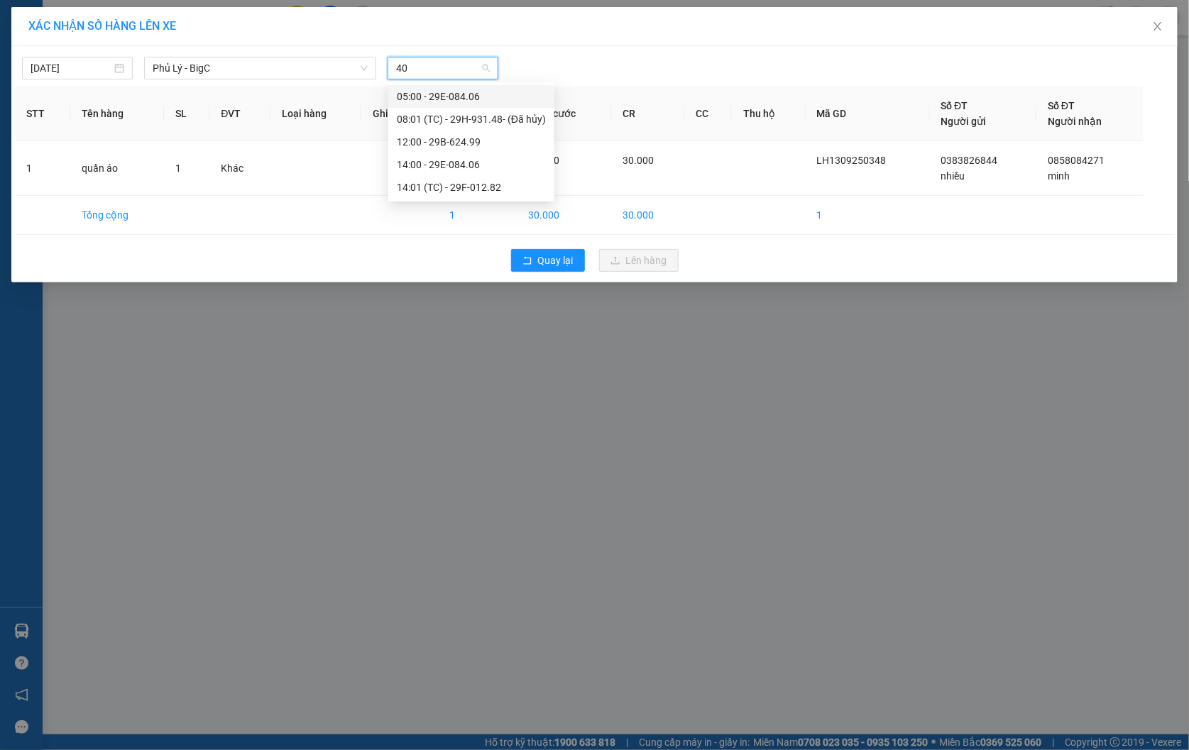
type input "406"
click at [455, 126] on div "14:00 - 29E-084.06" at bounding box center [452, 119] width 111 height 16
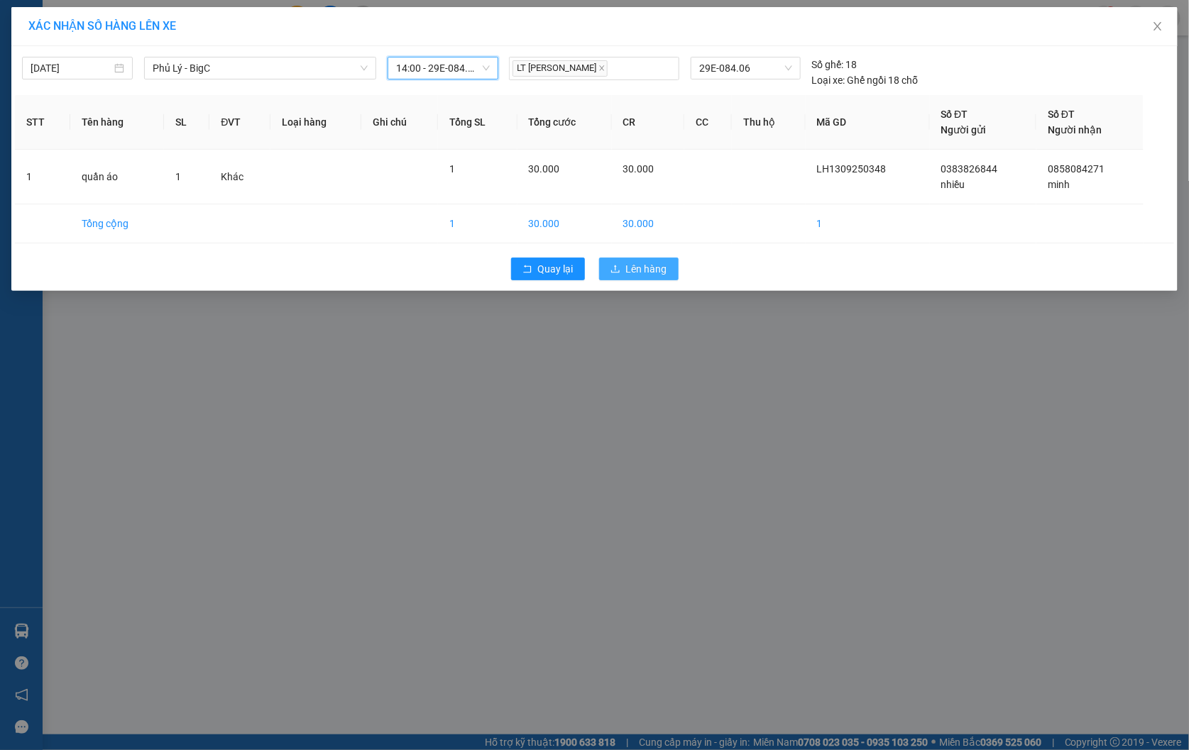
click at [648, 265] on span "Lên hàng" at bounding box center [646, 269] width 41 height 16
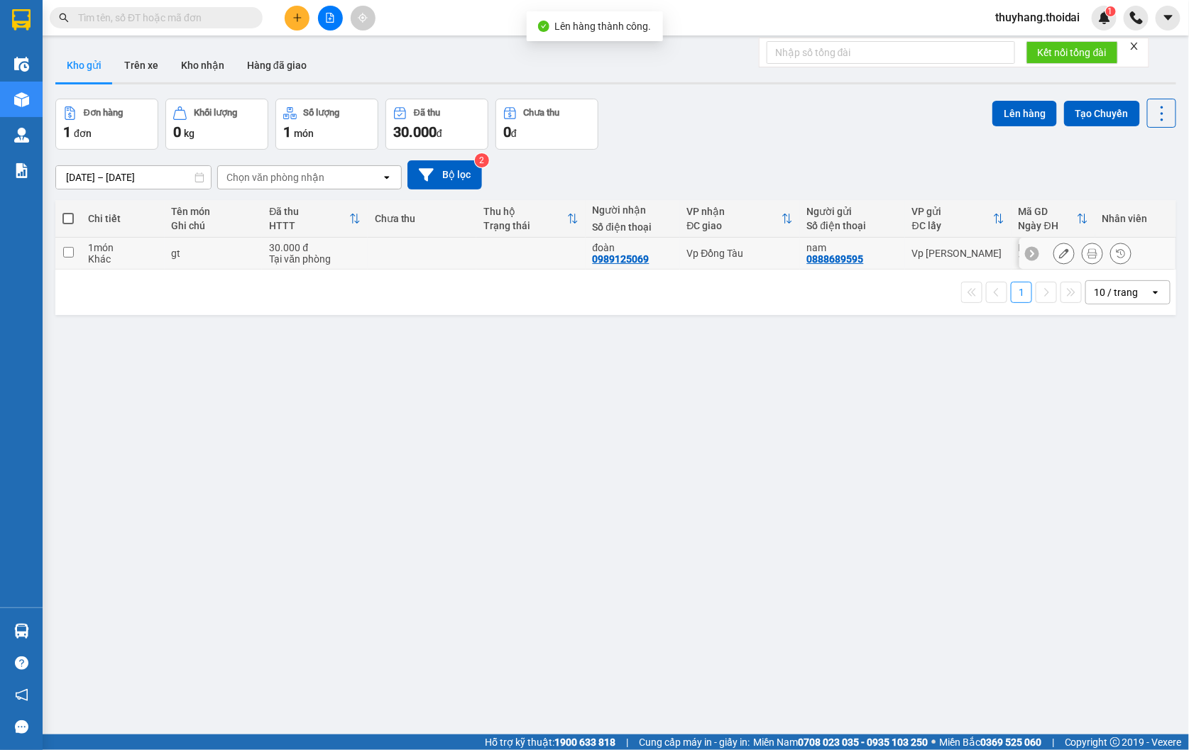
click at [457, 265] on td at bounding box center [422, 254] width 109 height 32
checkbox input "true"
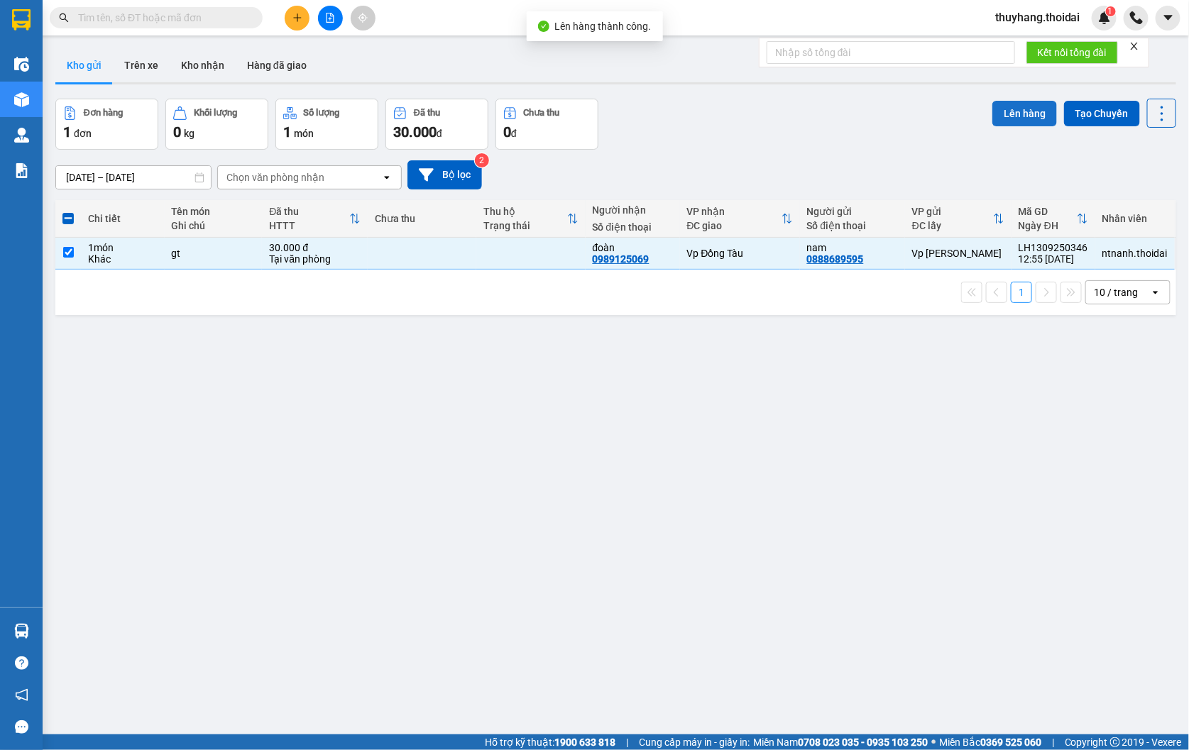
click at [1016, 105] on button "Lên hàng" at bounding box center [1024, 114] width 65 height 26
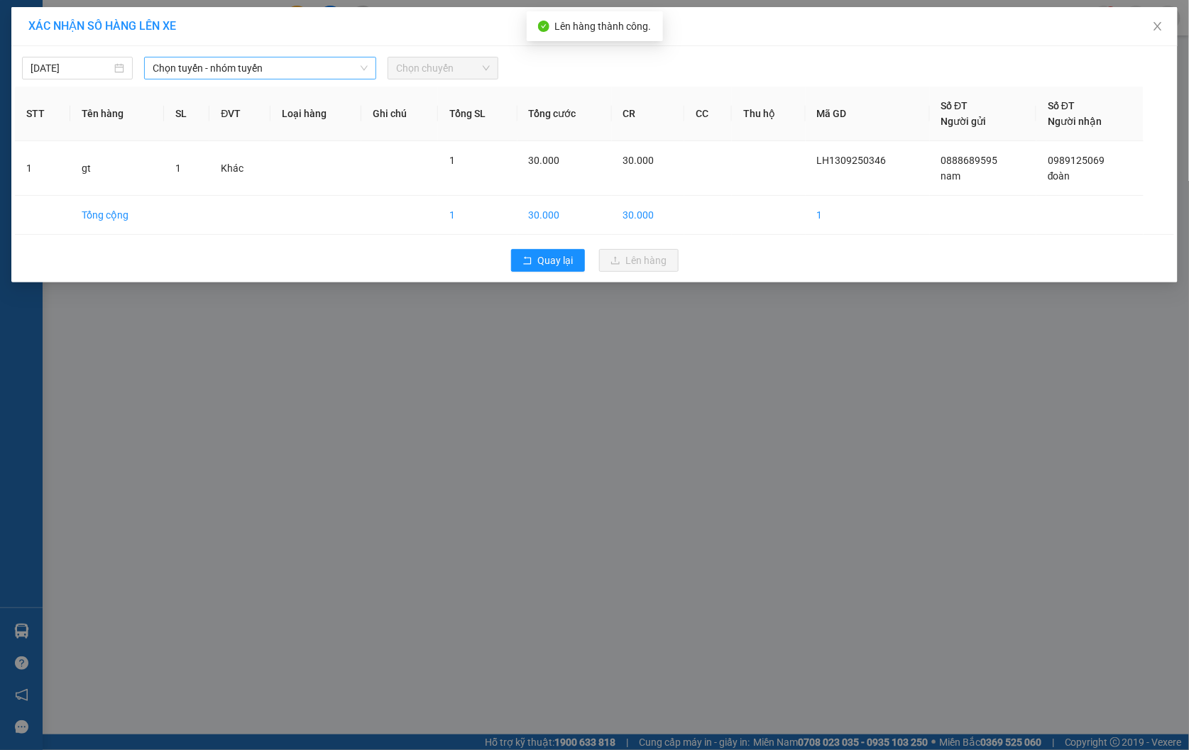
click at [319, 67] on span "Chọn tuyến - nhóm tuyến" at bounding box center [261, 67] width 216 height 21
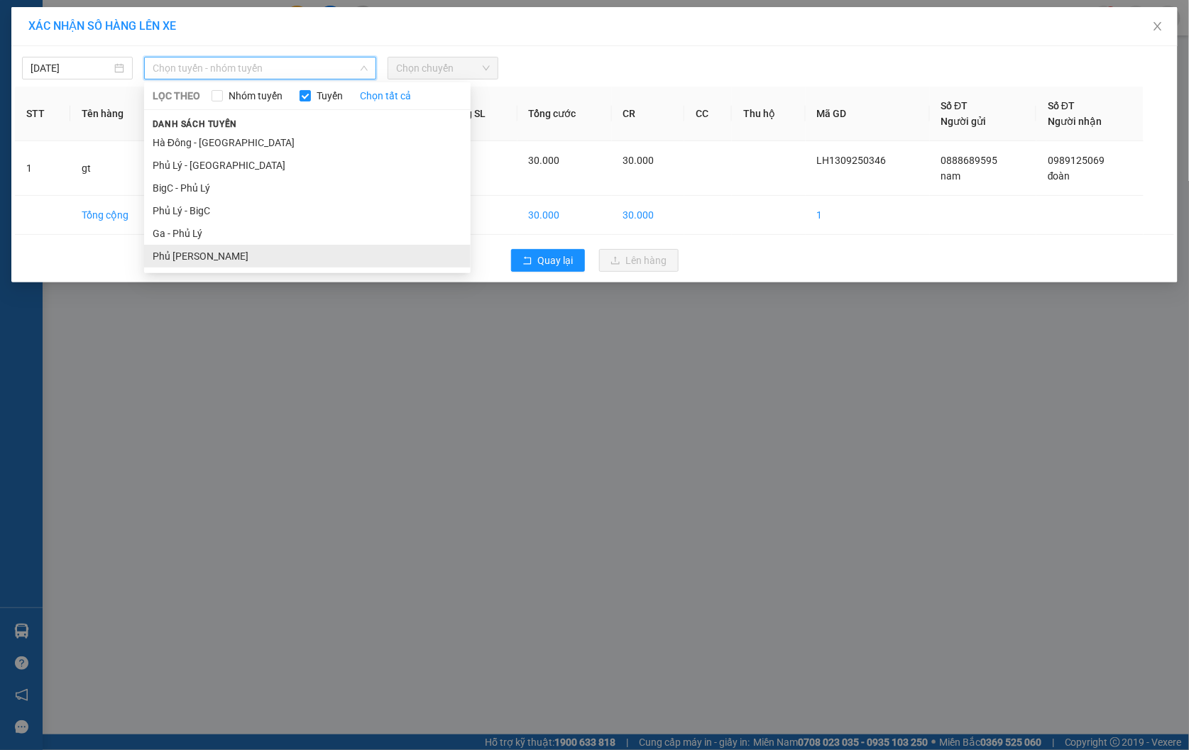
click at [280, 250] on li "Phủ [PERSON_NAME]" at bounding box center [307, 256] width 326 height 23
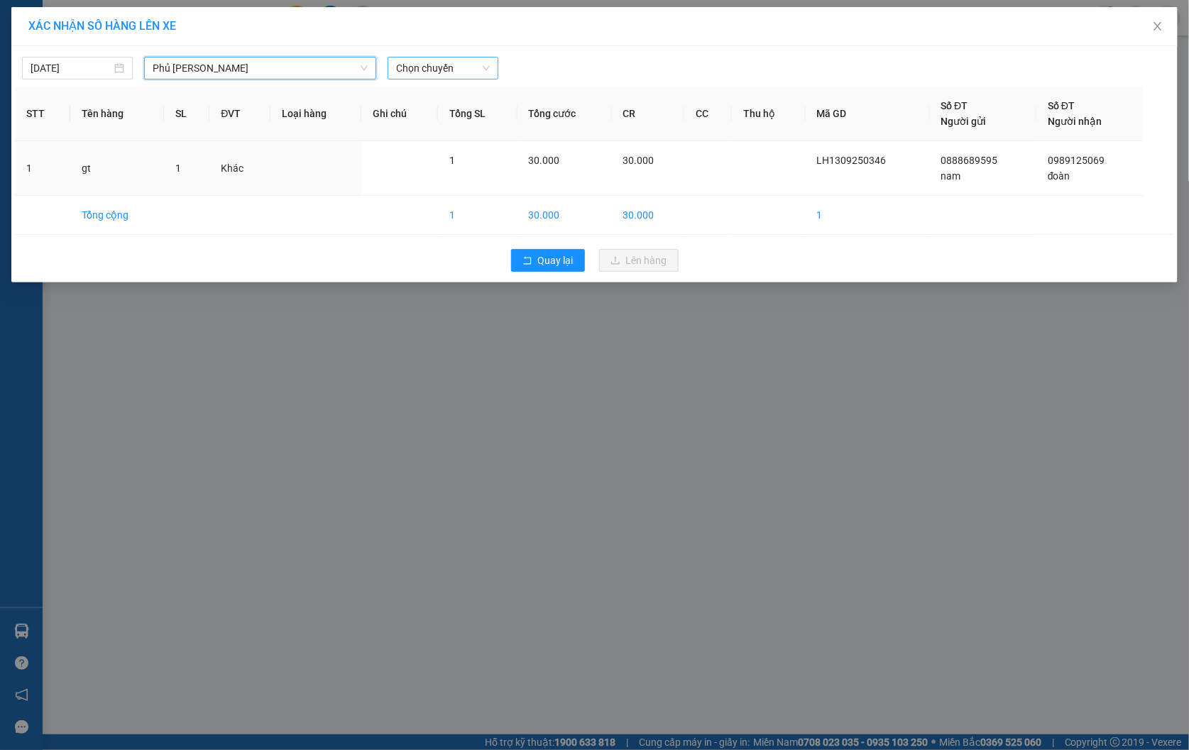
click at [410, 72] on span "Chọn chuyến" at bounding box center [443, 67] width 94 height 21
type input "2"
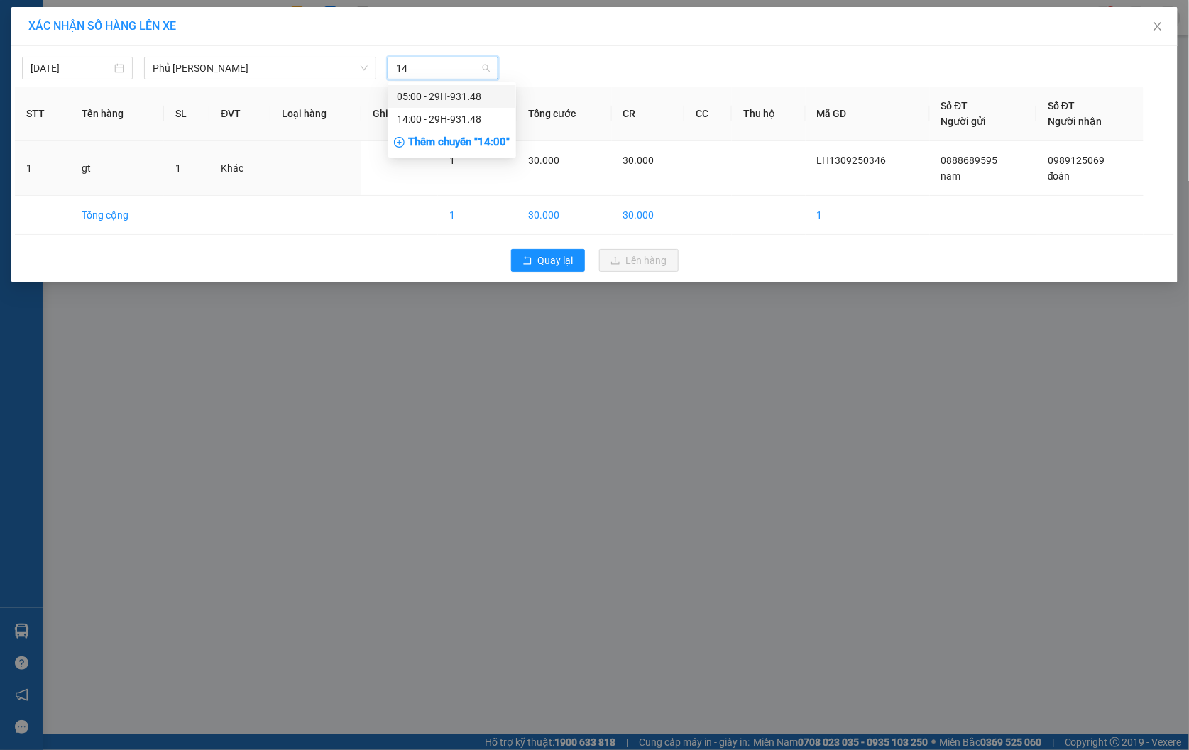
type input "148"
click at [435, 119] on div "14:00 - 29H-931.48" at bounding box center [452, 119] width 111 height 16
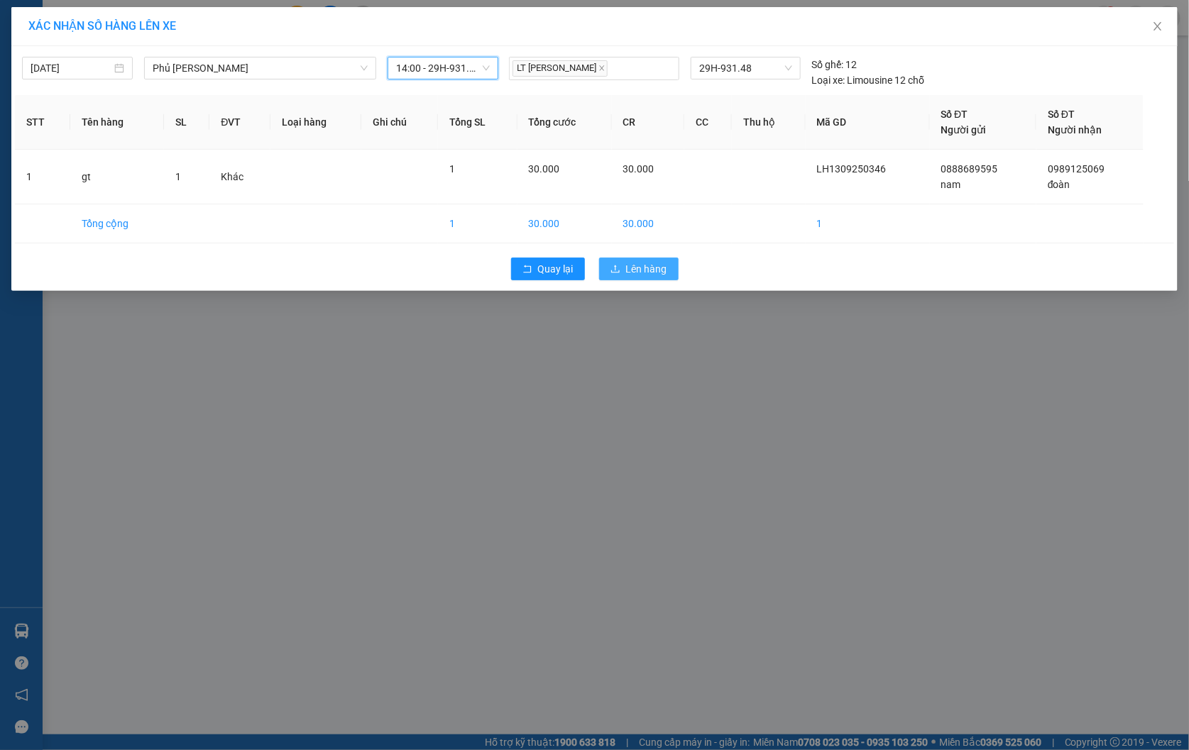
click at [615, 260] on button "Lên hàng" at bounding box center [638, 269] width 79 height 23
